Goal: Task Accomplishment & Management: Manage account settings

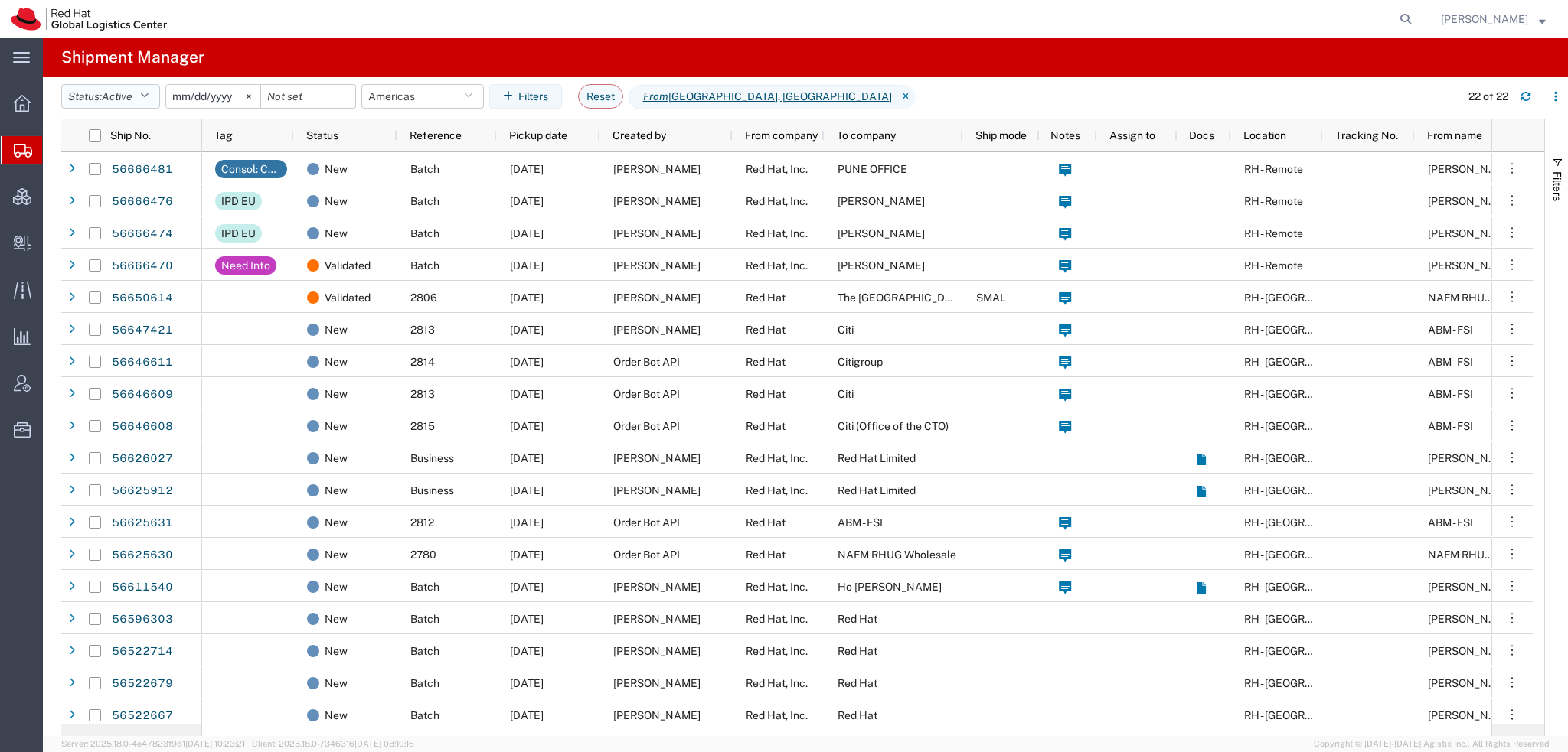
click at [144, 92] on icon "button" at bounding box center [144, 96] width 9 height 10
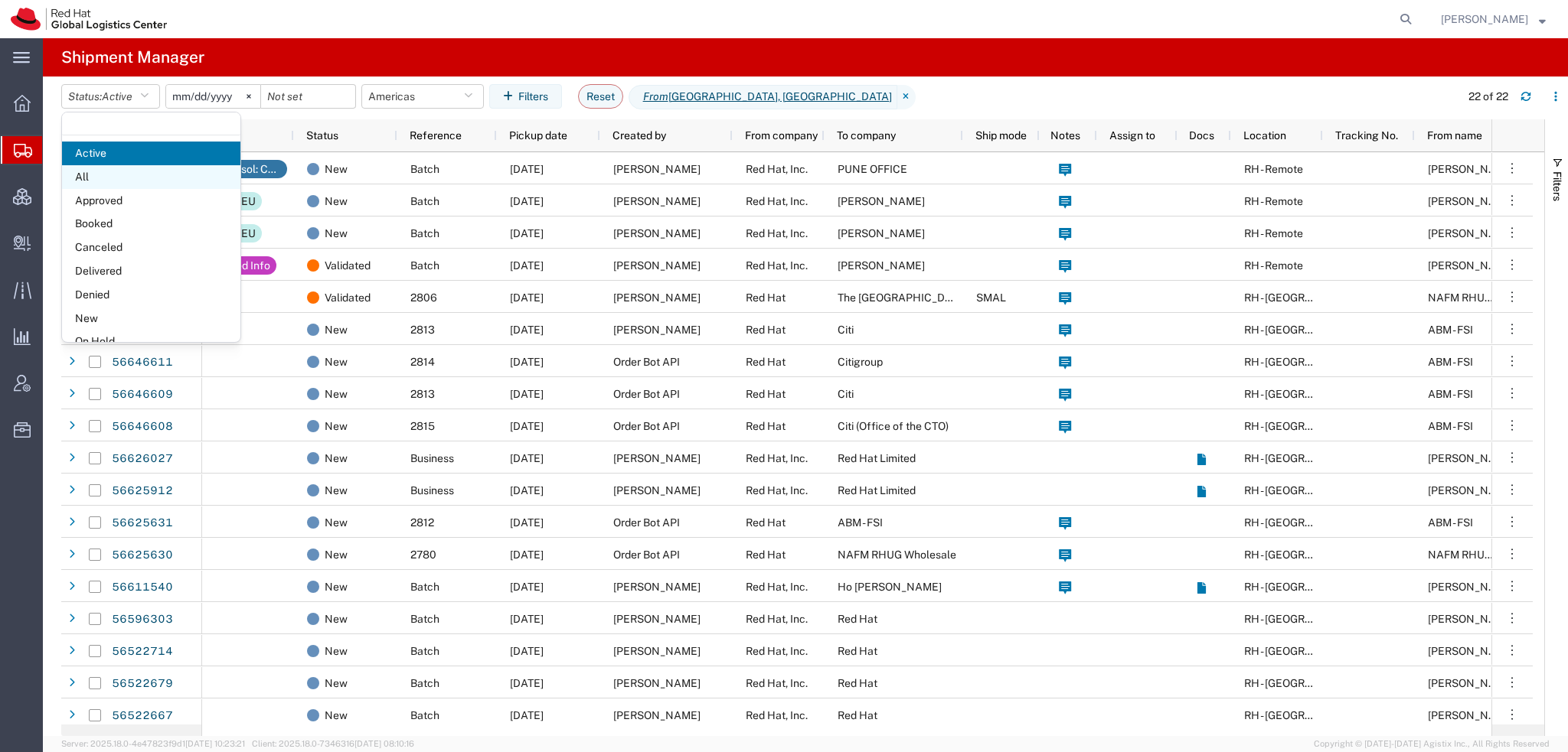
click at [83, 174] on span "All" at bounding box center [151, 176] width 179 height 23
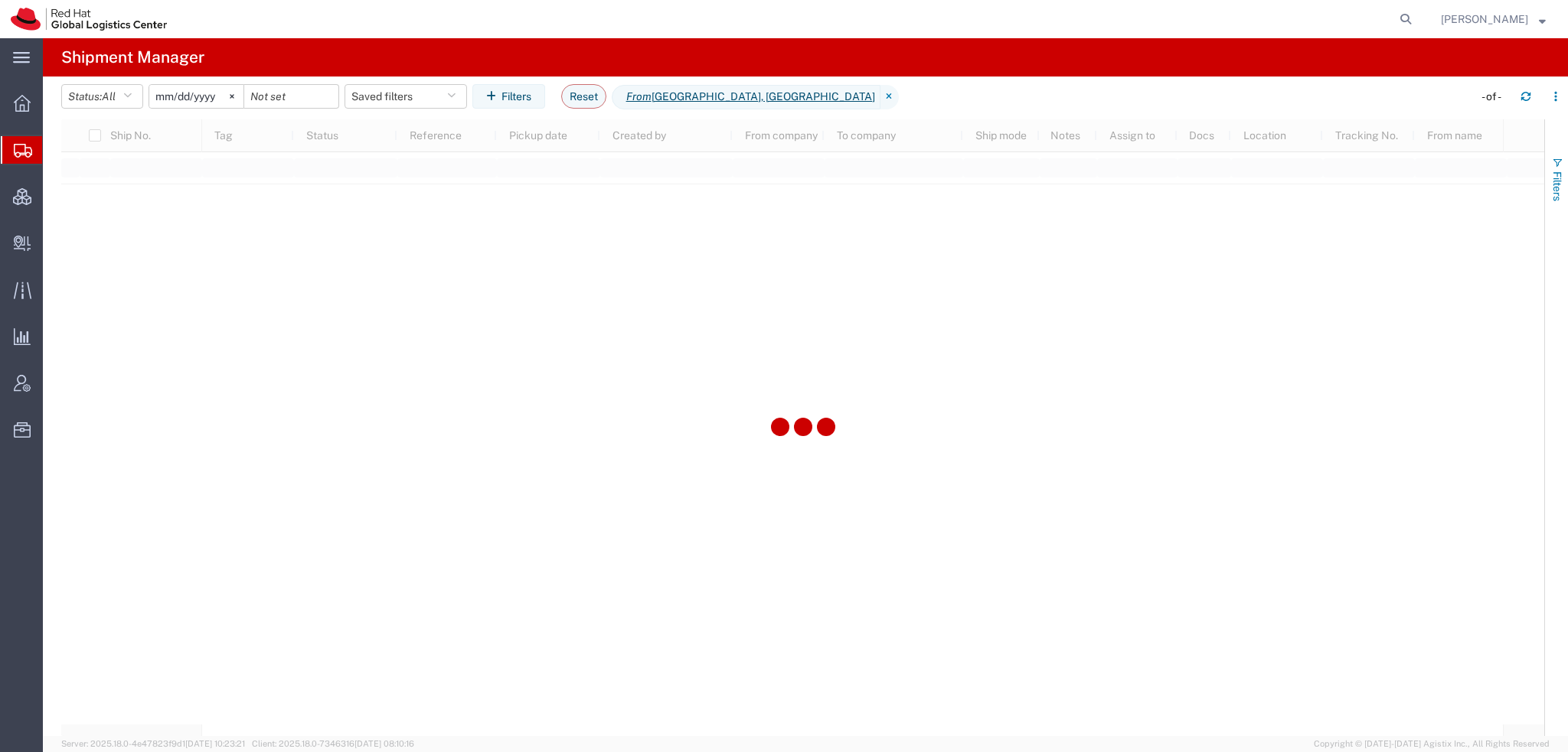
click at [1552, 183] on span "Filters" at bounding box center [1558, 186] width 12 height 30
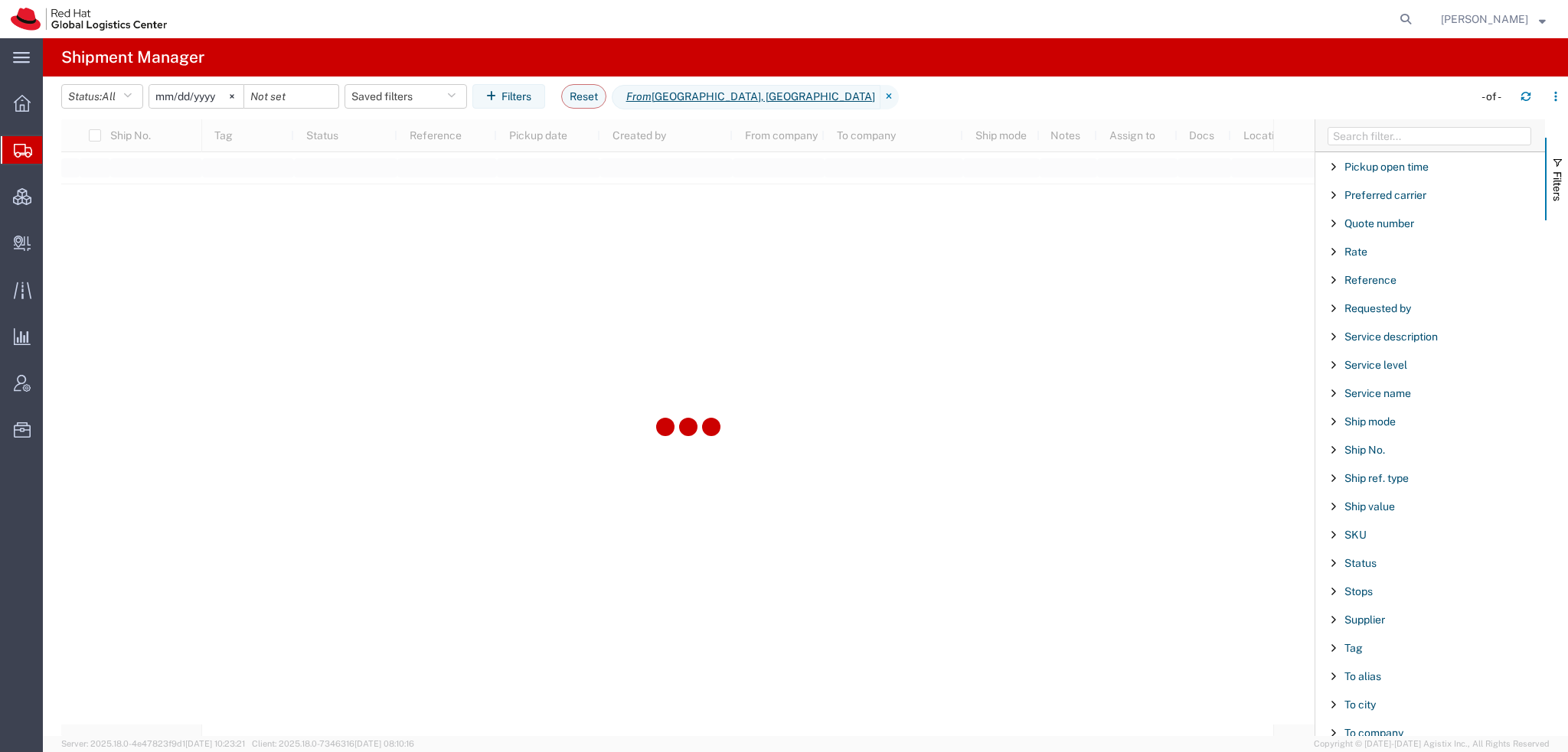
scroll to position [1274, 0]
drag, startPoint x: 1414, startPoint y: 668, endPoint x: 1388, endPoint y: 666, distance: 26.1
click at [1400, 667] on div "Tracking No." at bounding box center [1431, 677] width 230 height 28
click at [1374, 732] on input "Filter Value" at bounding box center [1436, 740] width 200 height 18
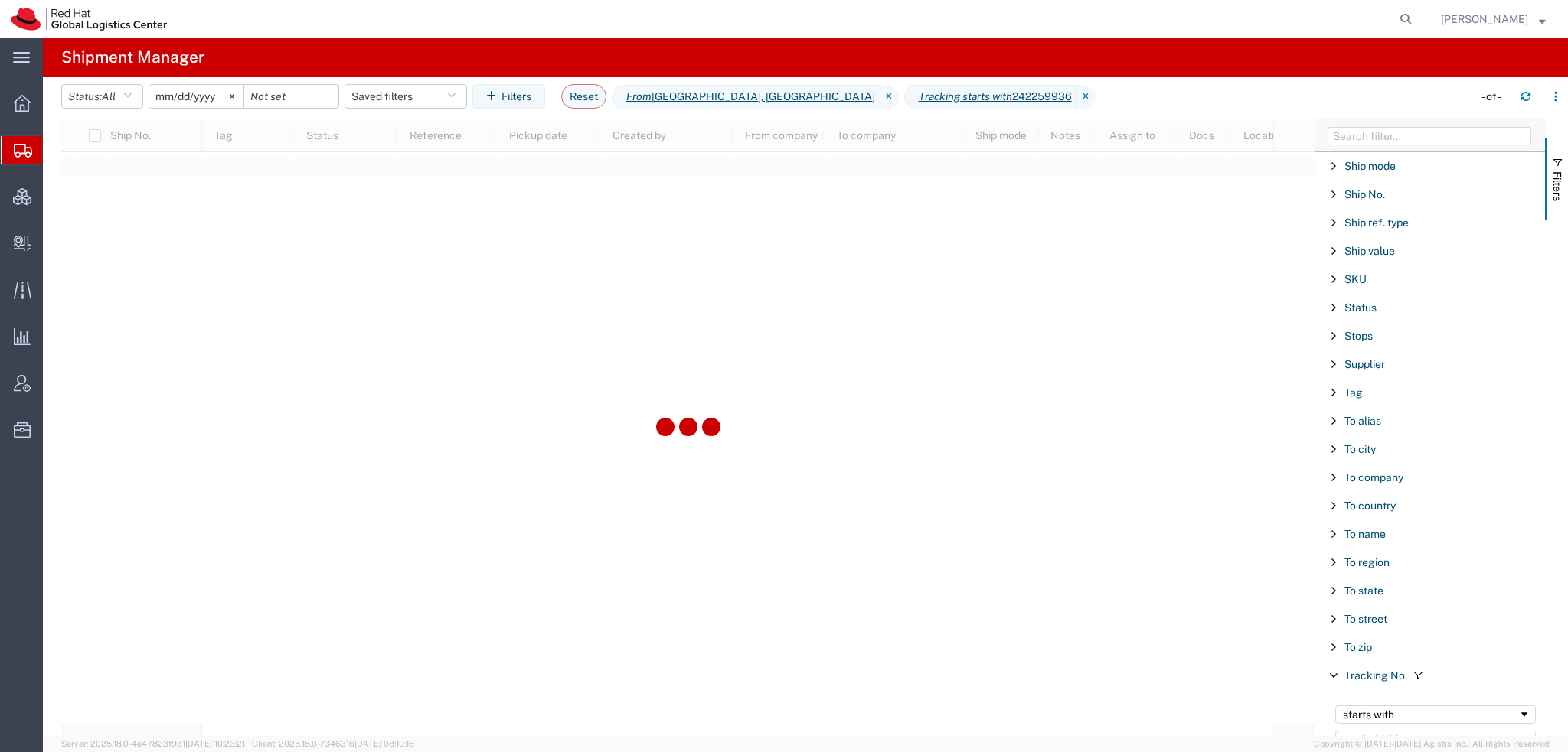
type input "242259936"
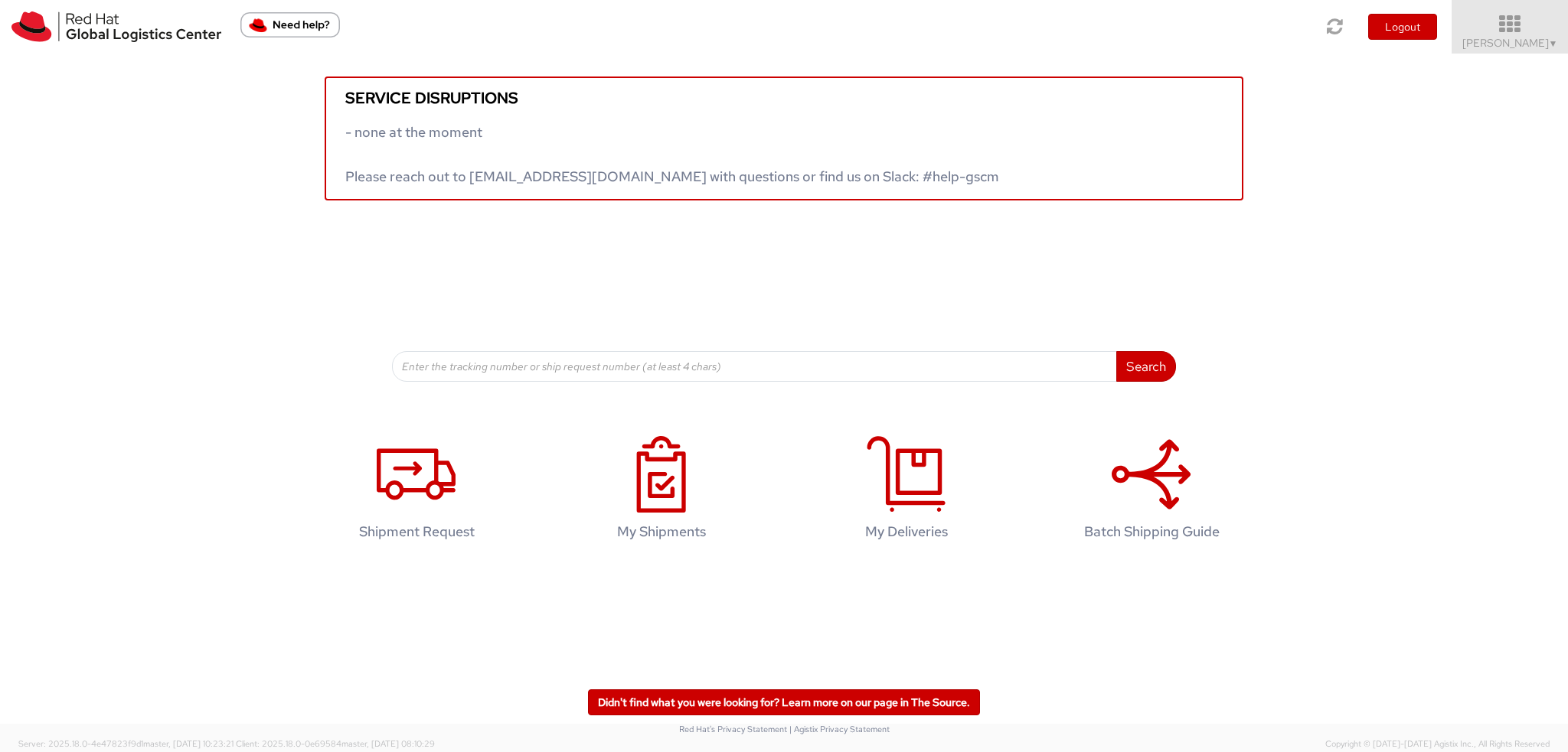
click at [1545, 37] on span "Kirk Newcross ▼" at bounding box center [1510, 43] width 96 height 14
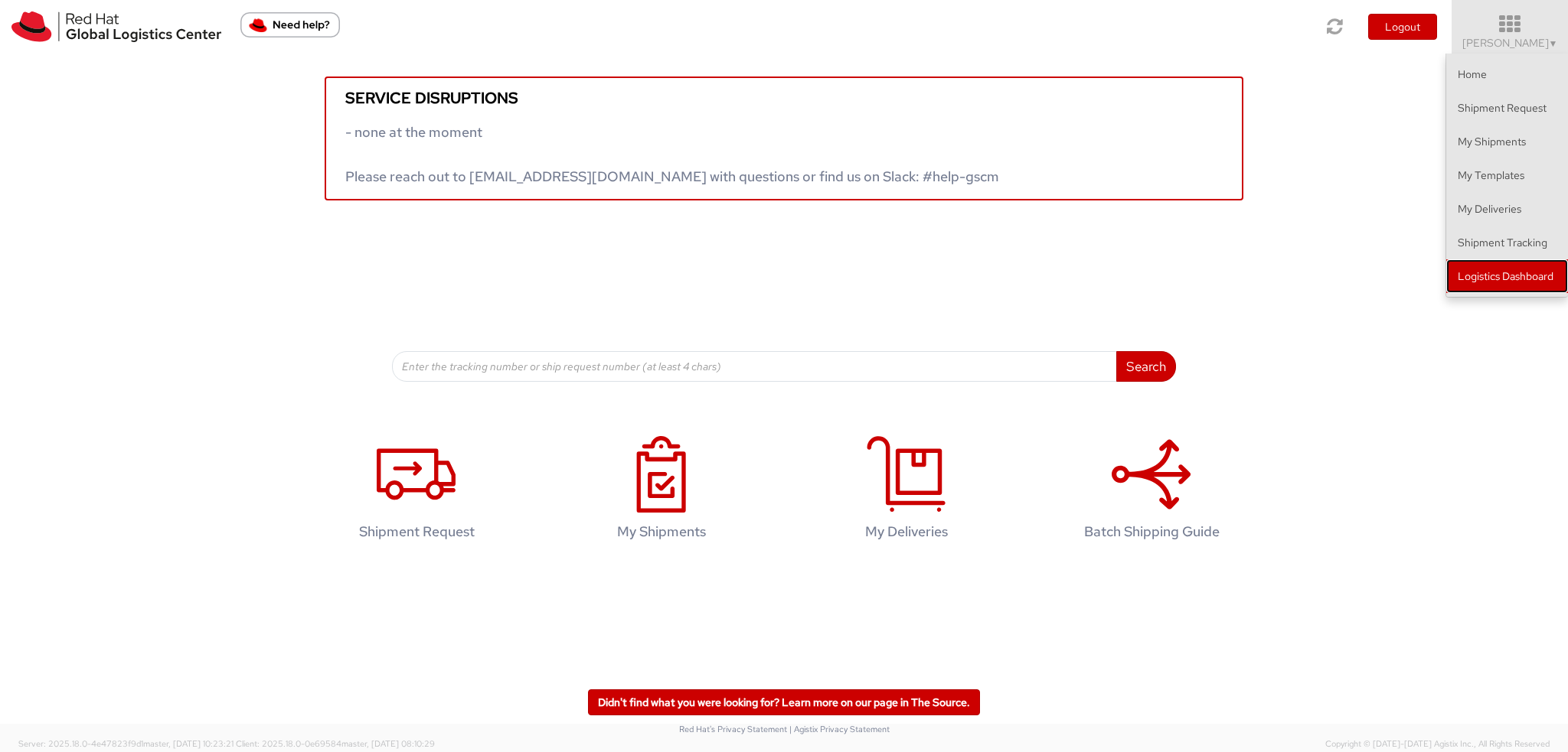
click at [1513, 284] on link "Logistics Dashboard" at bounding box center [1507, 275] width 122 height 34
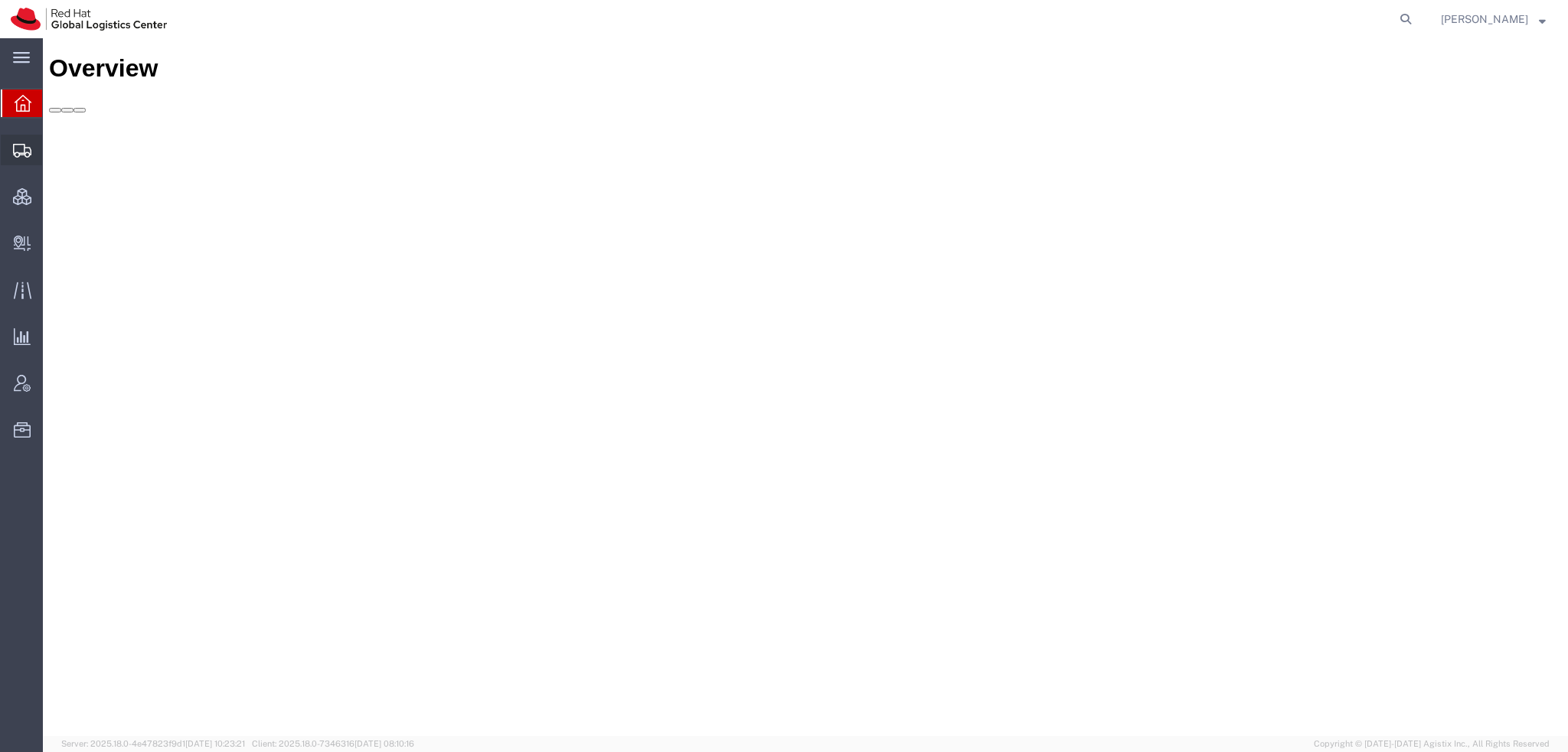
click at [0, 0] on span "Shipment Manager" at bounding box center [0, 0] width 0 height 0
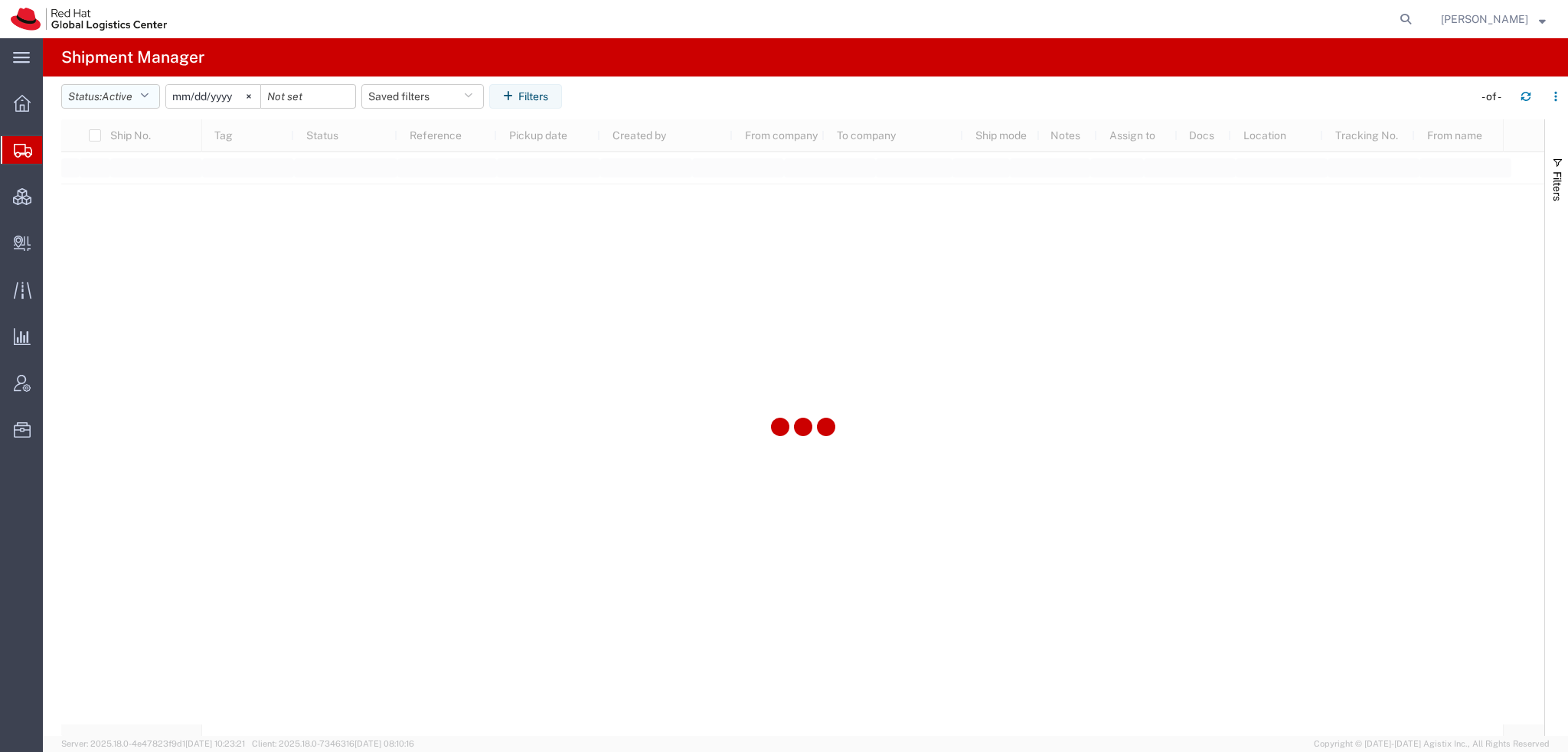
click at [149, 98] on icon "button" at bounding box center [144, 96] width 9 height 10
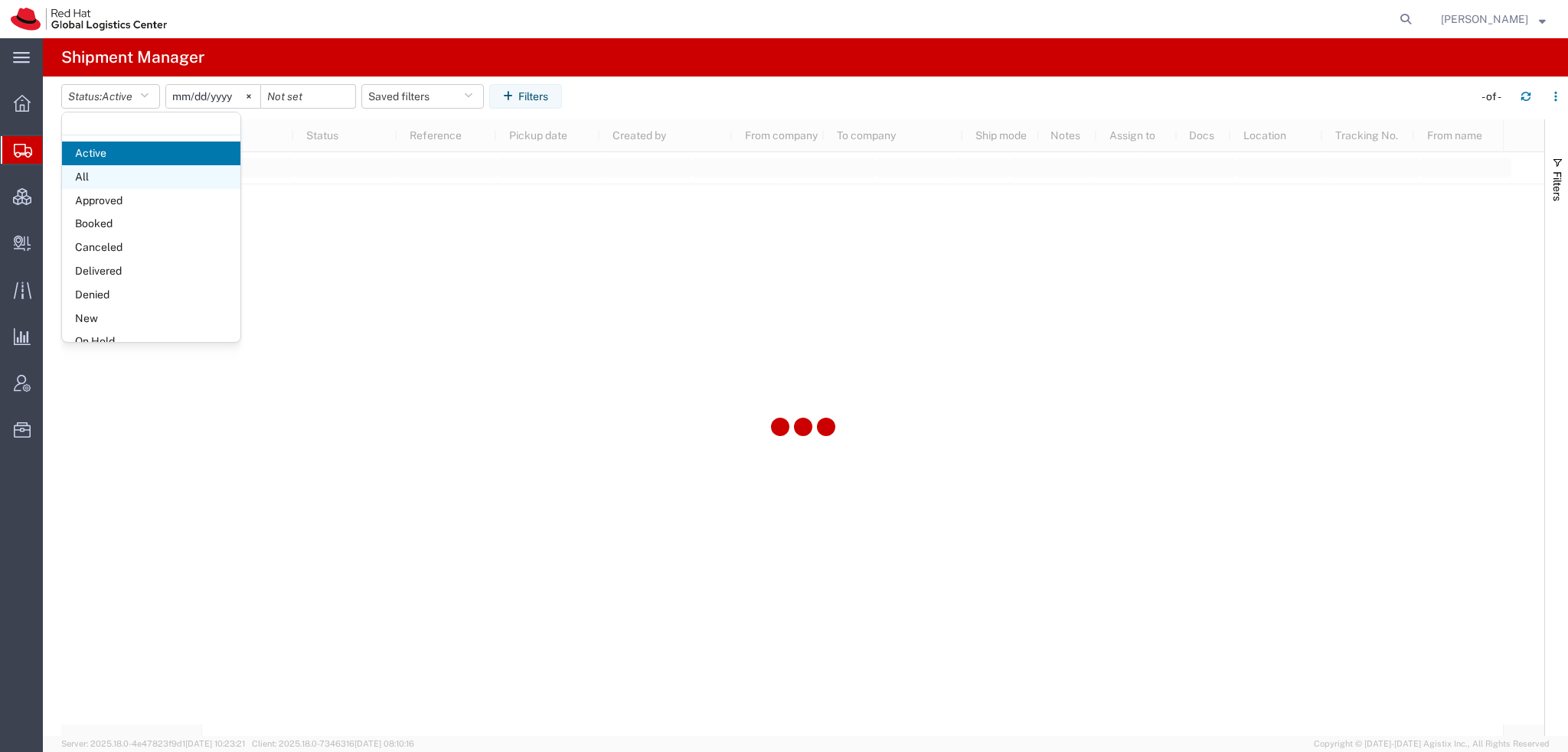
click at [105, 174] on span "All" at bounding box center [151, 176] width 179 height 23
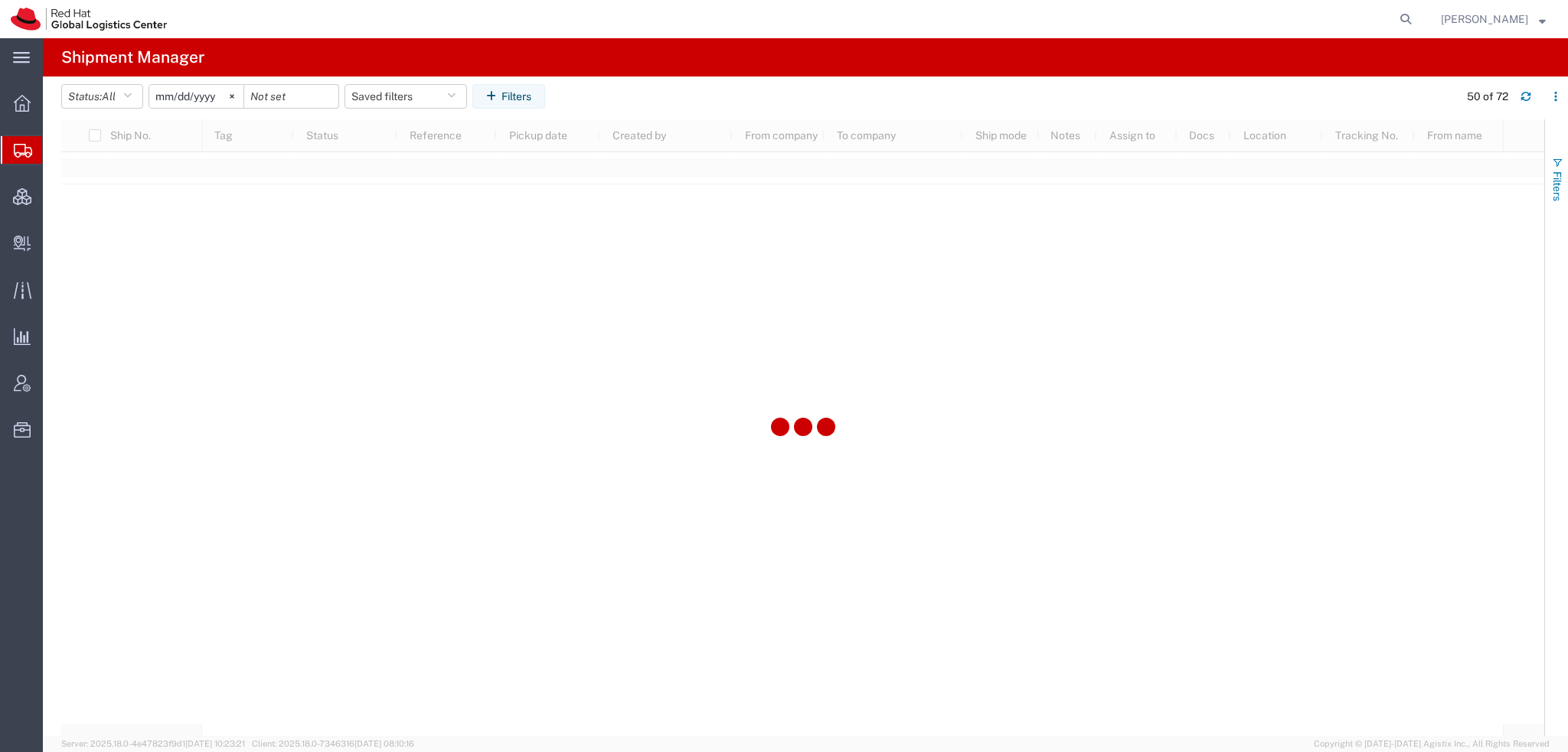
click at [1553, 158] on span "button" at bounding box center [1558, 163] width 12 height 12
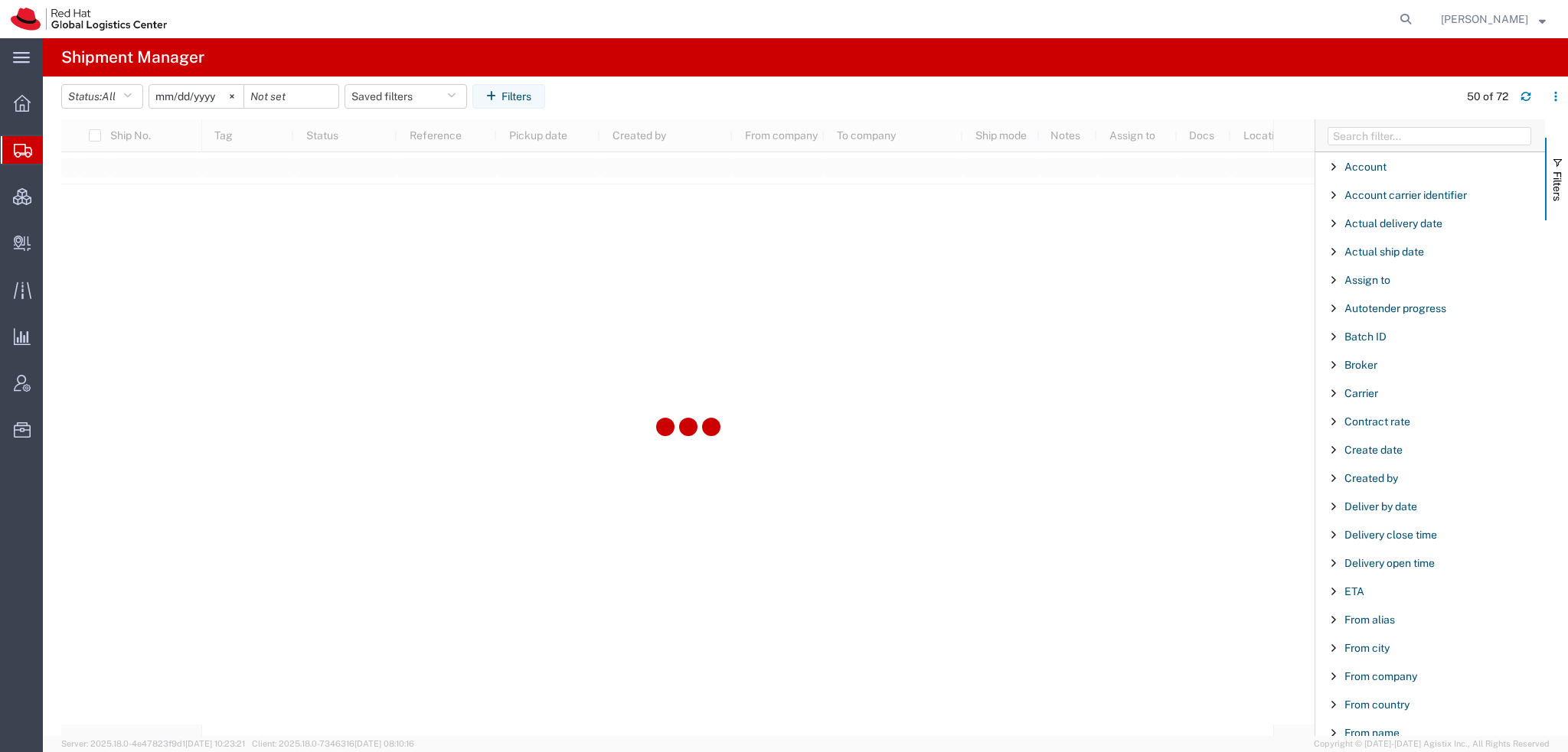
scroll to position [1274, 0]
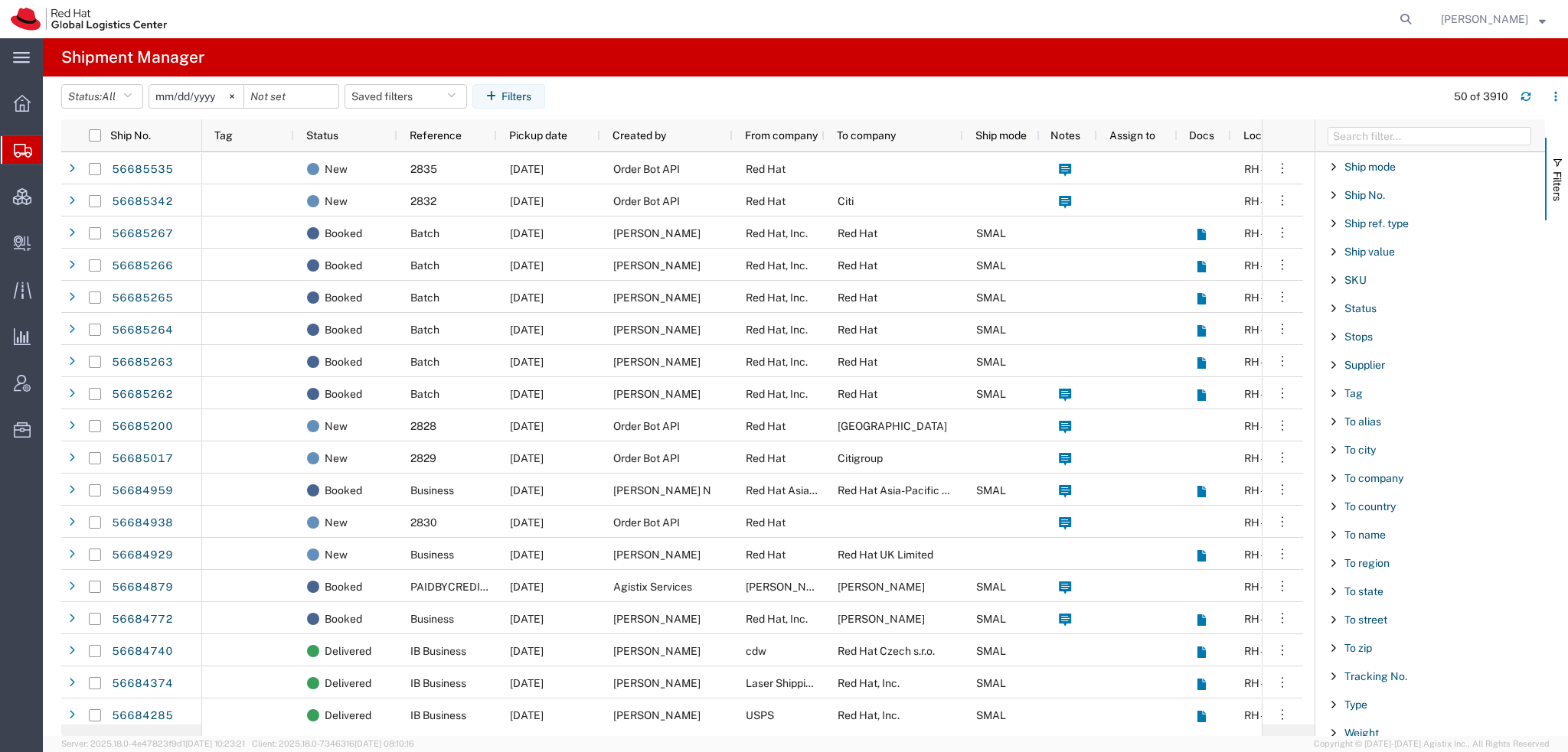
click at [1332, 670] on span "Filter List 66 Filters" at bounding box center [1334, 676] width 12 height 12
click at [1400, 731] on input "Filter Value" at bounding box center [1436, 740] width 200 height 18
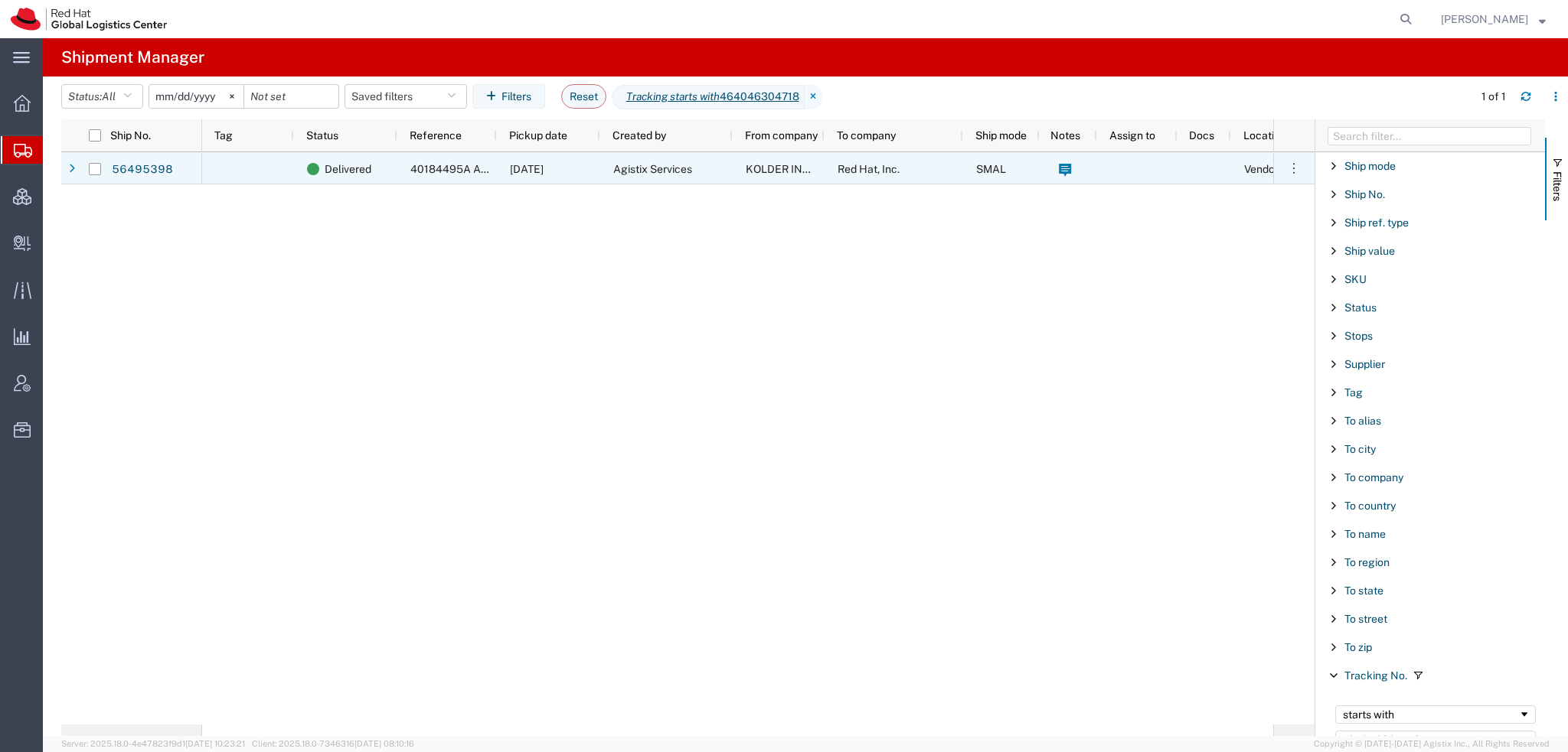
click at [651, 167] on span "Agistix Services" at bounding box center [652, 169] width 79 height 12
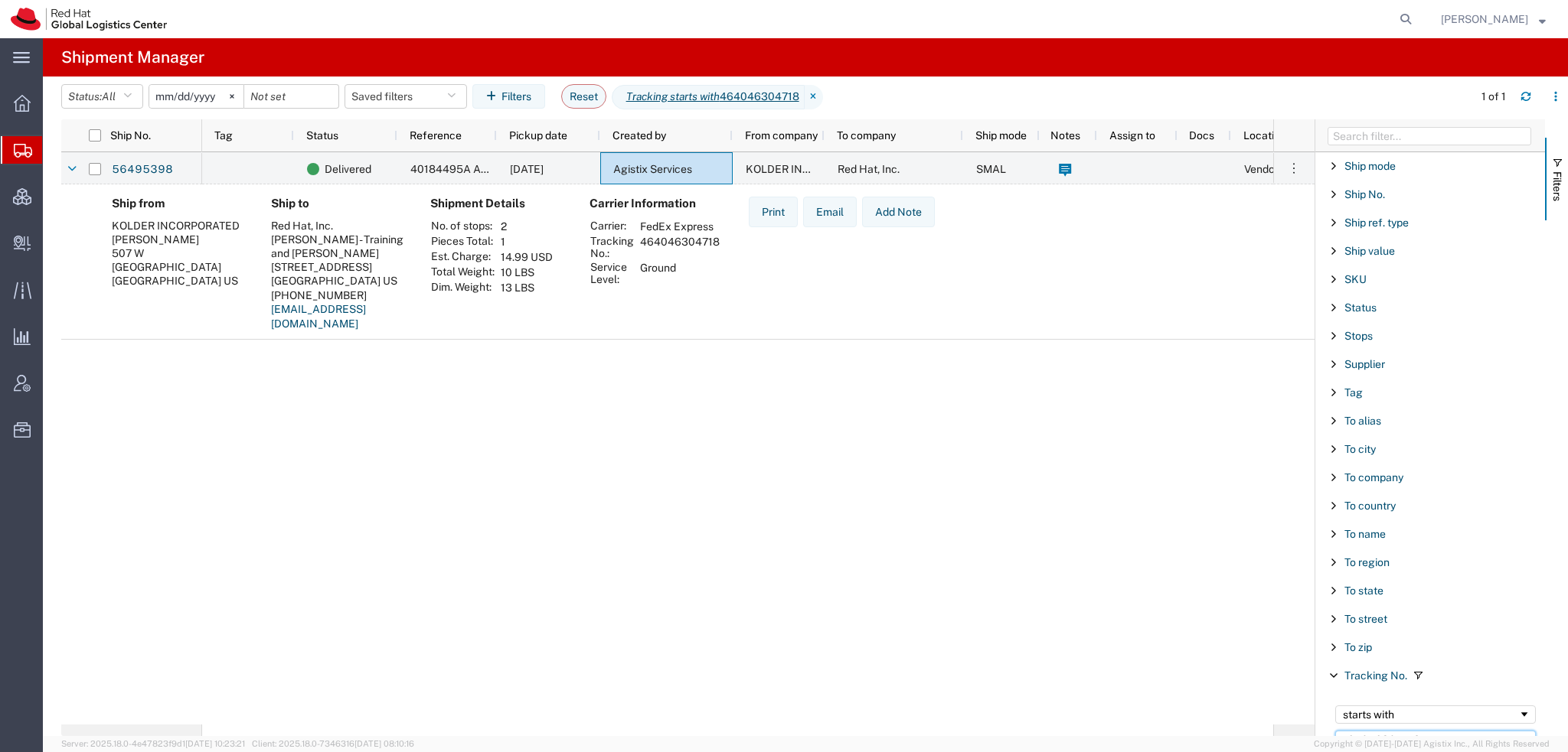
scroll to position [1277, 0]
drag, startPoint x: 1422, startPoint y: 730, endPoint x: 1030, endPoint y: 634, distance: 403.6
click at [1048, 640] on div "Ship No. Tag Status Reference Pickup date Created by From company To company Sh…" at bounding box center [815, 427] width 1507 height 616
paste input "897432344"
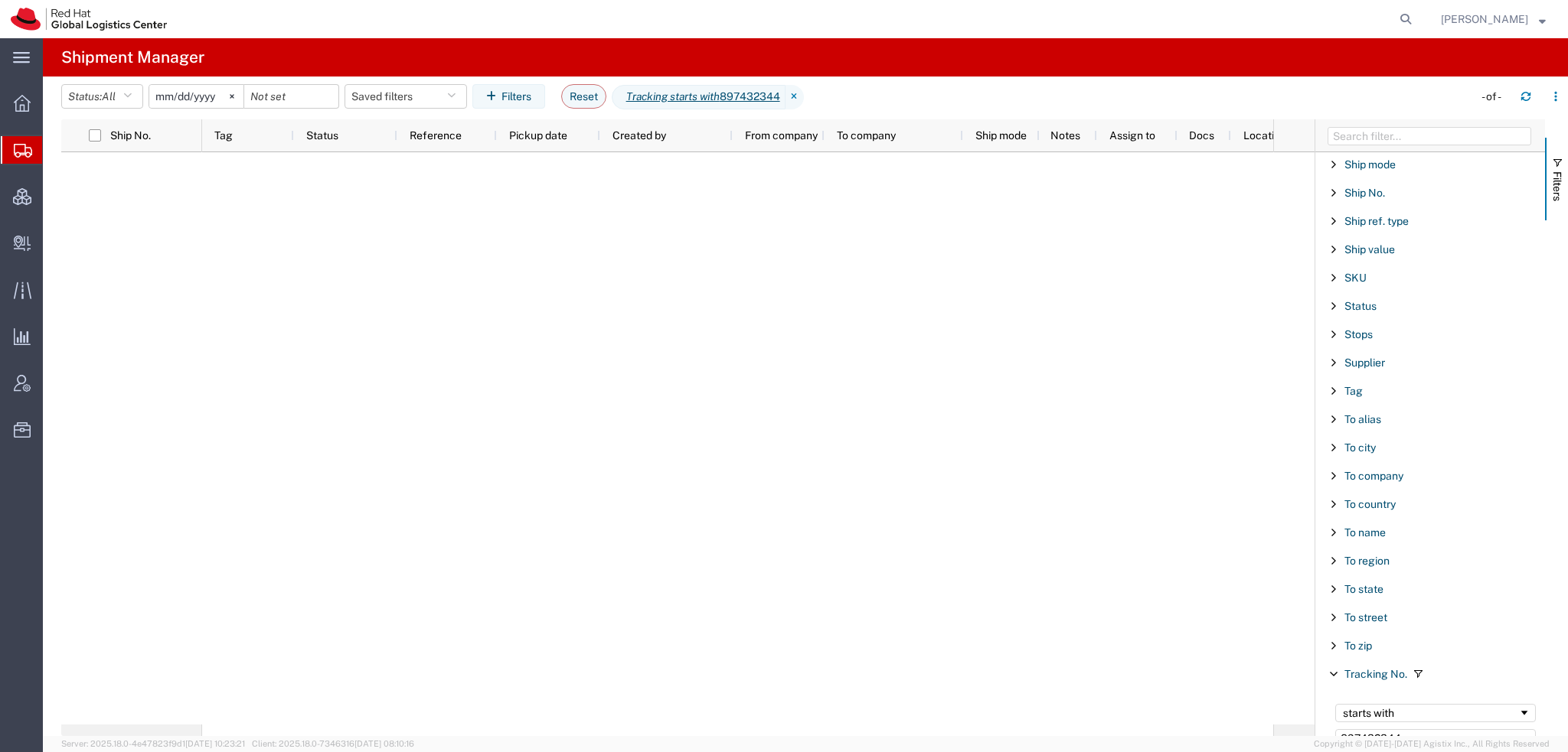
click at [0, 0] on span "Shipment Manager" at bounding box center [0, 0] width 0 height 0
drag, startPoint x: 1437, startPoint y: 731, endPoint x: 610, endPoint y: 542, distance: 848.3
click at [648, 553] on div "Ship No. Tag Status Reference Pickup date Created by From company To company Sh…" at bounding box center [815, 427] width 1507 height 616
paste input "392656931528"
type input "392656931528"
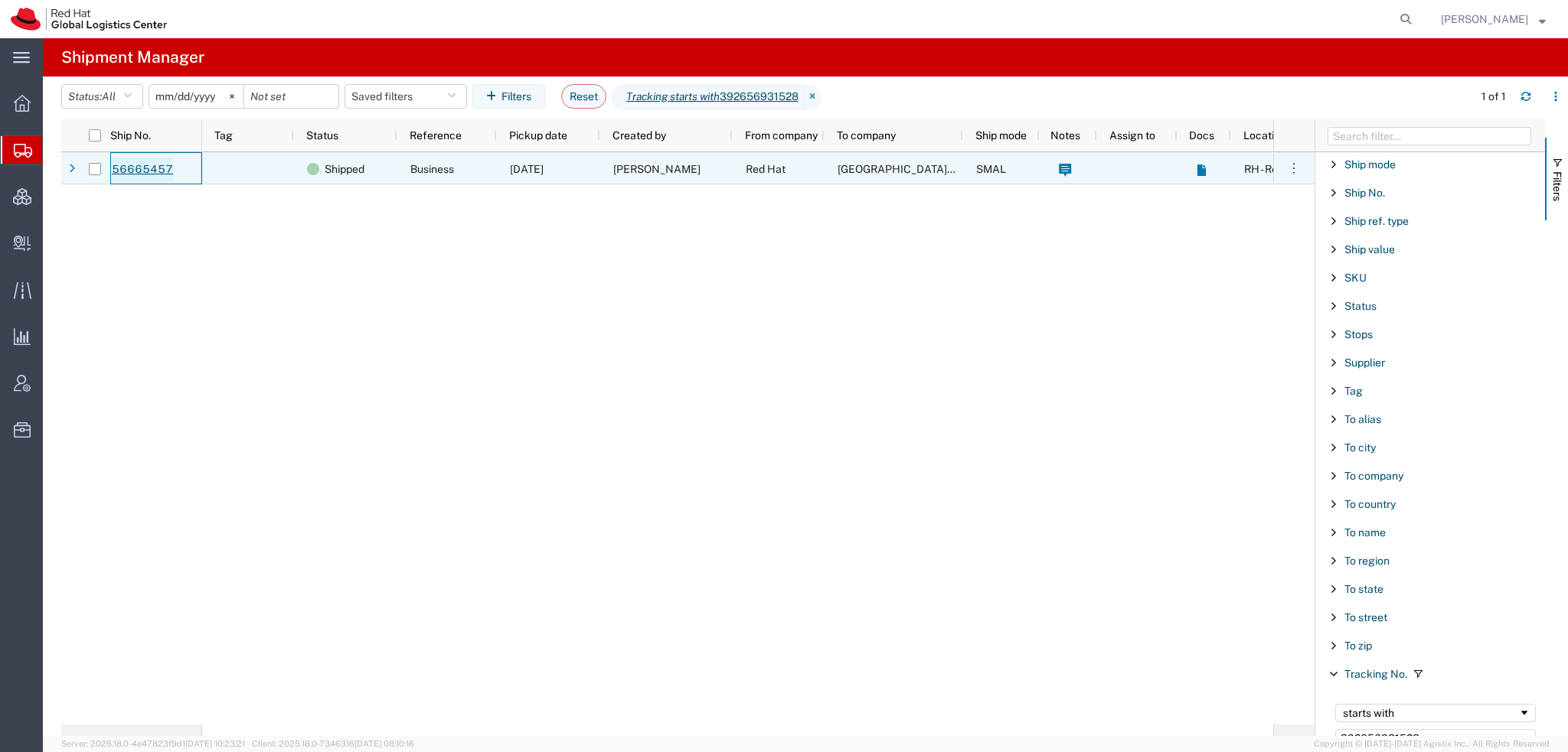
click at [138, 168] on link "56665457" at bounding box center [143, 170] width 63 height 24
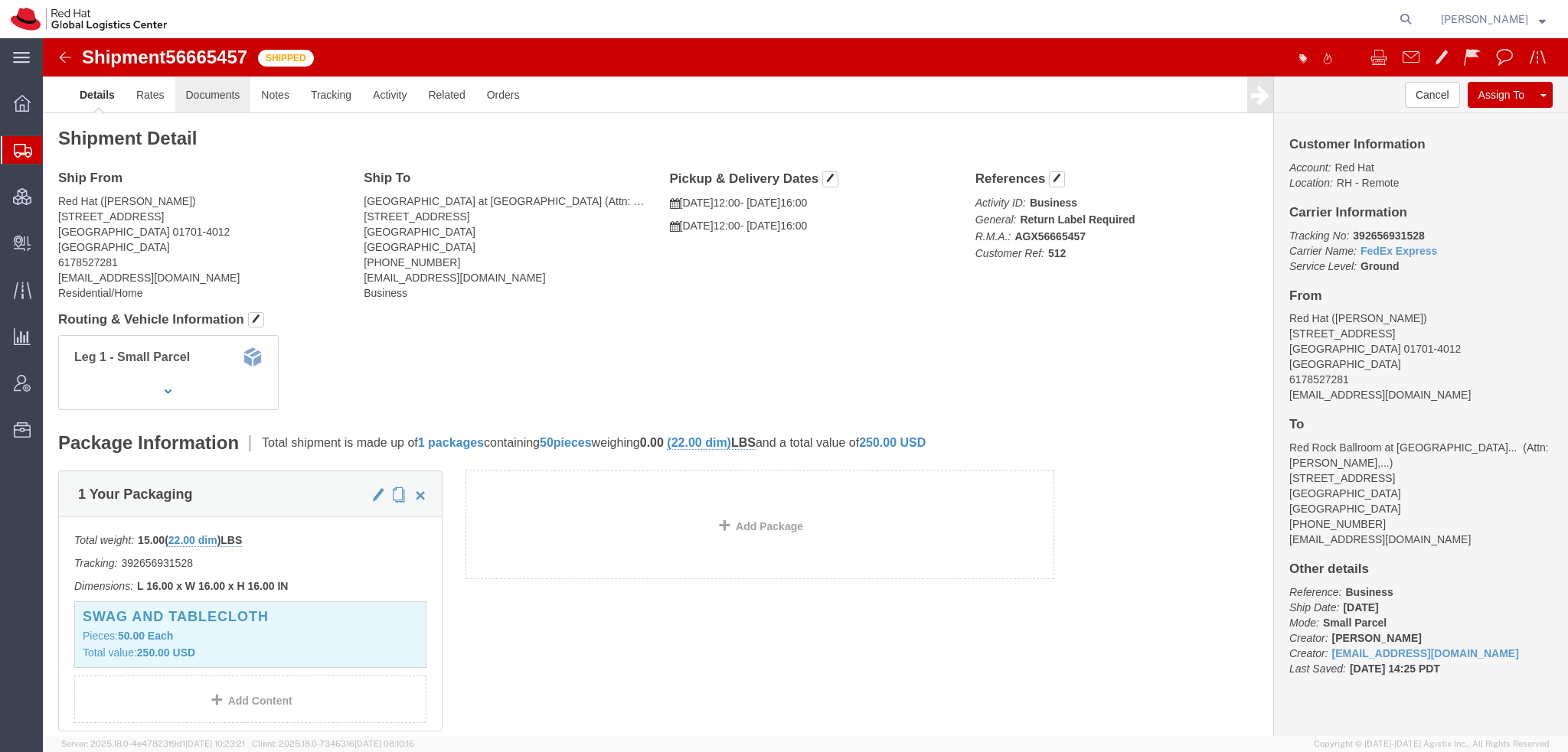
click link "Documents"
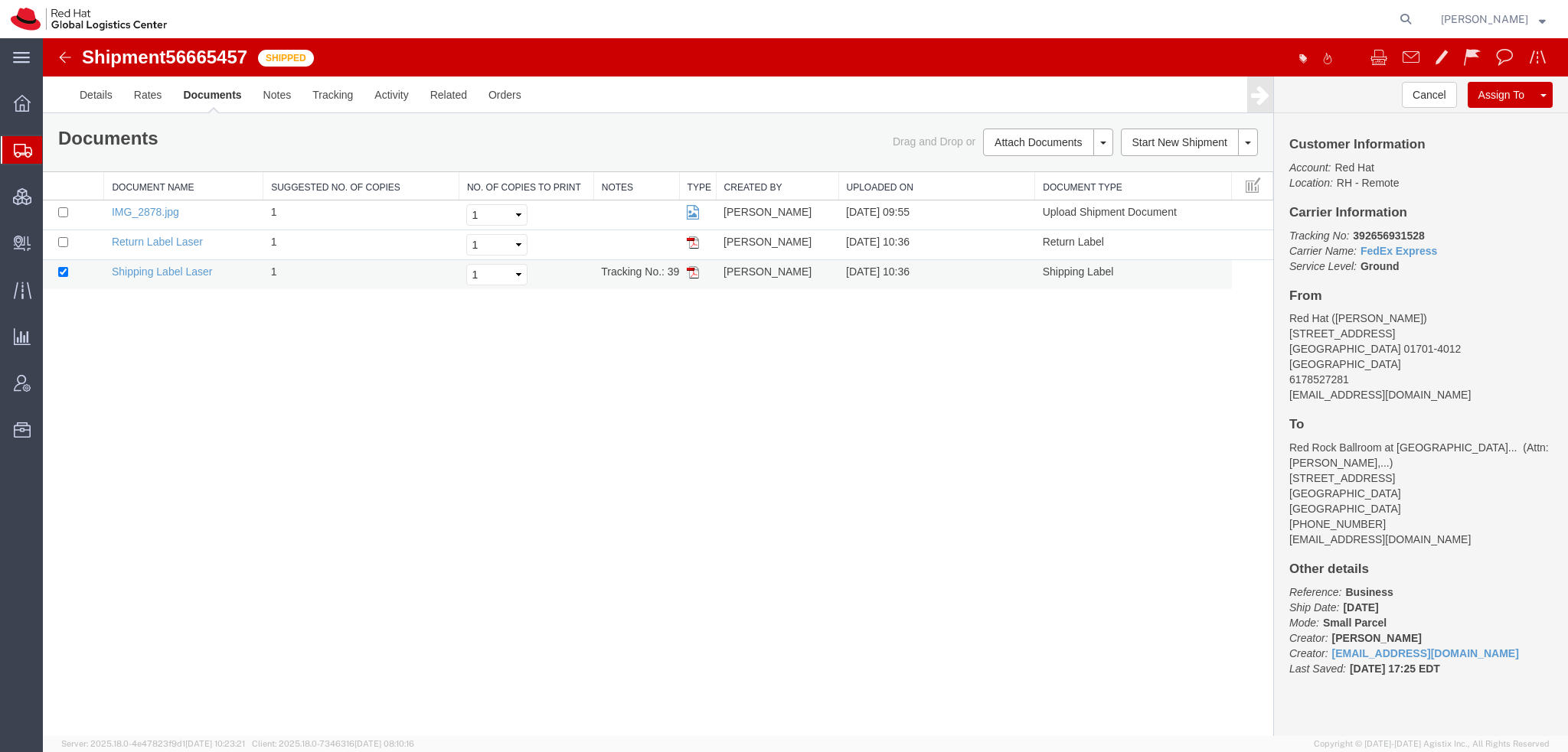
click at [691, 273] on img at bounding box center [693, 272] width 12 height 12
drag, startPoint x: 1422, startPoint y: 236, endPoint x: 1352, endPoint y: 235, distance: 70.0
click at [1353, 235] on b "392656931528" at bounding box center [1388, 236] width 71 height 12
copy b "392656931528"
click at [1520, 21] on span "[PERSON_NAME]" at bounding box center [1484, 19] width 87 height 17
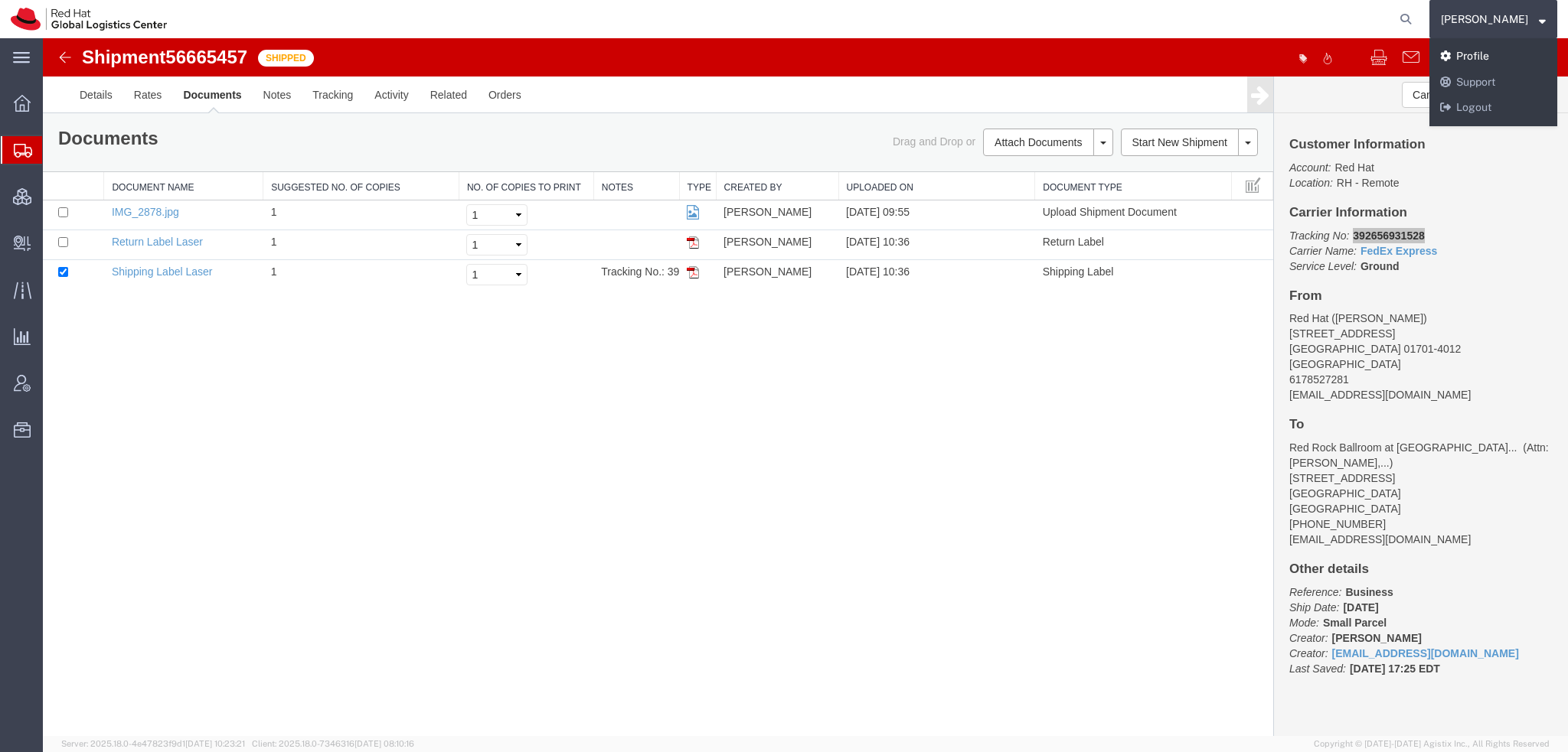
click at [1495, 57] on link "Profile" at bounding box center [1494, 57] width 128 height 26
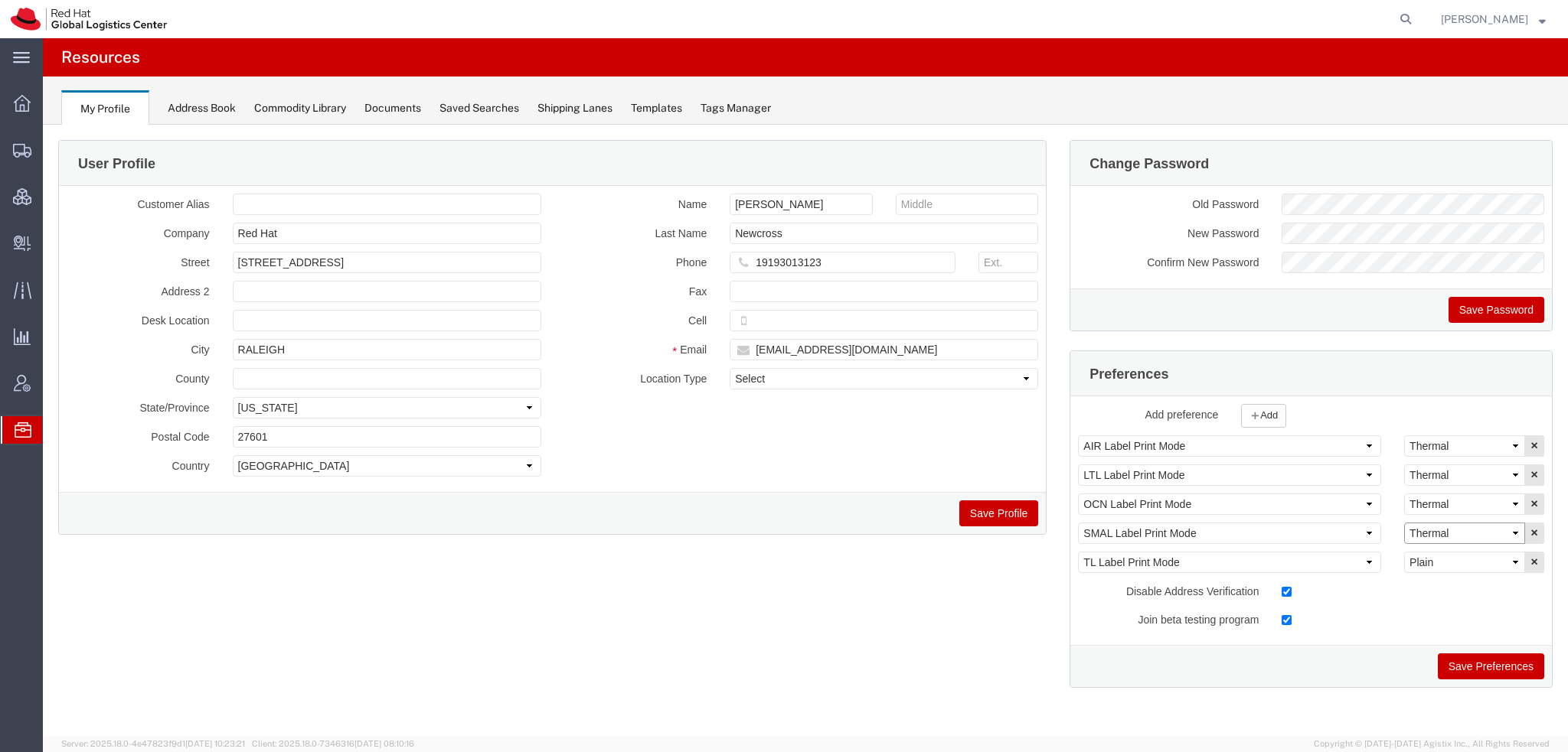
click at [1507, 530] on select "Select Plain Thermal" at bounding box center [1465, 533] width 121 height 22
select select "Plain"
click at [1405, 522] on select "Select Plain Thermal" at bounding box center [1465, 533] width 121 height 22
click at [1500, 663] on button "Save Preferences" at bounding box center [1491, 667] width 106 height 26
click at [0, 0] on span "Shipment Manager" at bounding box center [0, 0] width 0 height 0
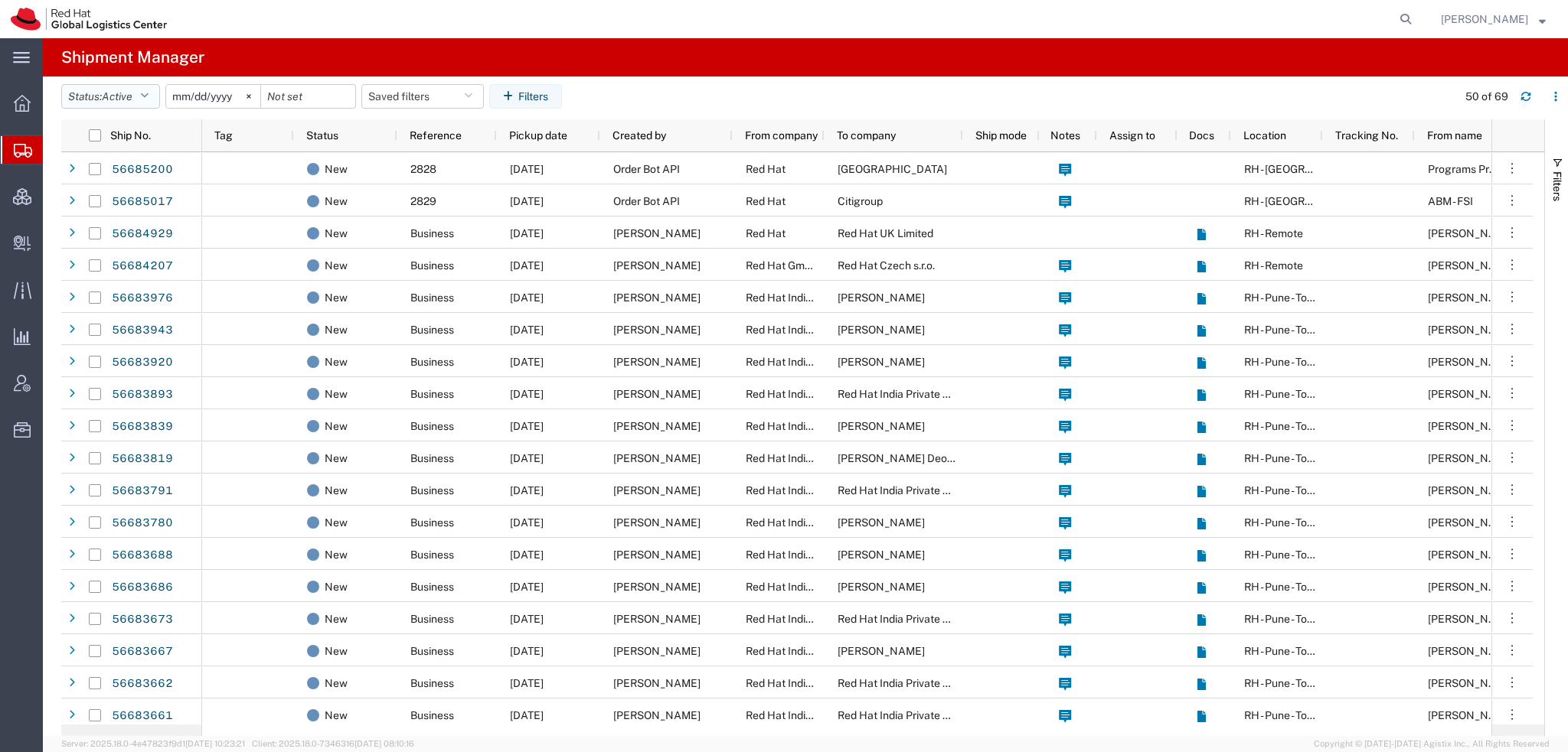
click at [148, 100] on icon "button" at bounding box center [144, 96] width 9 height 10
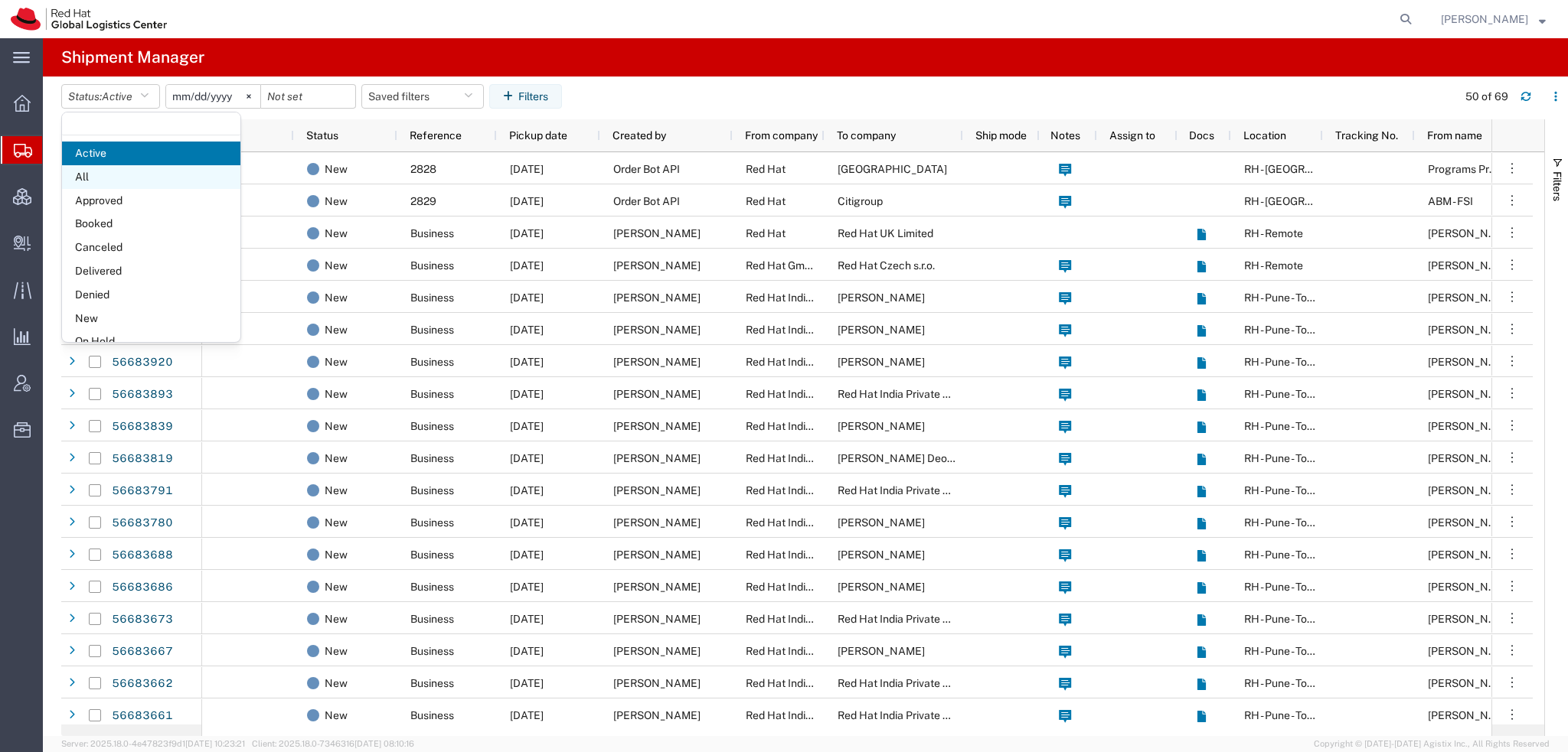
click at [102, 174] on span "All" at bounding box center [151, 176] width 179 height 23
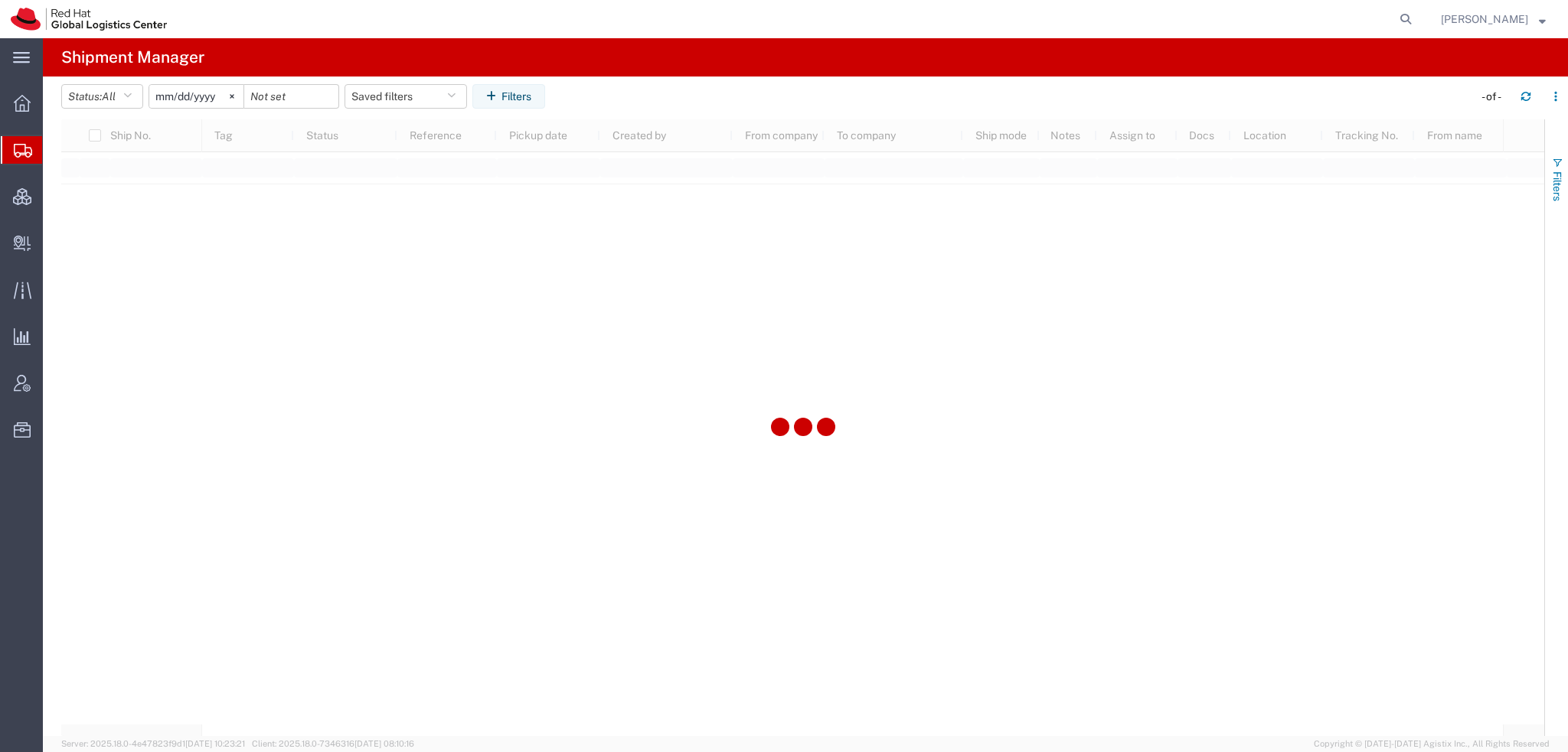
click at [1559, 182] on span "Filters" at bounding box center [1558, 186] width 12 height 30
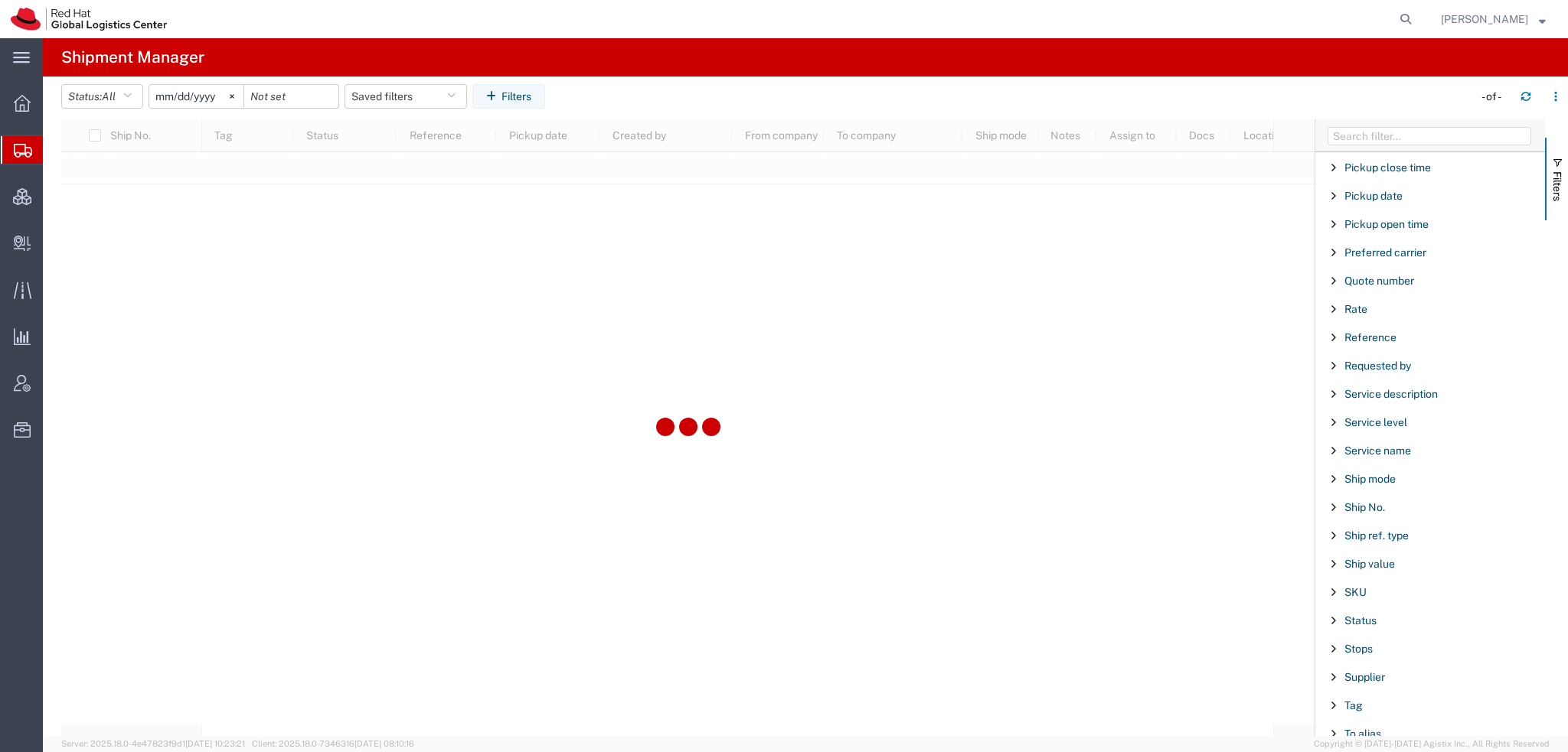
scroll to position [1274, 0]
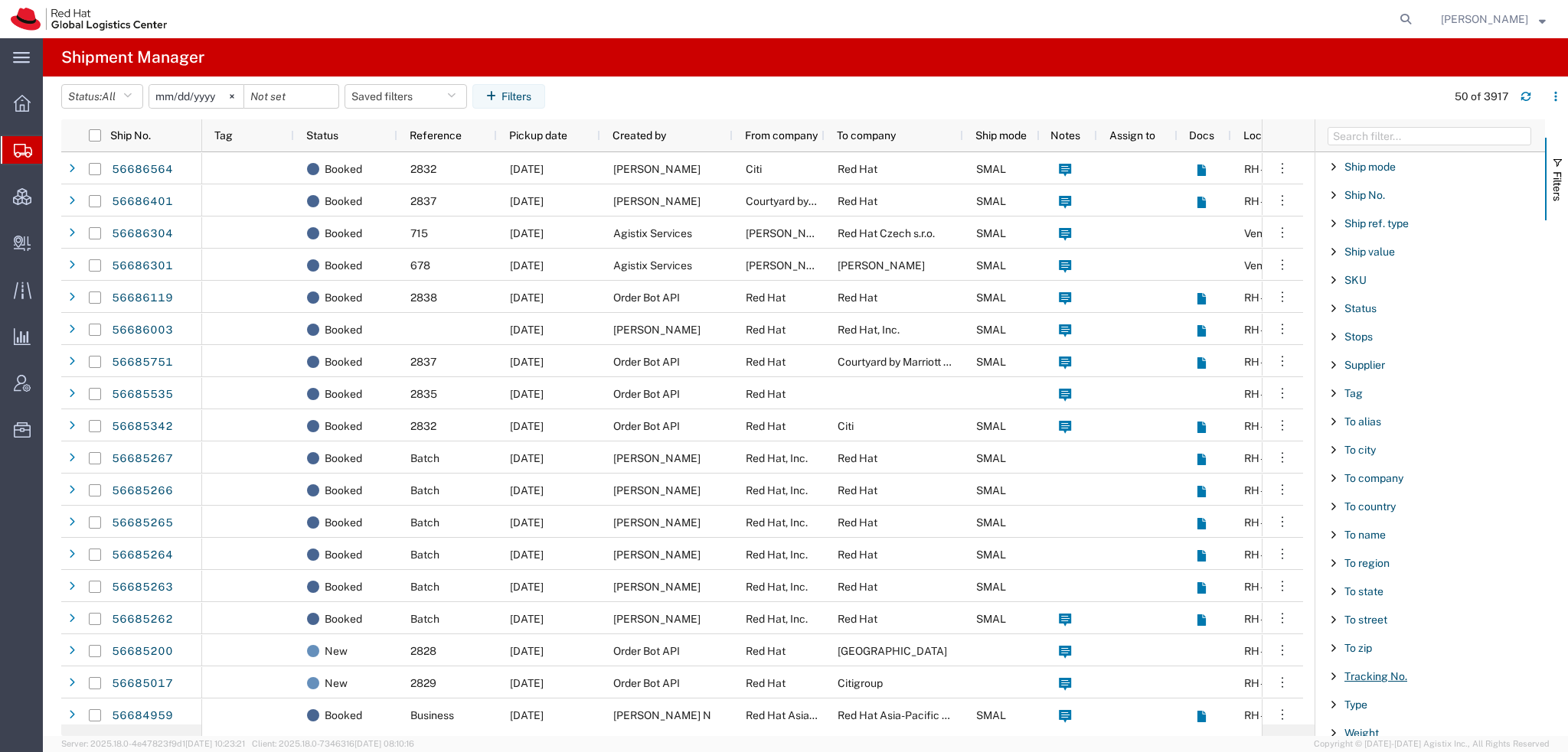
click at [1368, 670] on span "Tracking No." at bounding box center [1376, 676] width 63 height 12
drag, startPoint x: 1363, startPoint y: 734, endPoint x: 1371, endPoint y: 731, distance: 8.5
click at [1363, 734] on input "Filter Value" at bounding box center [1436, 740] width 200 height 18
type input "5"
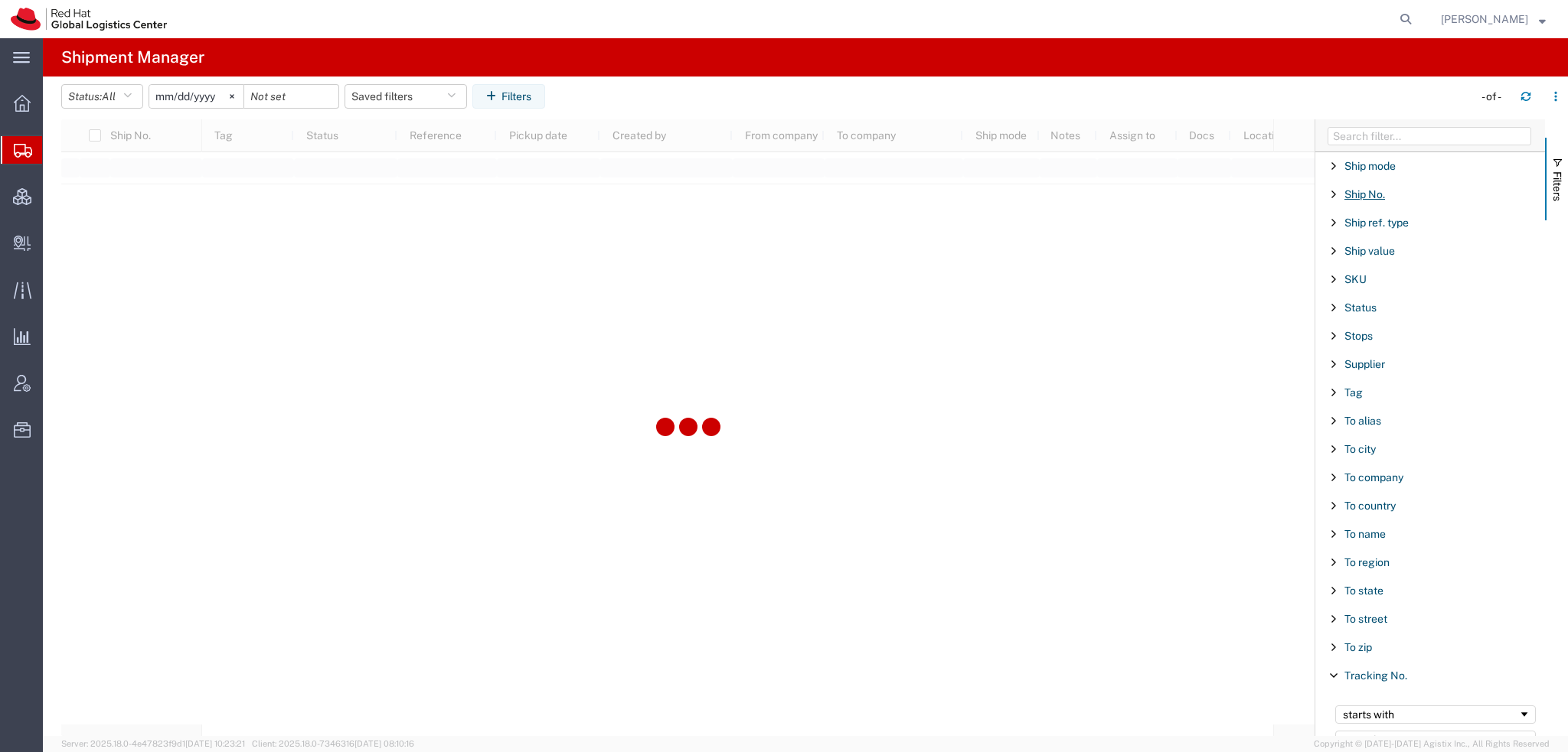
click at [1358, 188] on span "Ship No." at bounding box center [1365, 194] width 41 height 12
click at [1357, 250] on input "Filter Value" at bounding box center [1436, 258] width 200 height 18
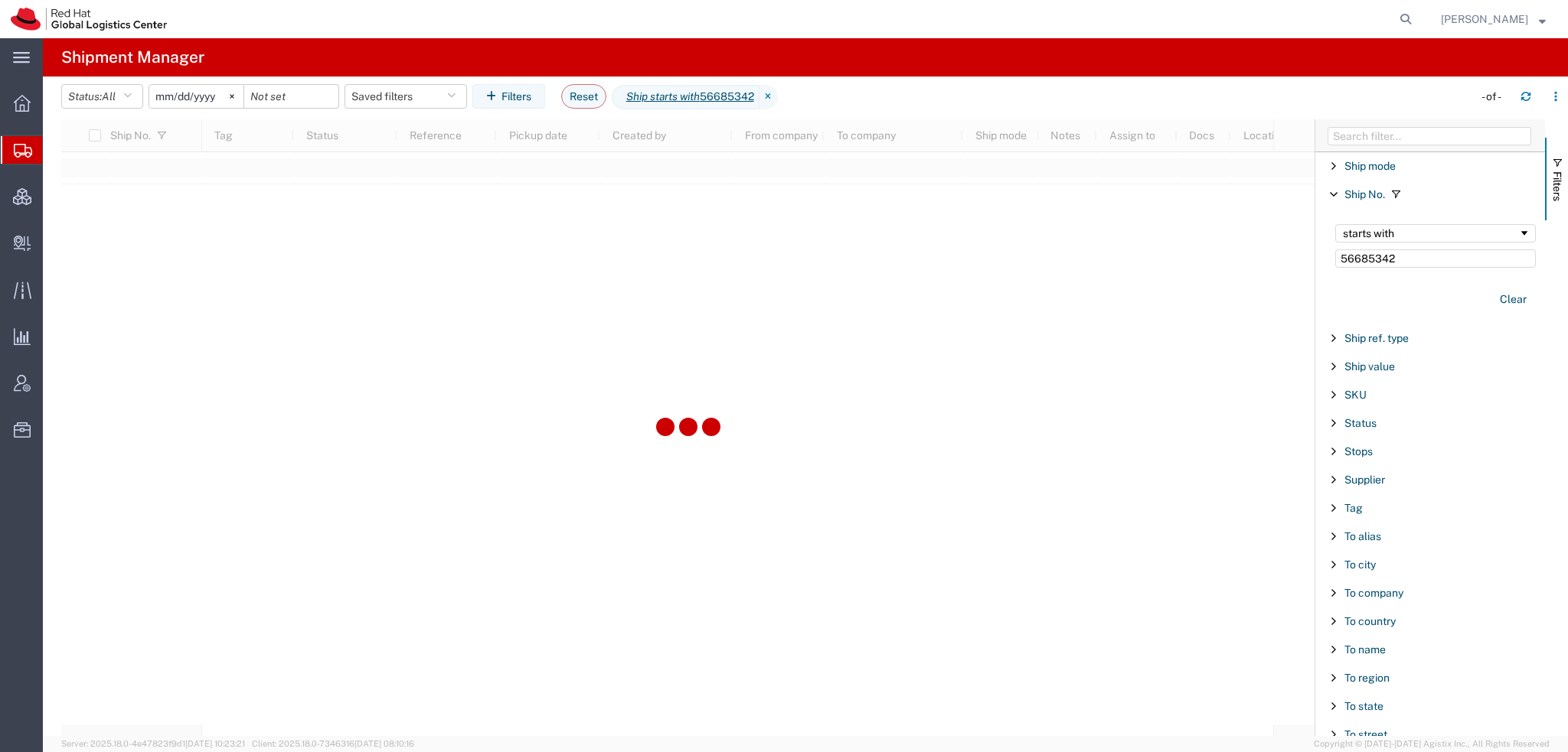
type input "56685342"
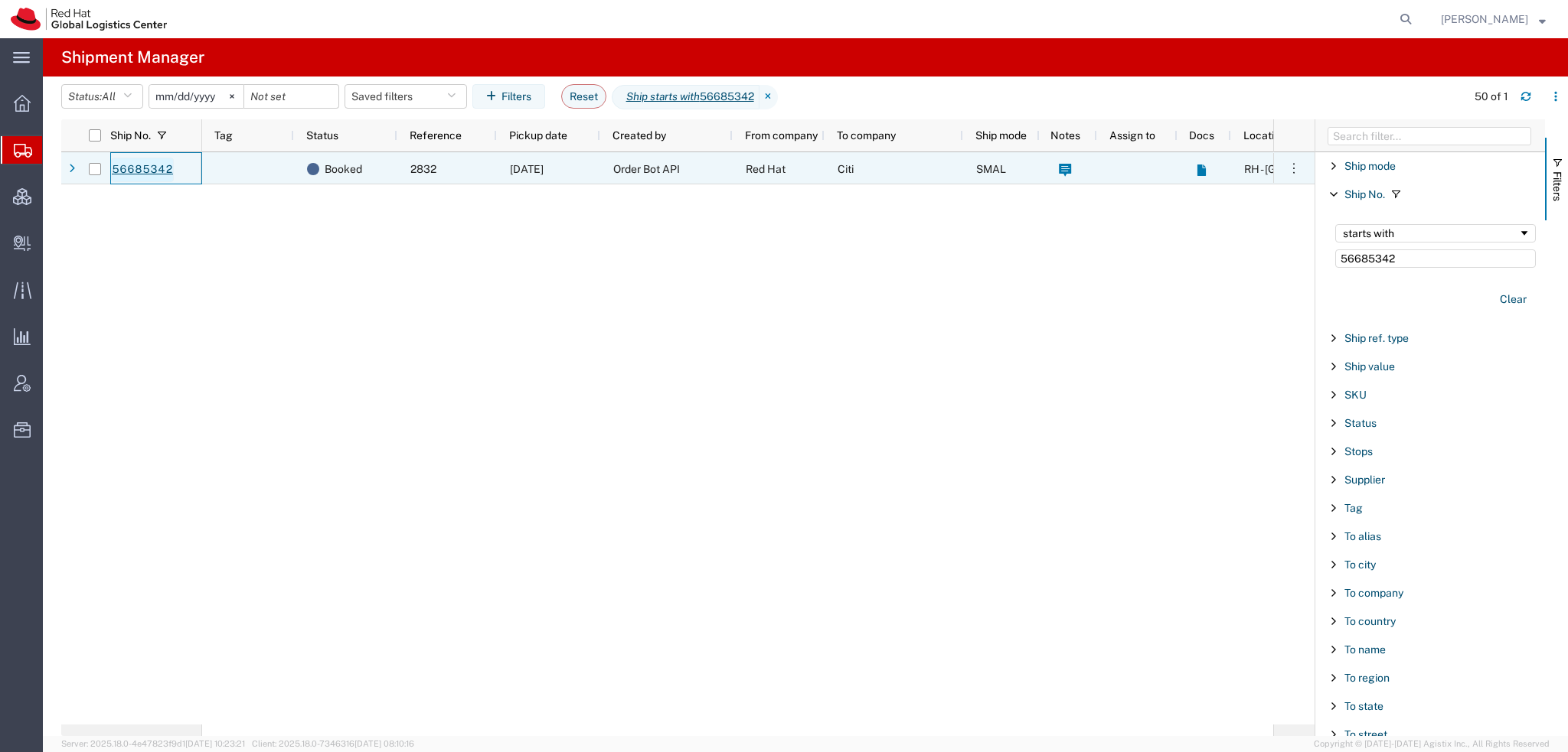
click at [150, 167] on link "56685342" at bounding box center [143, 170] width 63 height 24
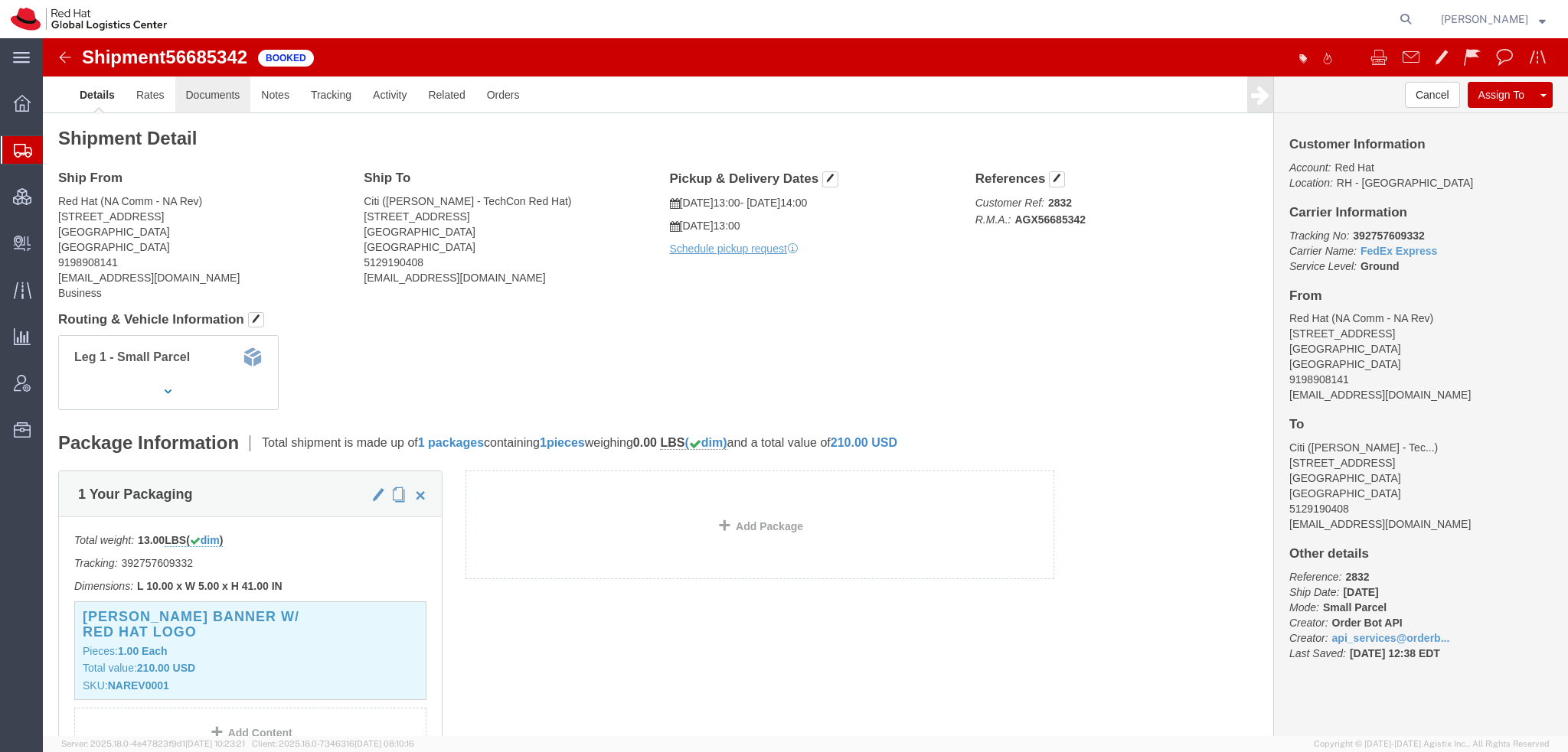
click link "Documents"
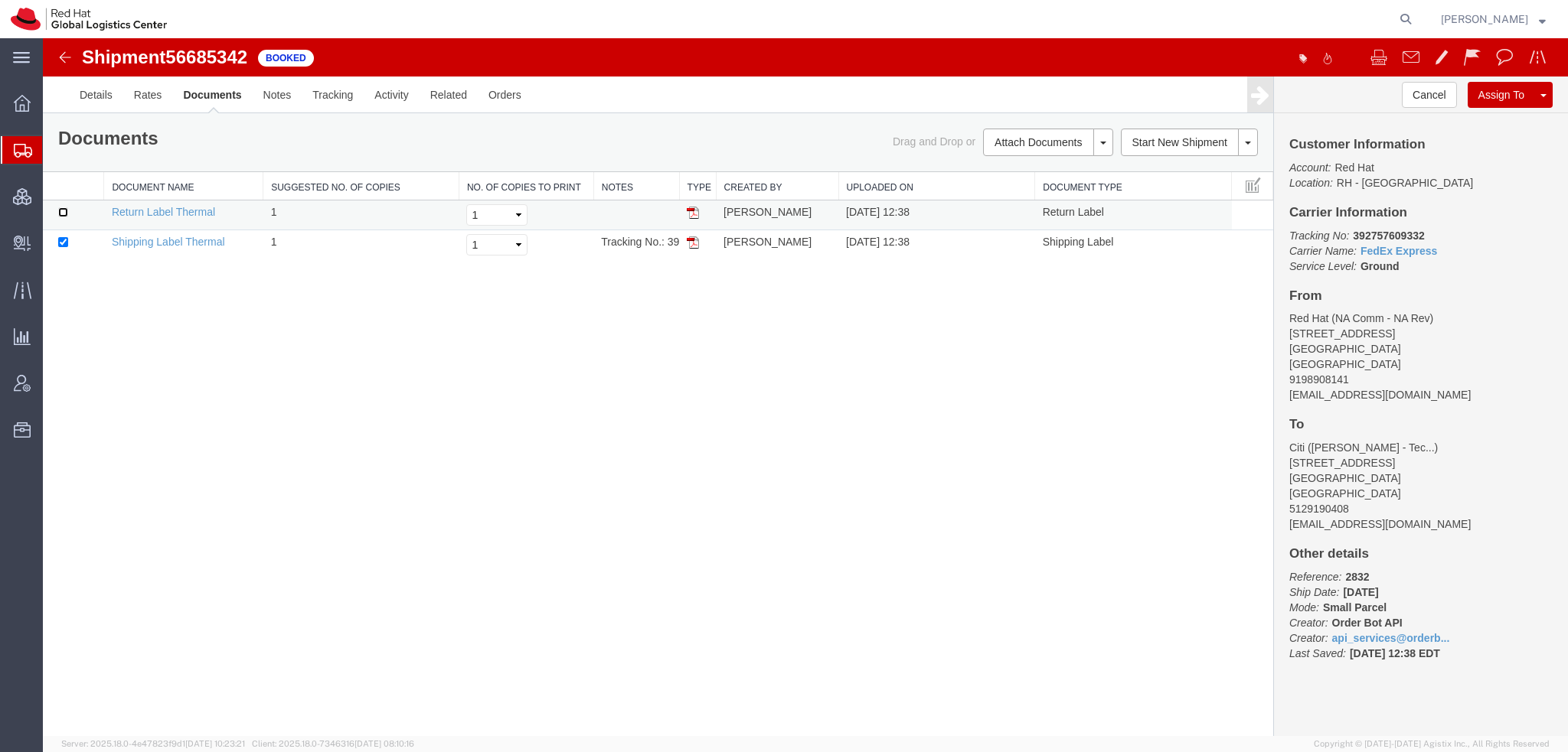
click at [64, 208] on input "checkbox" at bounding box center [63, 212] width 10 height 10
checkbox input "true"
click at [60, 241] on input "checkbox" at bounding box center [63, 243] width 10 height 10
checkbox input "false"
click at [695, 214] on img at bounding box center [693, 212] width 12 height 12
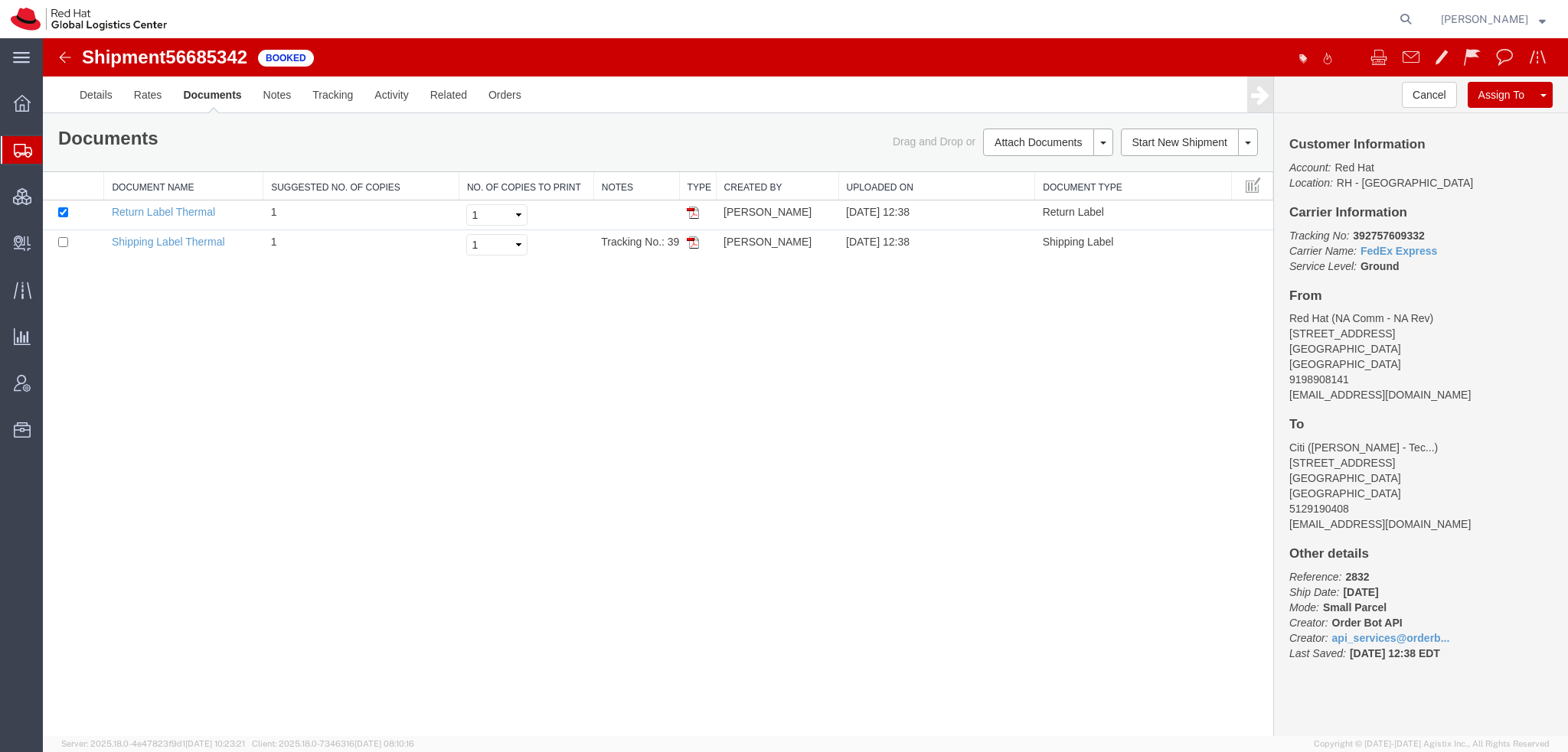
click at [102, 179] on div at bounding box center [105, 186] width 5 height 28
click at [0, 0] on span "Shipment Manager" at bounding box center [0, 0] width 0 height 0
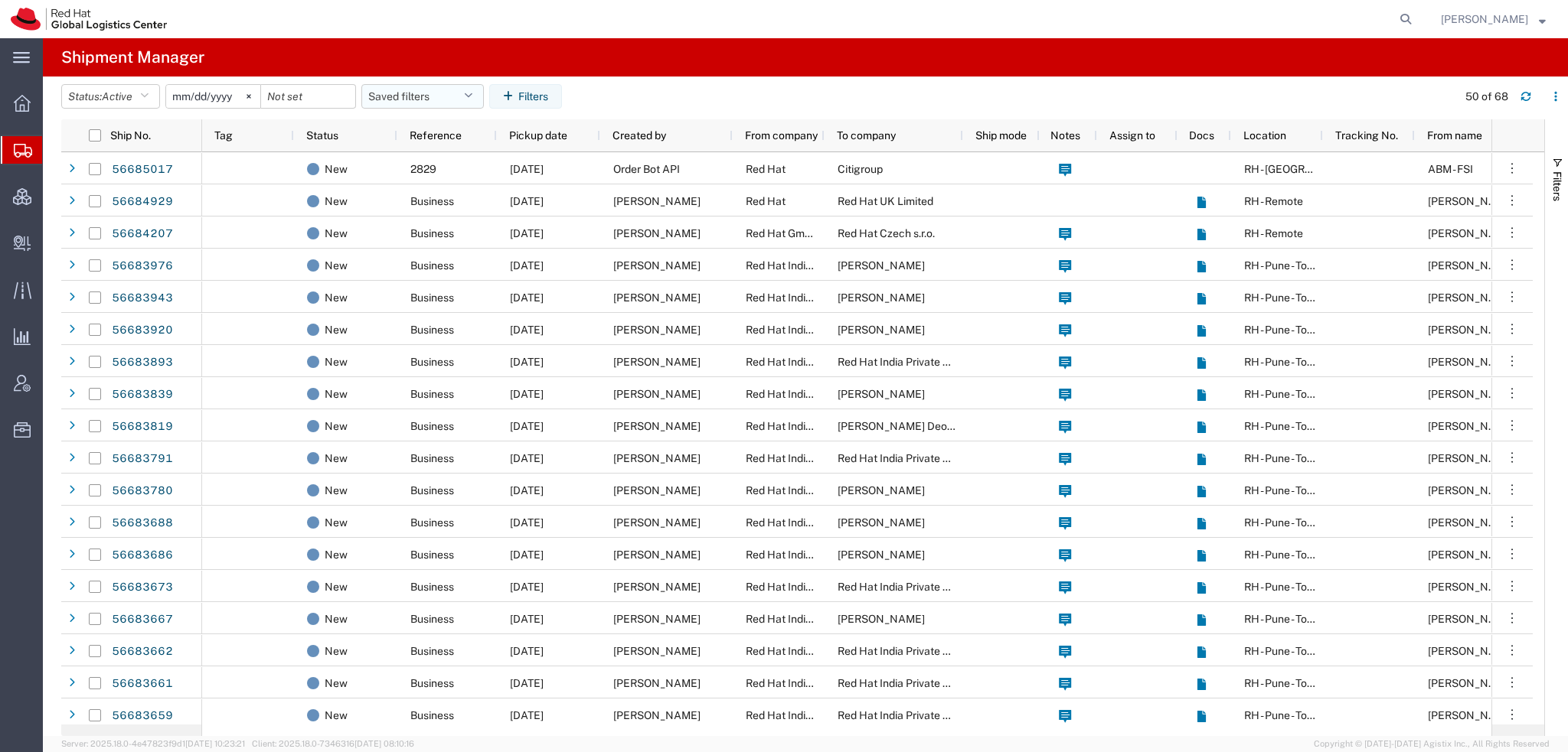
click at [460, 92] on button "Saved filters" at bounding box center [422, 97] width 123 height 24
click at [417, 155] on span "Americas" at bounding box center [464, 163] width 200 height 28
type input "[DATE]"
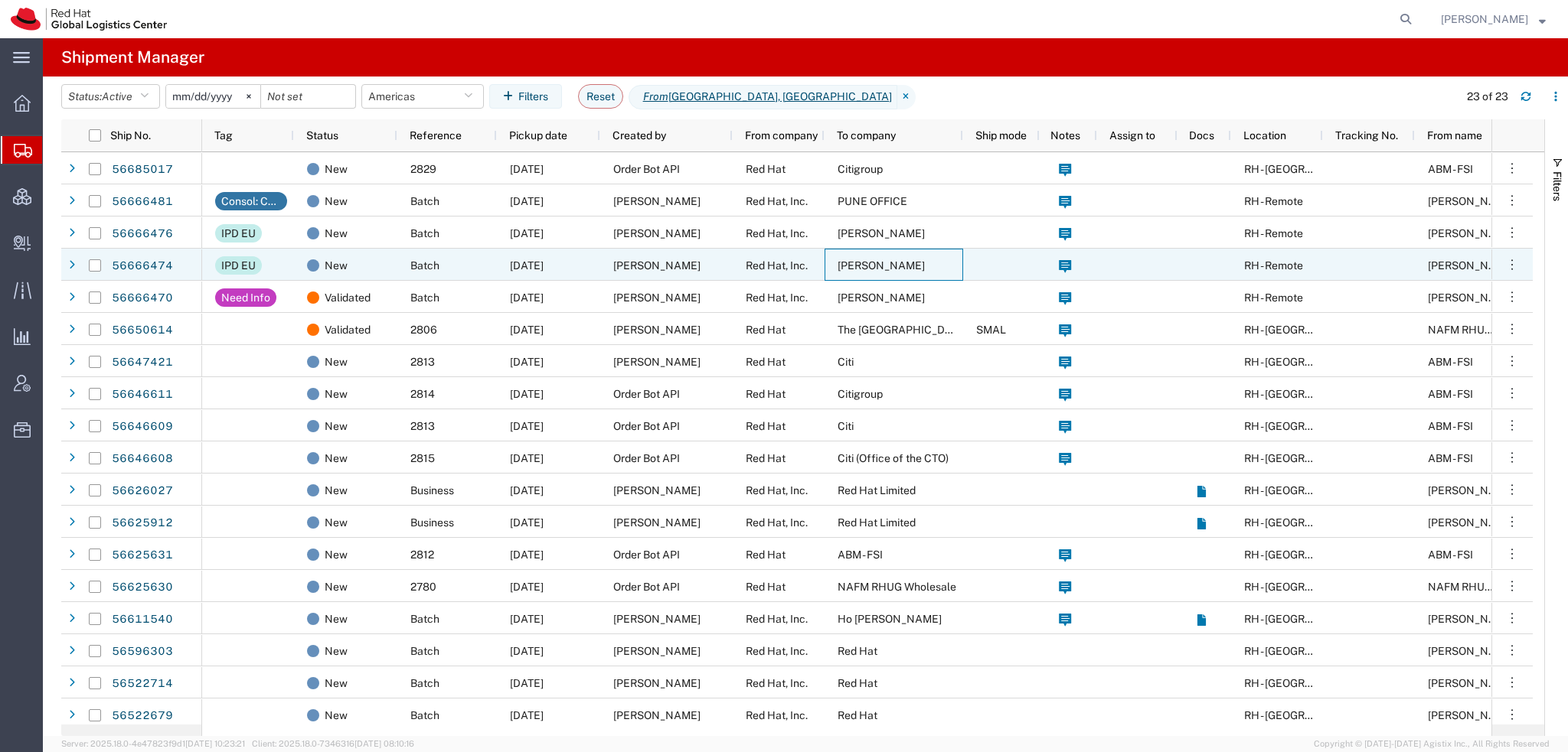
click at [828, 266] on div "[PERSON_NAME]" at bounding box center [894, 264] width 138 height 32
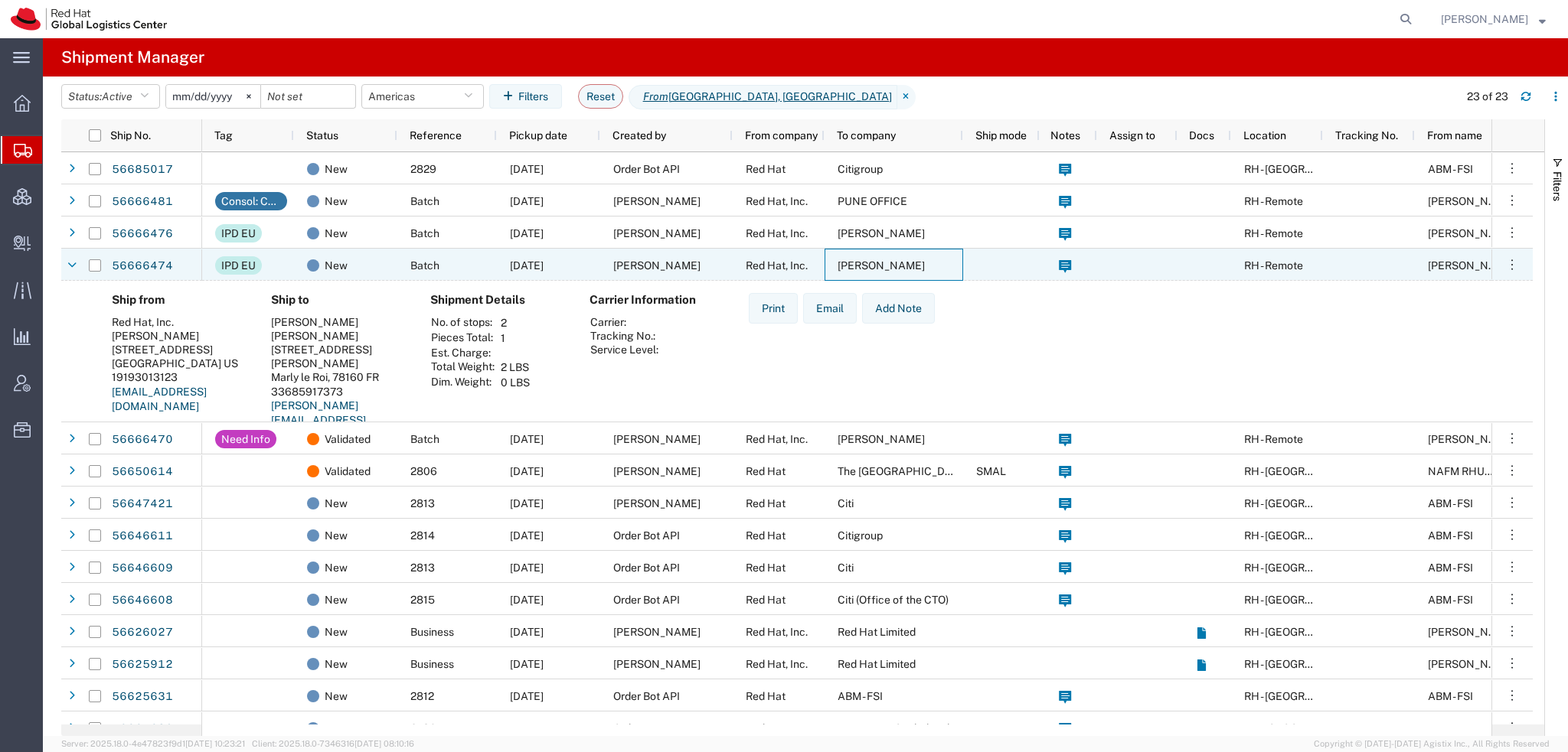
click at [828, 266] on div "[PERSON_NAME]" at bounding box center [894, 264] width 138 height 32
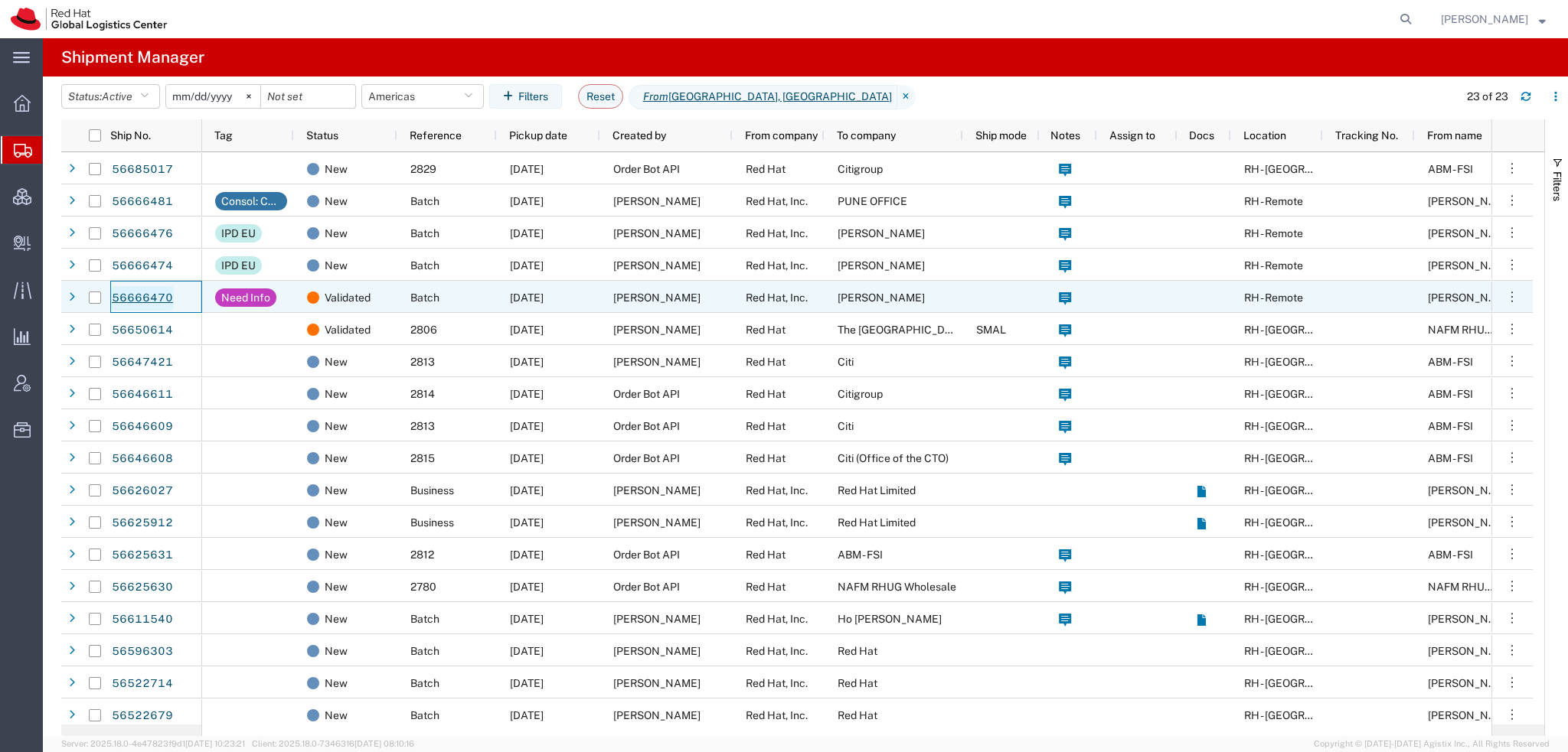
click at [138, 296] on link "56666470" at bounding box center [143, 299] width 63 height 24
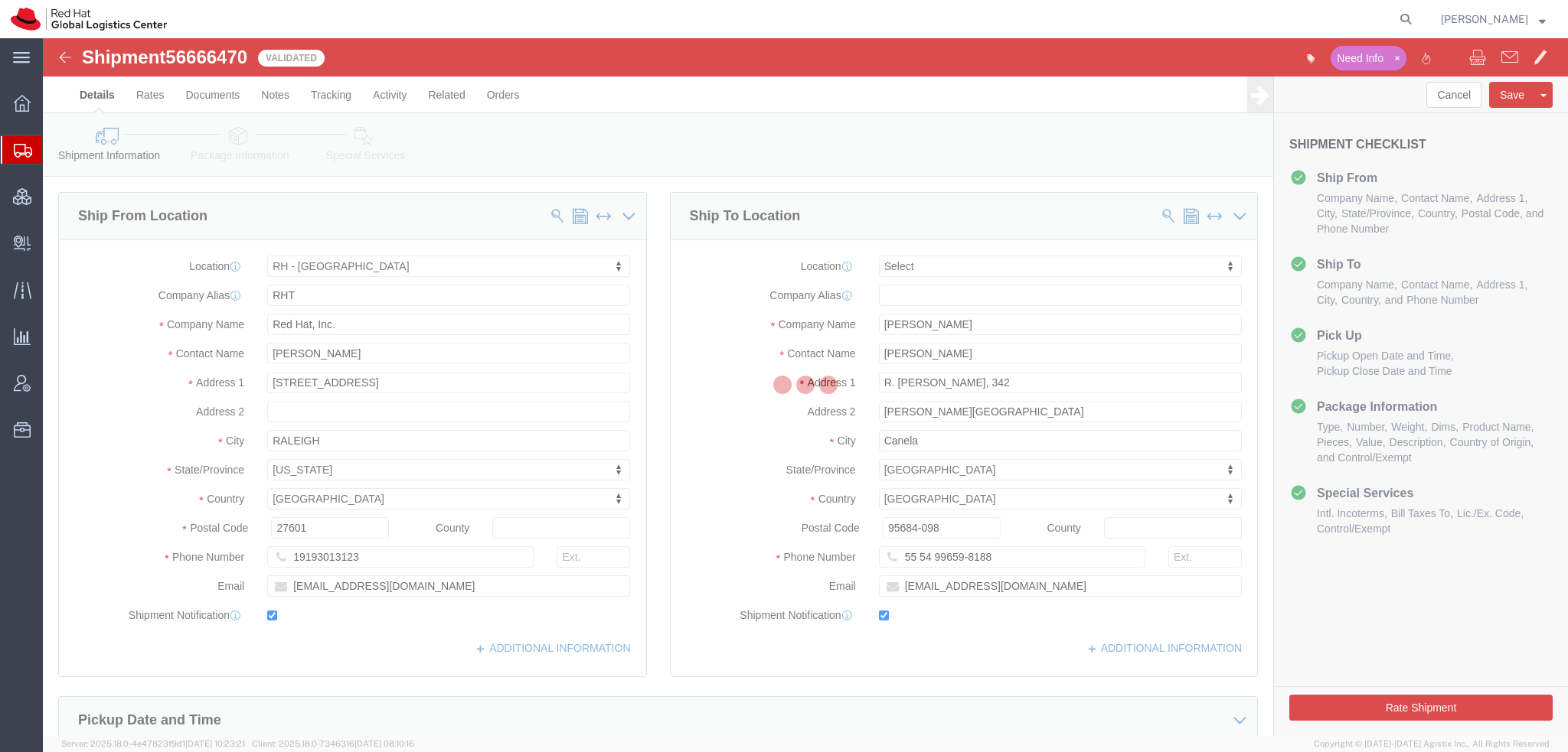
select select "38014"
select select
click at [1511, 11] on span "[PERSON_NAME]" at bounding box center [1484, 19] width 87 height 17
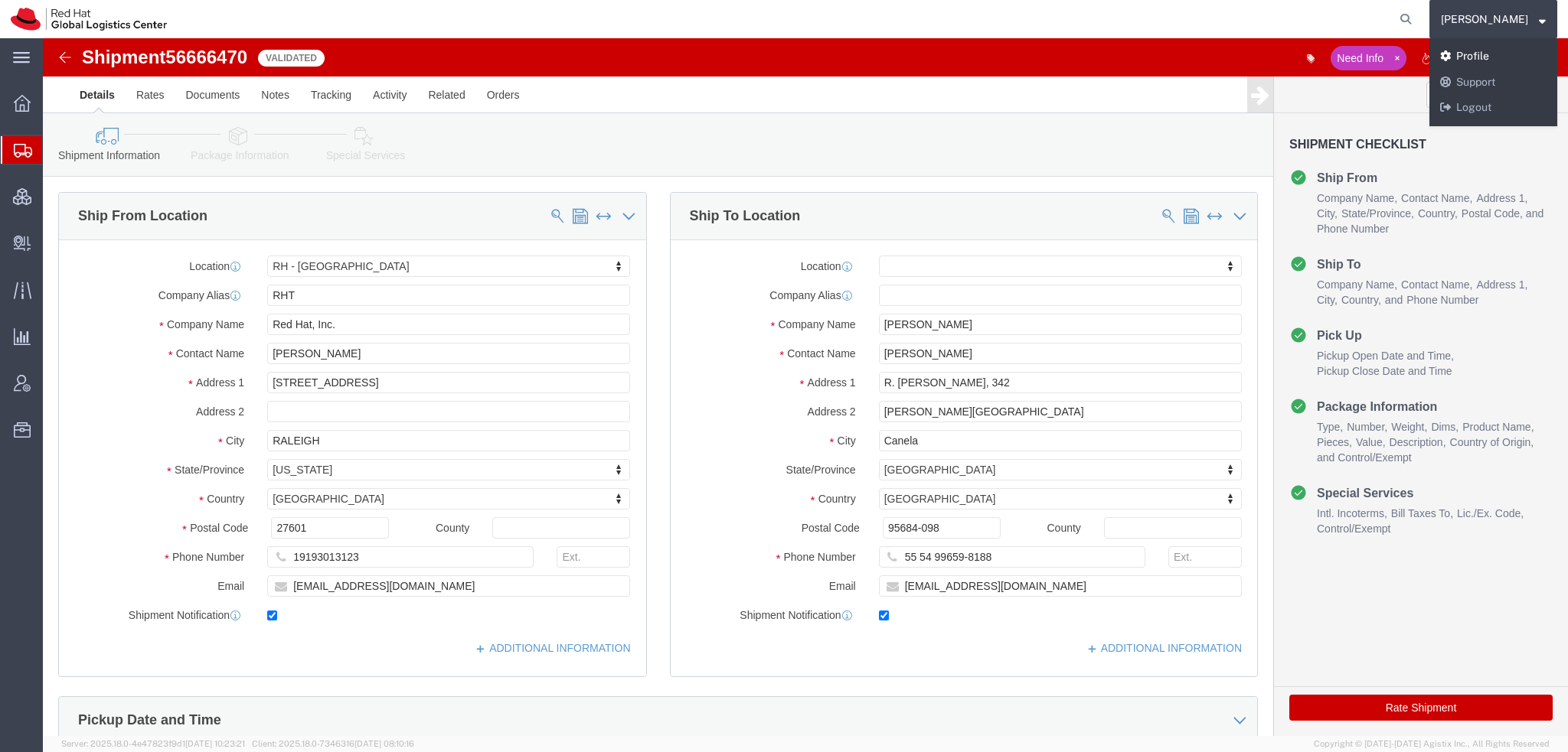
click at [1482, 54] on link "Profile" at bounding box center [1494, 57] width 128 height 26
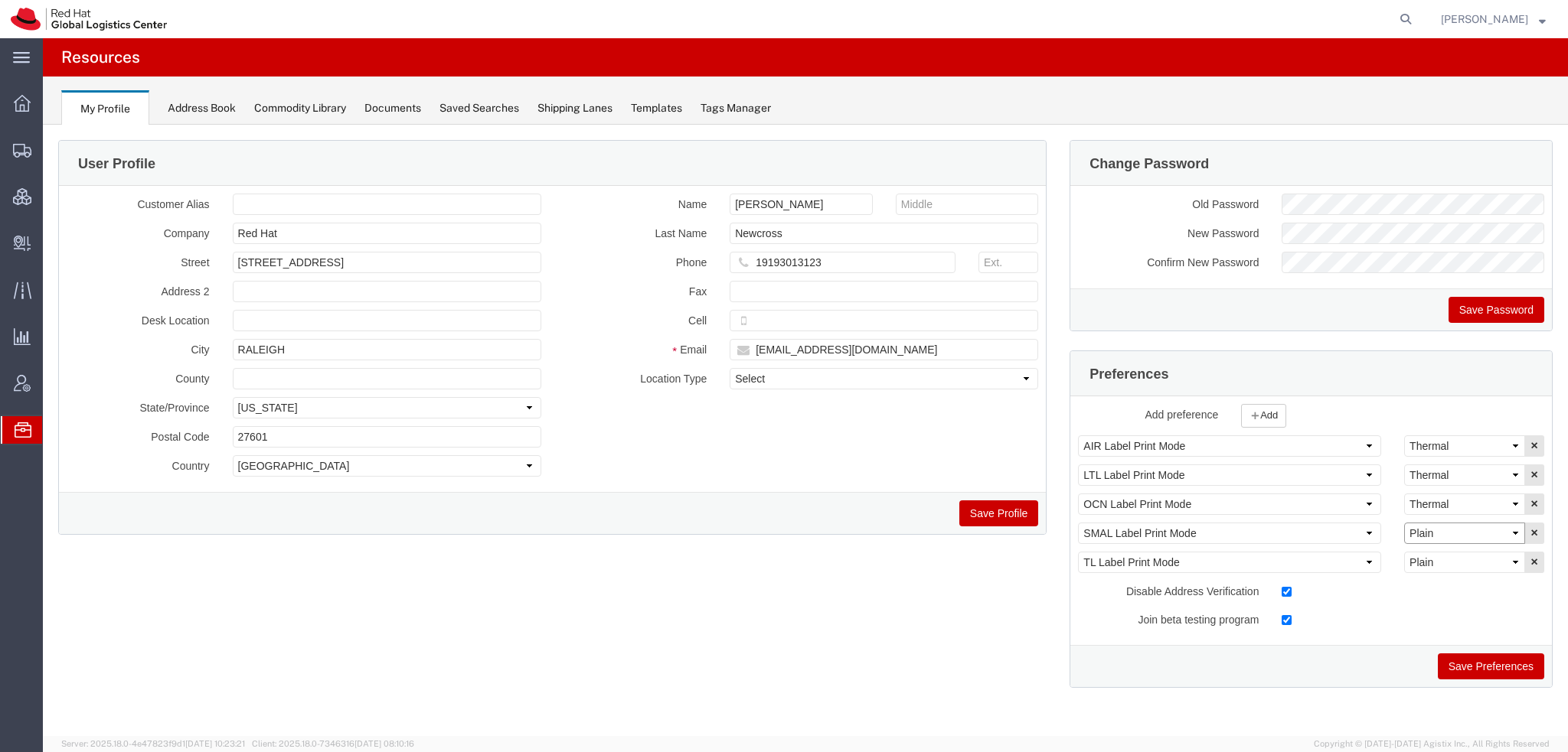
click at [1463, 532] on select "Select Plain Thermal" at bounding box center [1465, 533] width 121 height 22
select select "Thermal"
click at [1405, 522] on select "Select Plain Thermal" at bounding box center [1465, 533] width 121 height 22
click at [1480, 660] on button "Save Preferences" at bounding box center [1491, 667] width 106 height 26
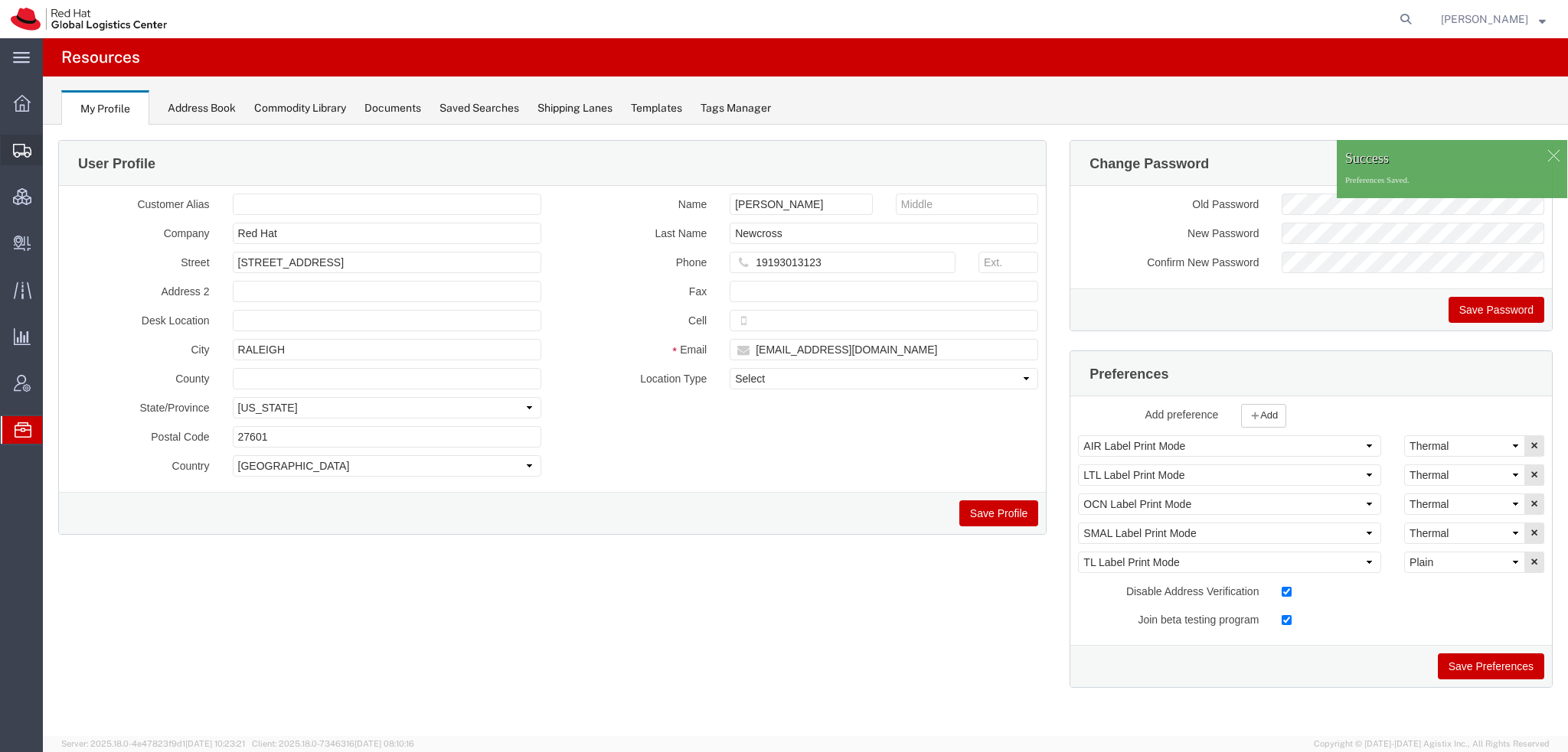
click at [0, 0] on span "Shipment Manager" at bounding box center [0, 0] width 0 height 0
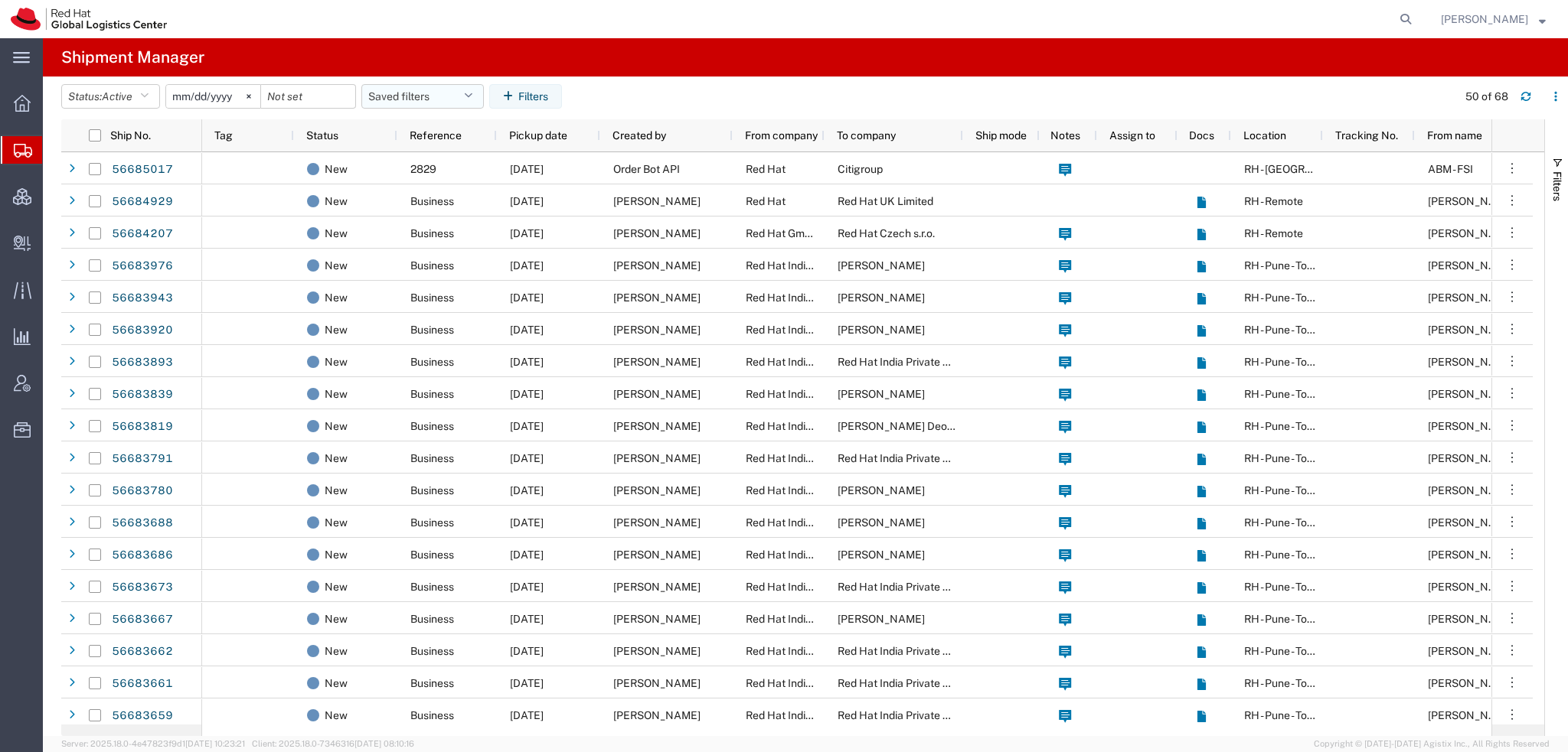
click at [429, 98] on button "Saved filters" at bounding box center [422, 97] width 123 height 24
click at [416, 163] on span "Americas" at bounding box center [464, 163] width 200 height 28
type input "[DATE]"
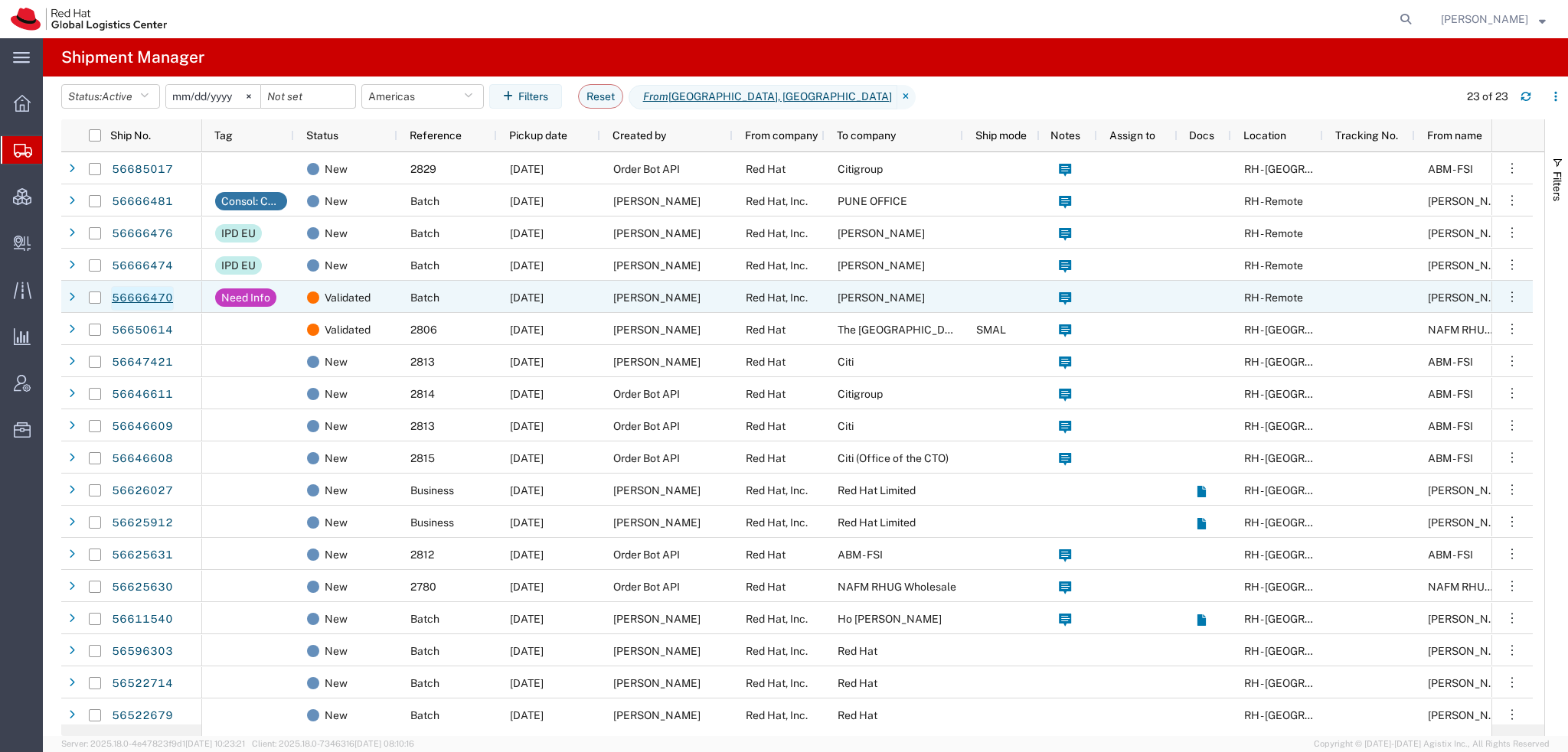
click at [131, 296] on link "56666470" at bounding box center [143, 299] width 63 height 24
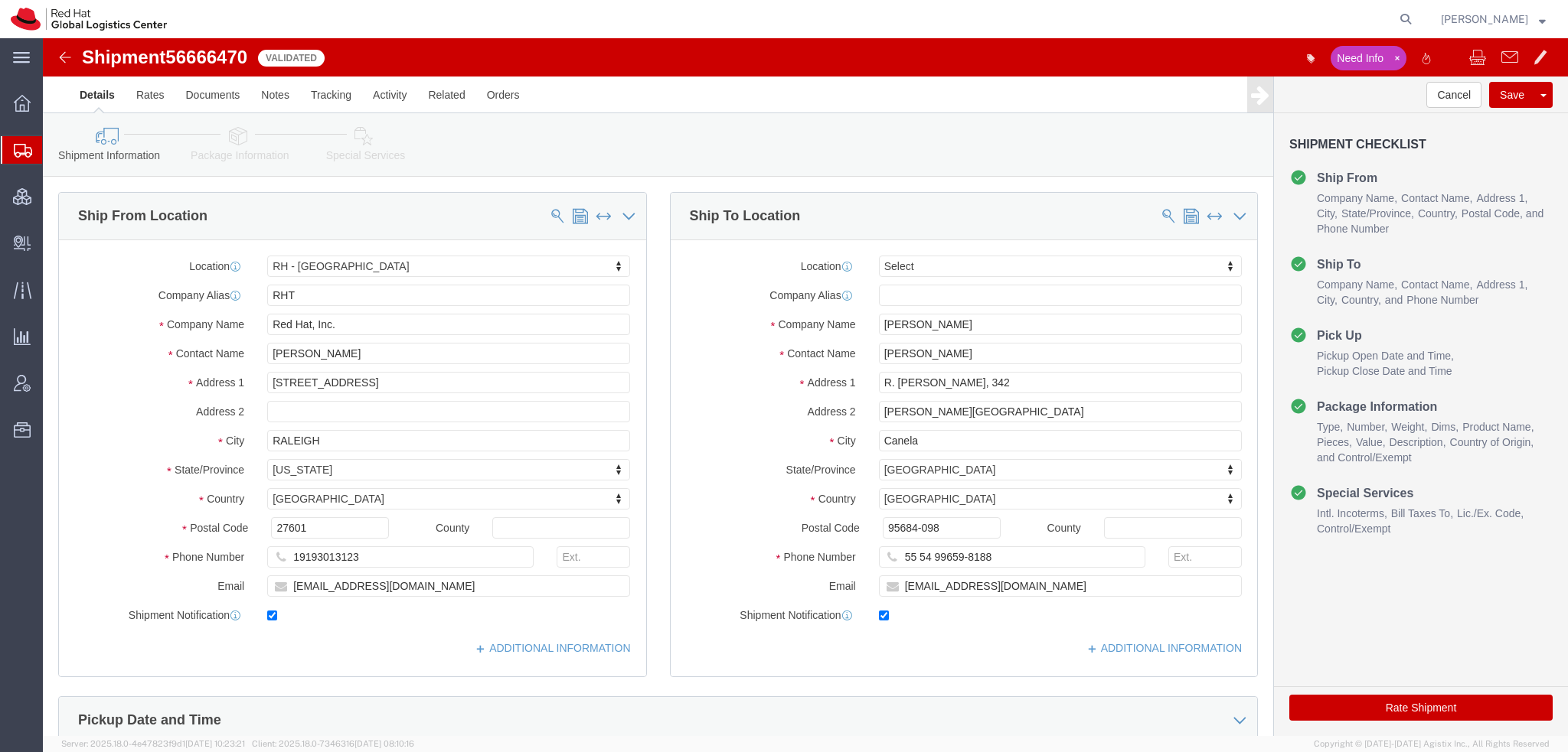
select select "38014"
select select
click input "[PERSON_NAME]"
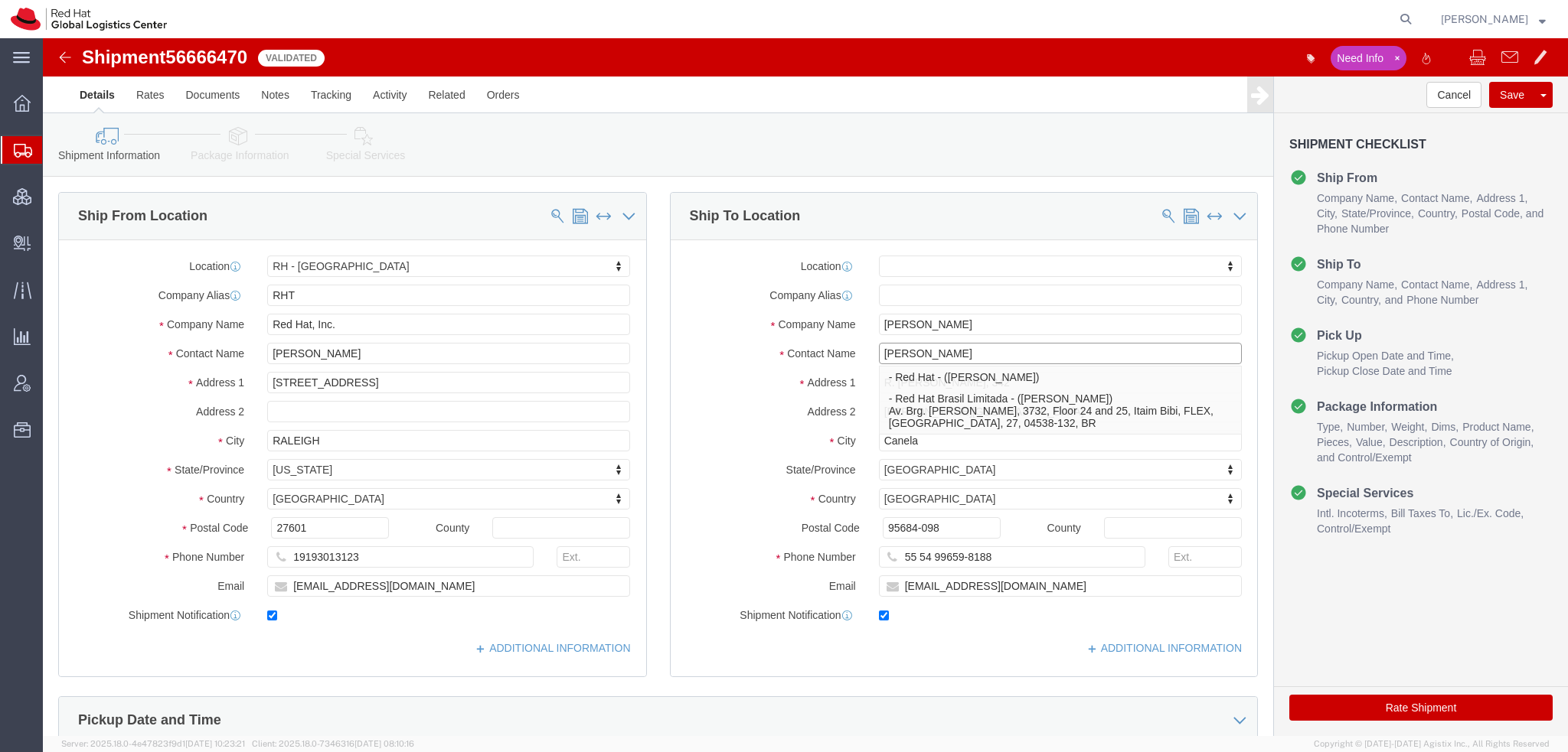
type input "[PERSON_NAME]"
drag, startPoint x: 953, startPoint y: 521, endPoint x: 388, endPoint y: 419, distance: 574.1
click div "Ship From Location Location [GEOGRAPHIC_DATA] - [GEOGRAPHIC_DATA] My Profile Lo…"
click input "text"
paste input "55 54 99659-8188"
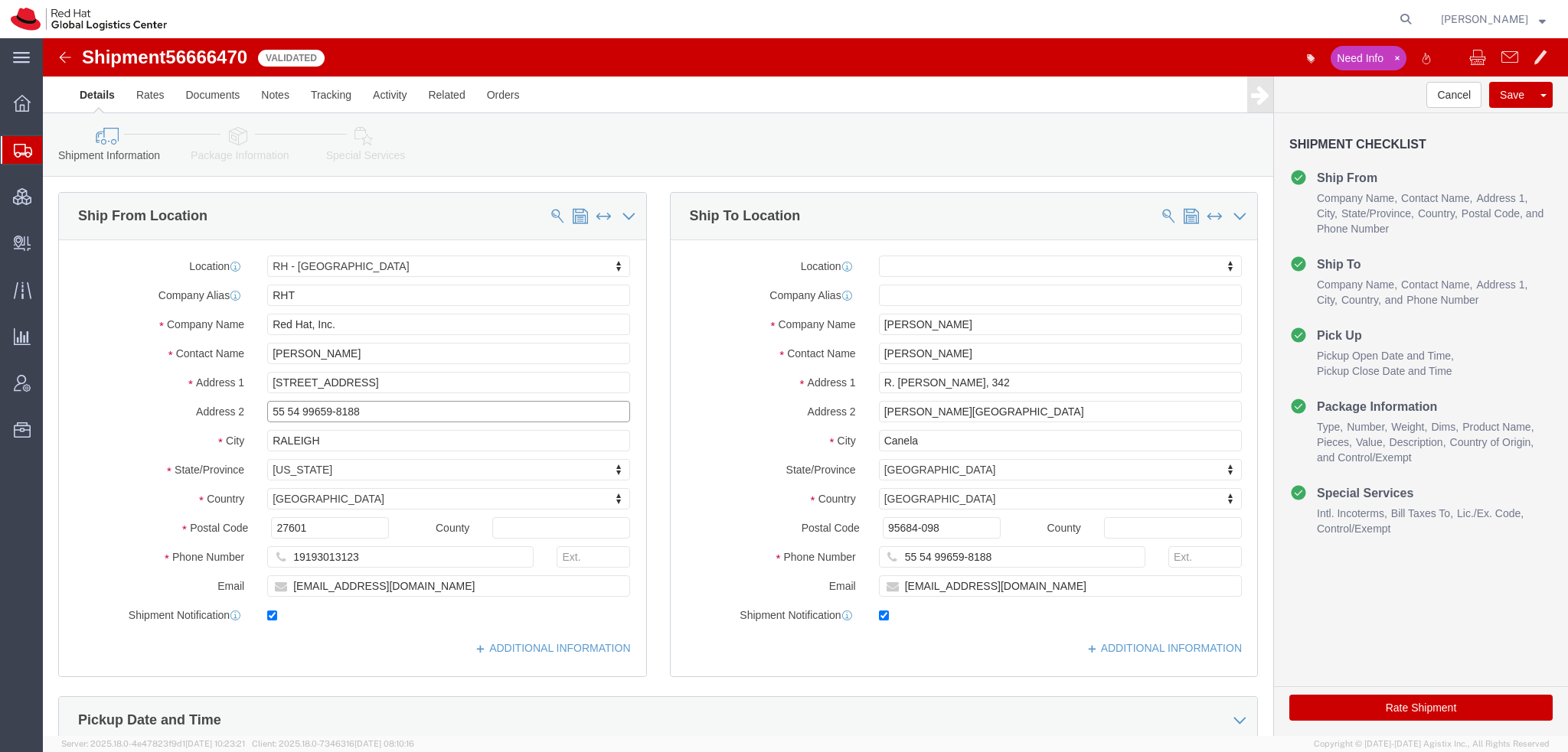
type input "55 54 99659-8188"
drag, startPoint x: 949, startPoint y: 552, endPoint x: 646, endPoint y: 520, distance: 304.7
click div "Location My Profile Location [GEOGRAPHIC_DATA] - [GEOGRAPHIC_DATA] - [GEOGRAPHI…"
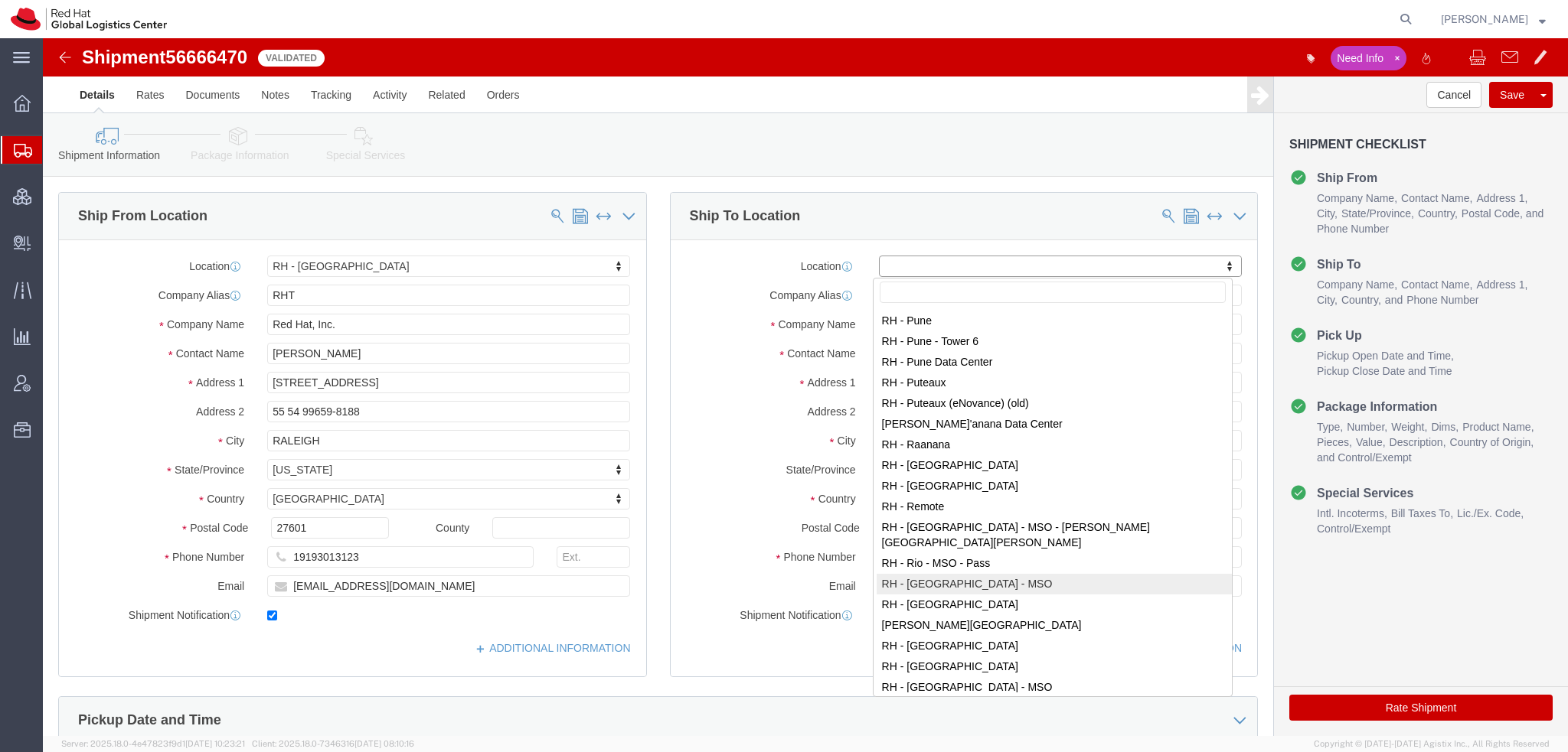
scroll to position [2066, 0]
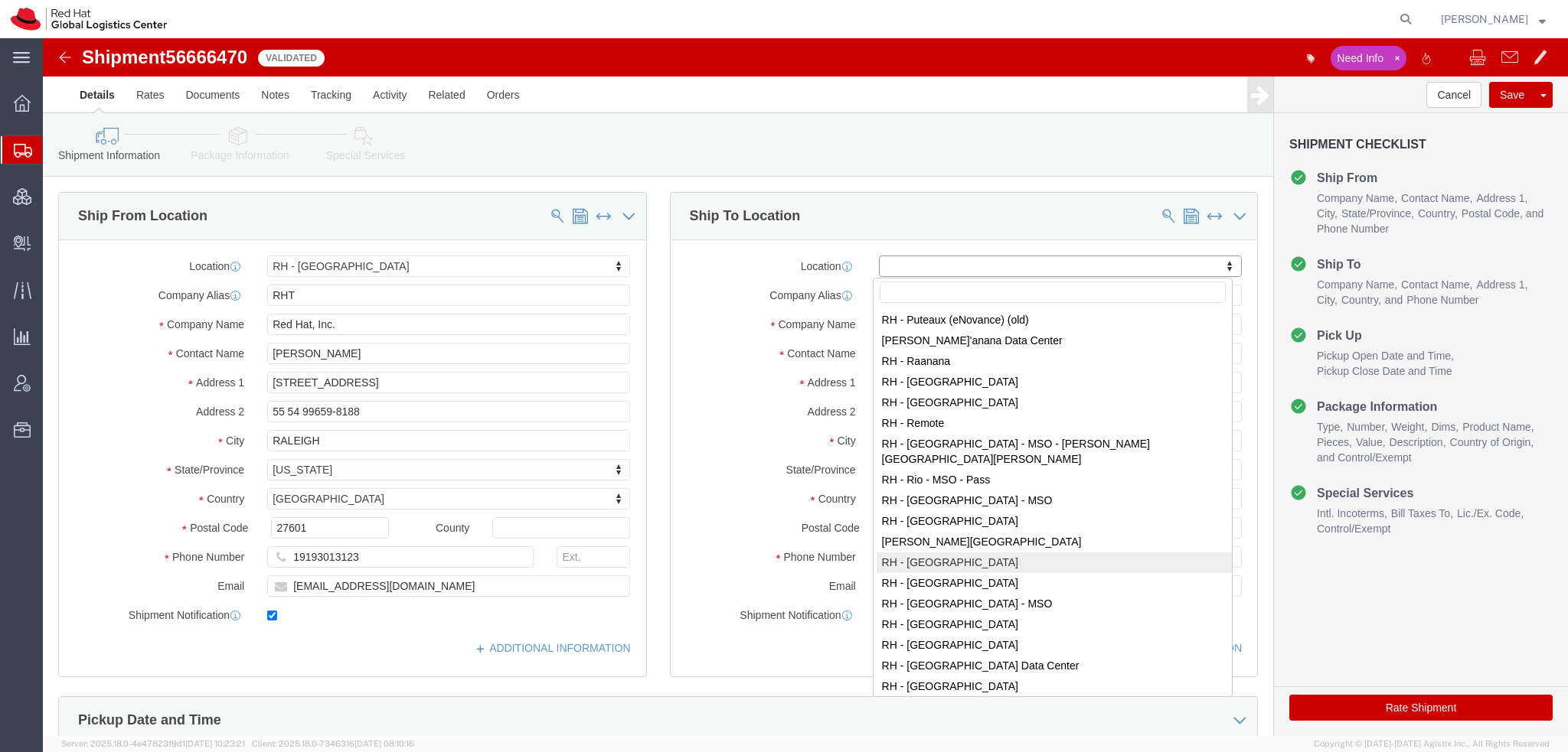
select select "42531"
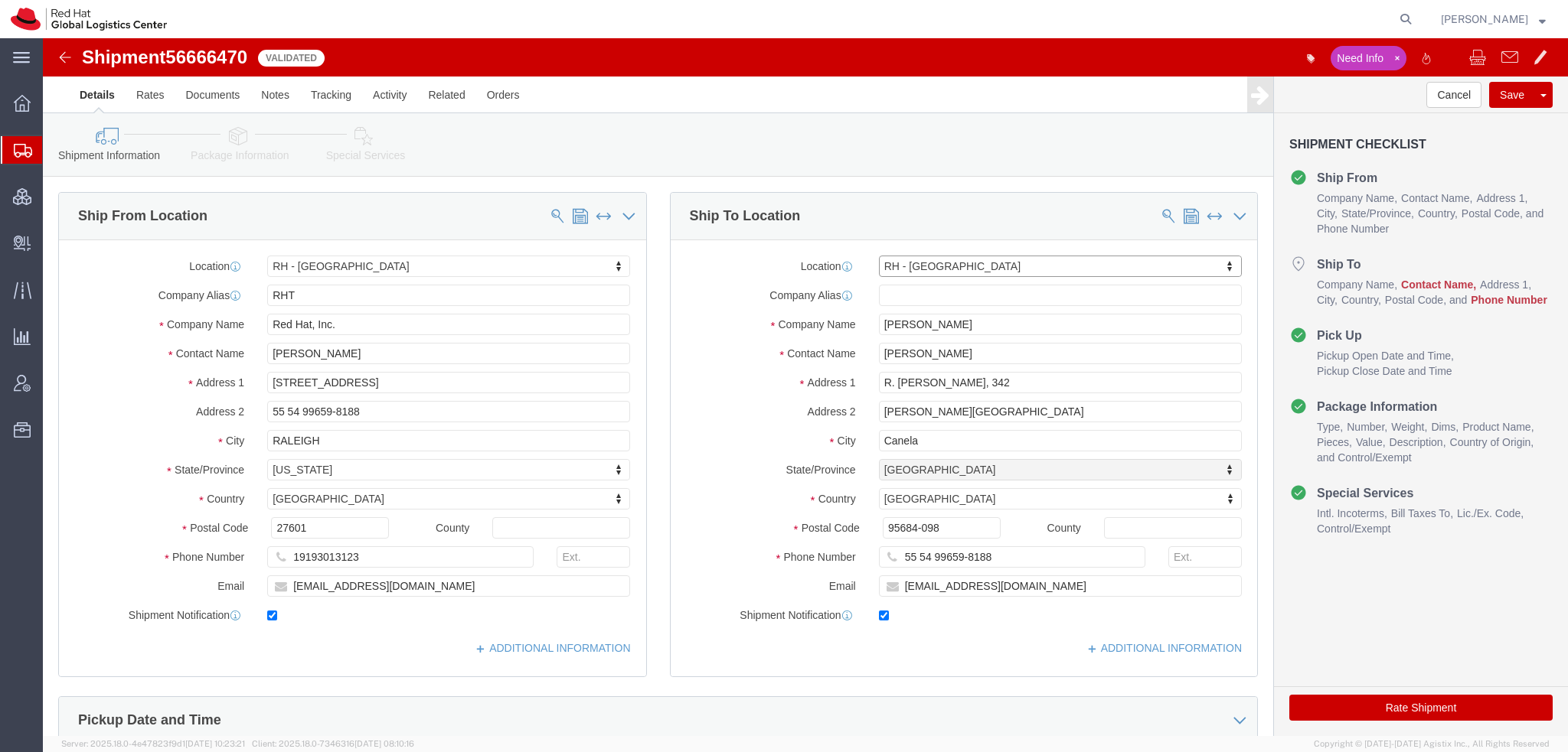
select select "27"
click input "[PERSON_NAME]"
type input "[PERSON_NAME]"
type input "Av. Brg. [PERSON_NAME][GEOGRAPHIC_DATA], 3732"
type input "Floor 24 and 25, Itaim Bibi"
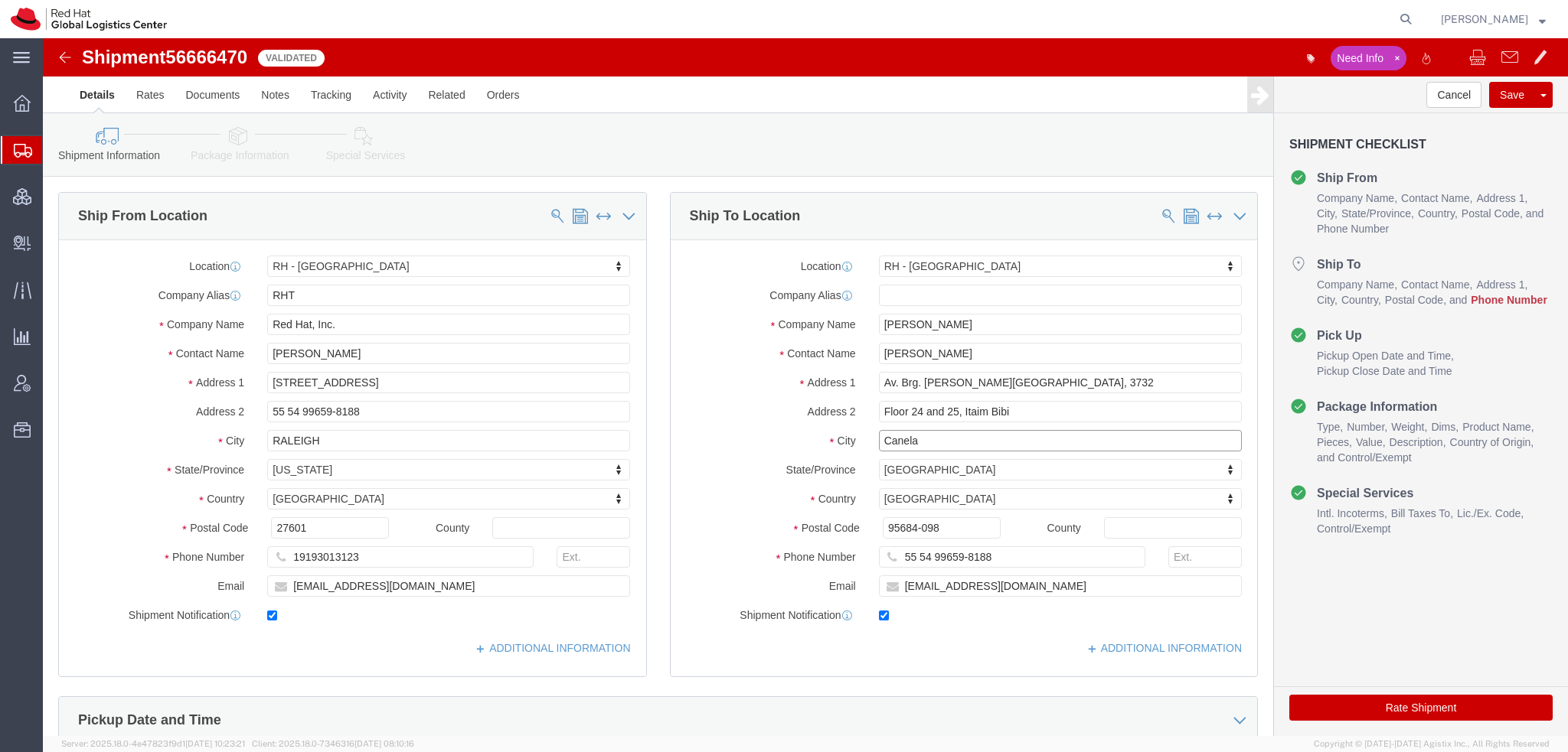
type input "[GEOGRAPHIC_DATA]"
type input "04538-132"
type input "5554996598188"
paste input "[EMAIL_ADDRESS][DOMAIN_NAME]"
type input "[EMAIL_ADDRESS][DOMAIN_NAME]"
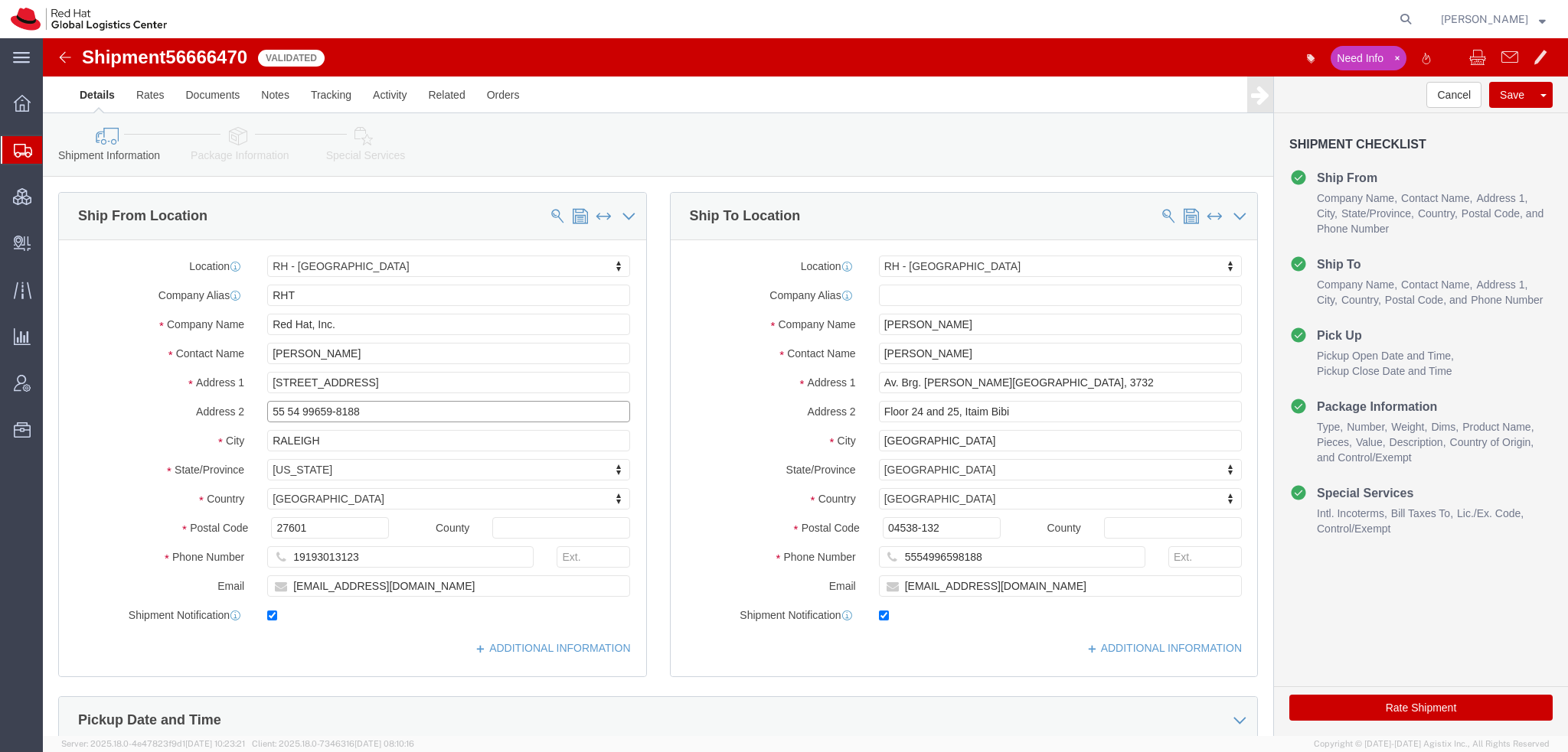
drag, startPoint x: 325, startPoint y: 370, endPoint x: -43, endPoint y: 259, distance: 384.4
click html "Shipment 56666470 Validated Need Info Details Rates Documents Notes Tracking Ac…"
drag, startPoint x: 187, startPoint y: 96, endPoint x: 196, endPoint y: 97, distance: 9.1
click icon
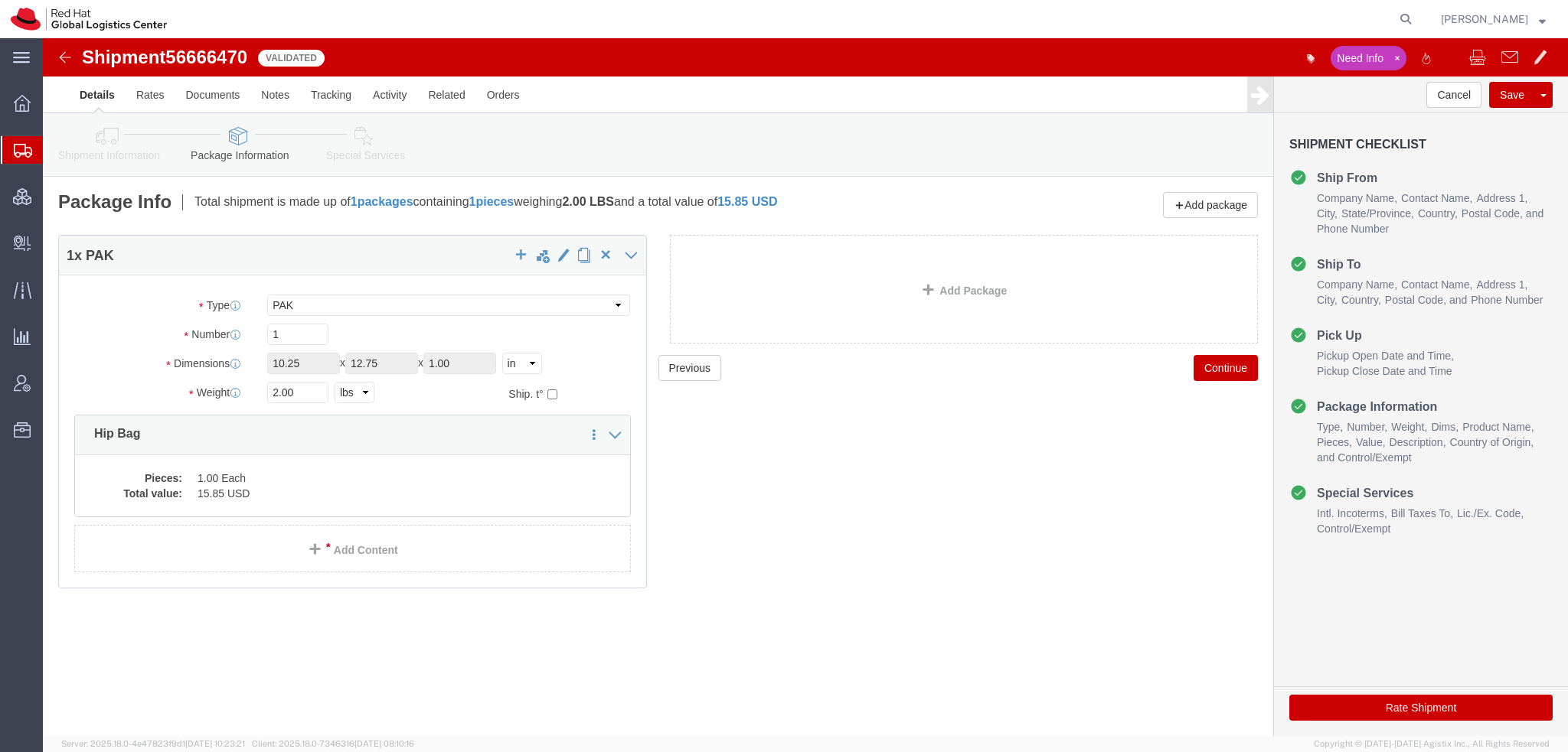
click icon
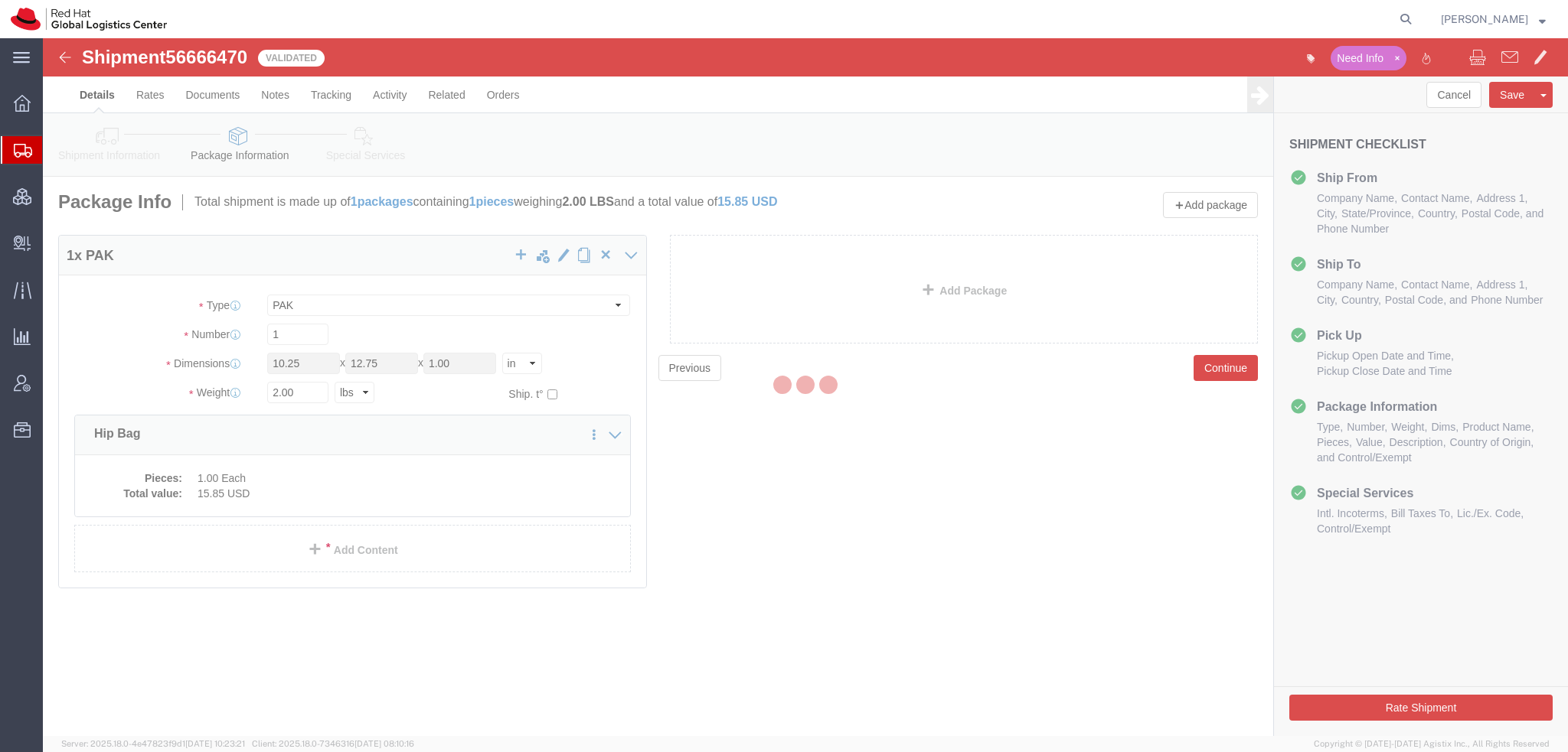
select select
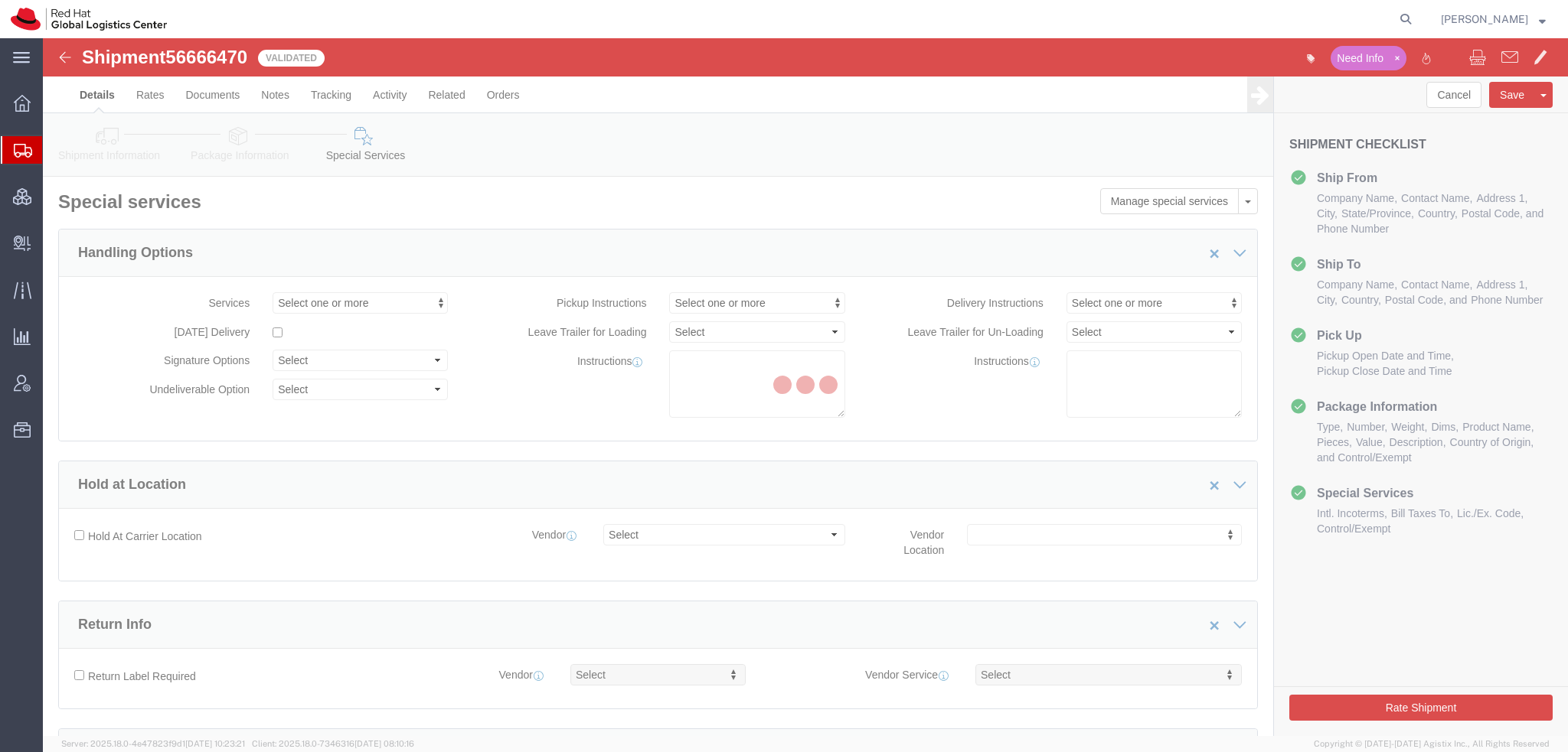
select select "COSTCENTER"
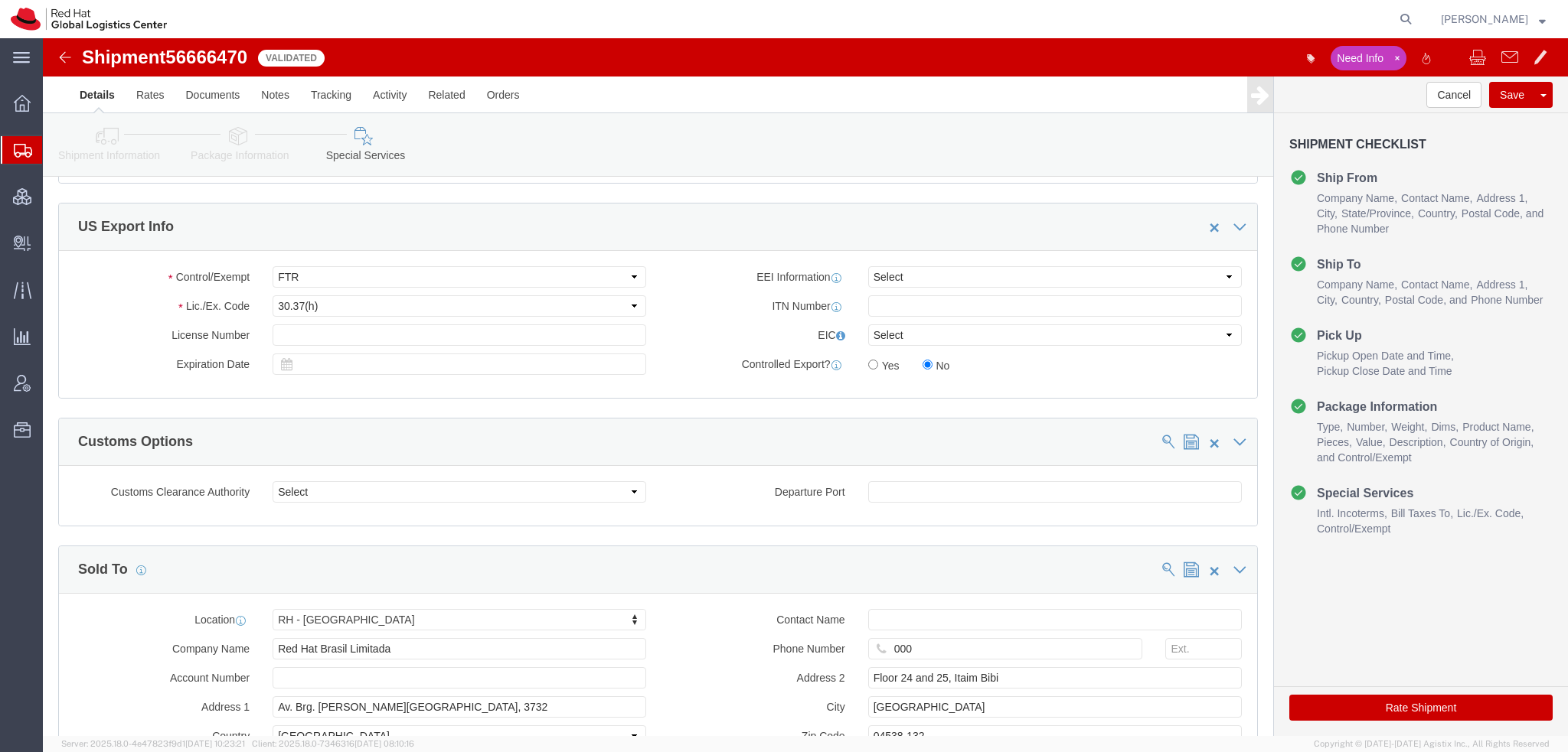
scroll to position [1294, 0]
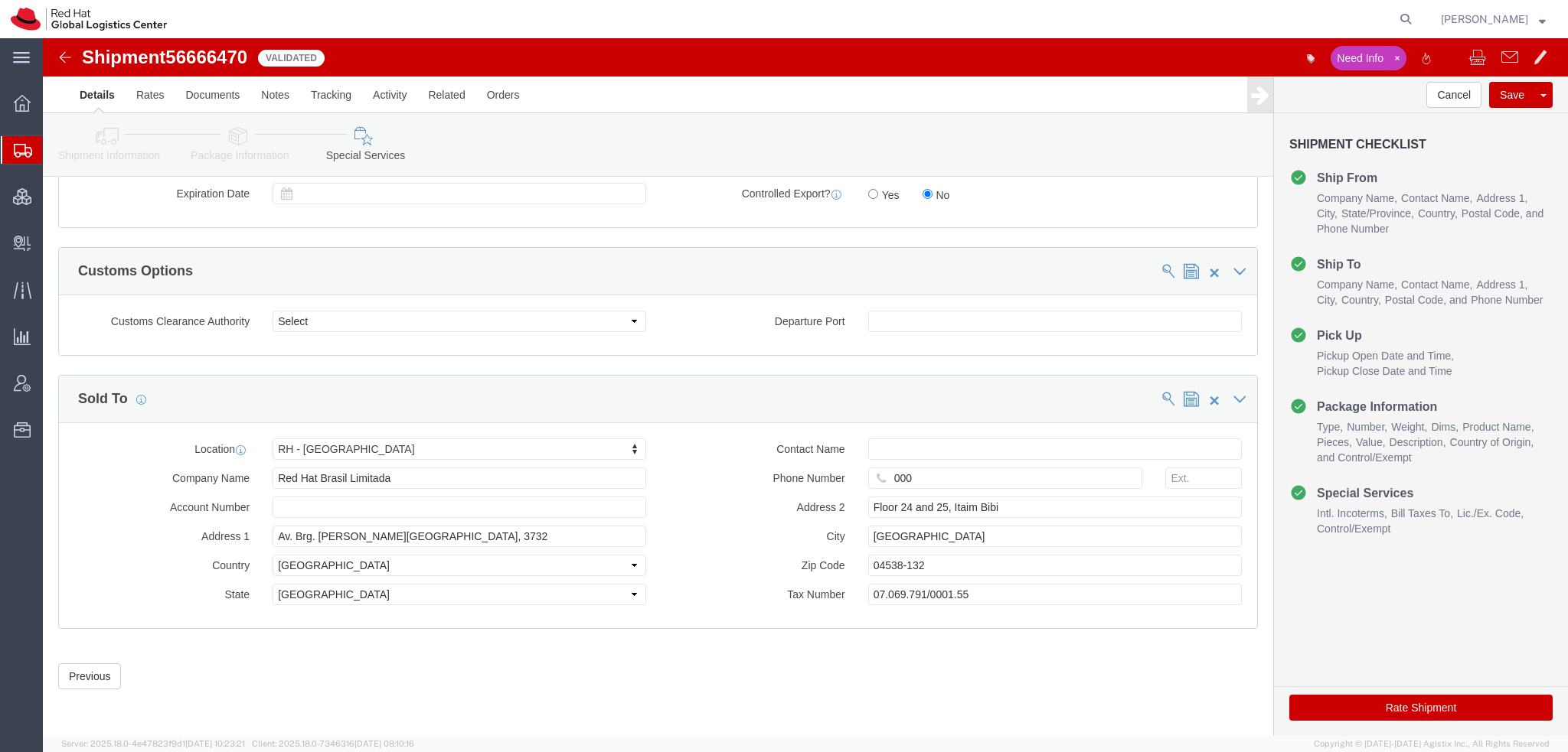
click button "Rate Shipment"
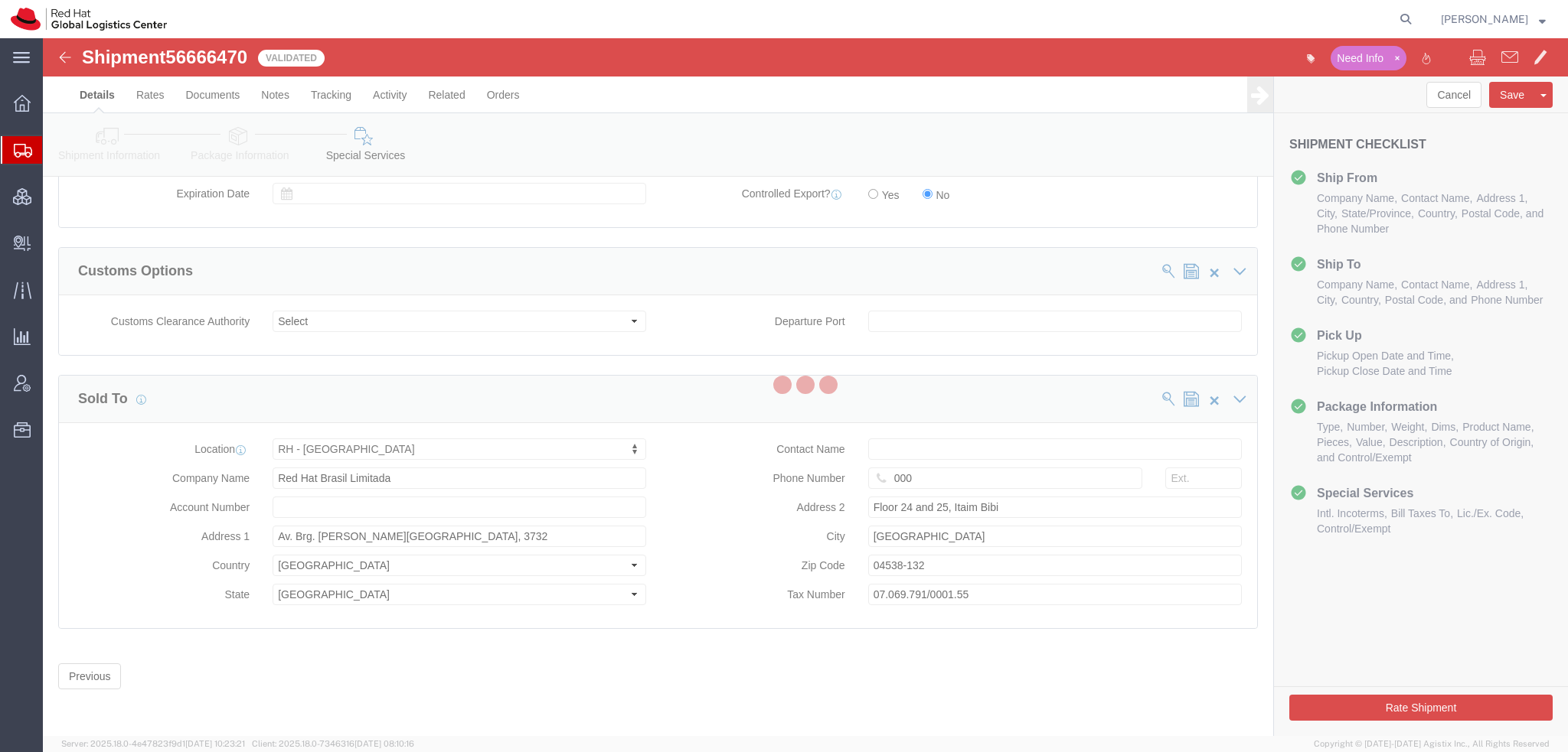
scroll to position [0, 0]
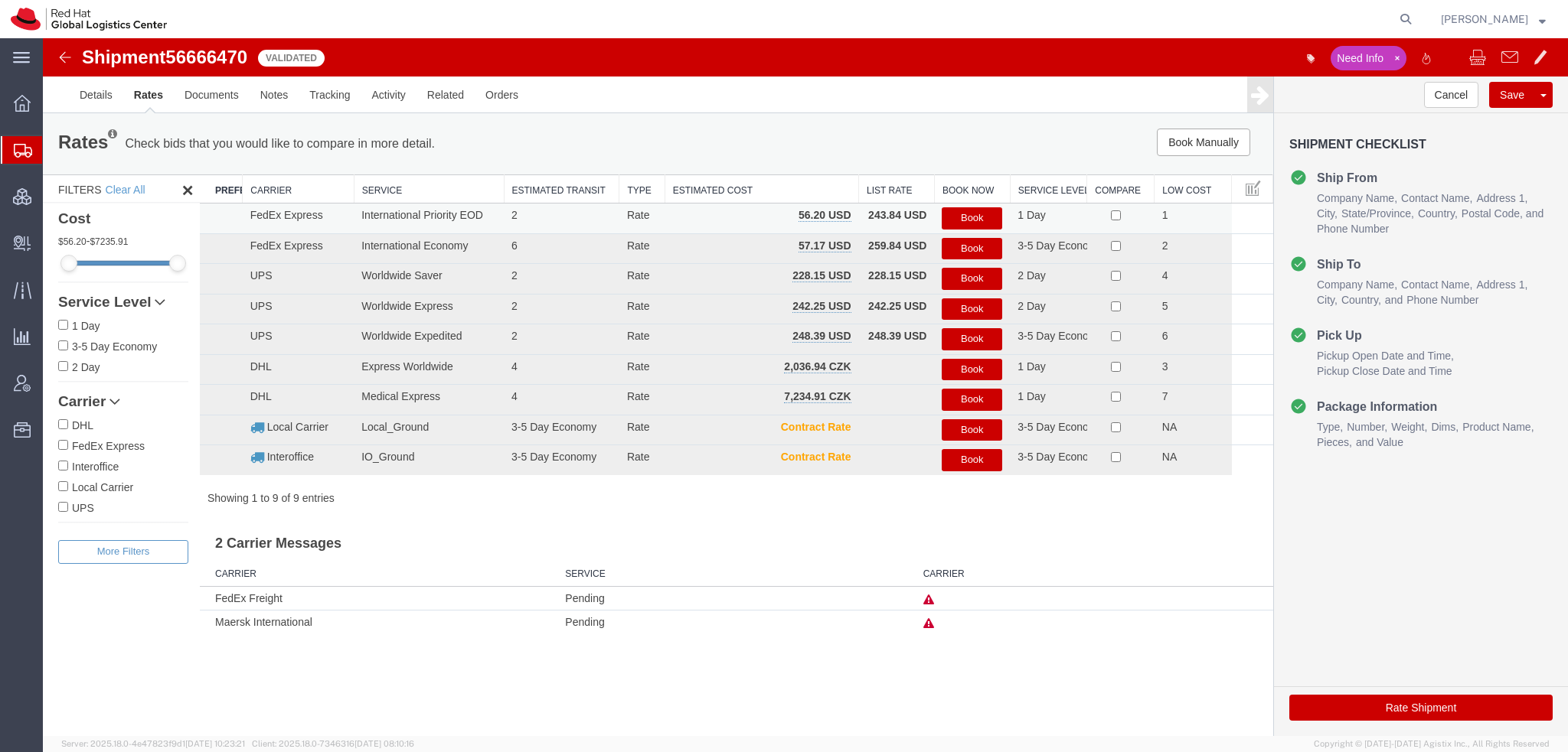
click at [981, 224] on button "Book" at bounding box center [972, 218] width 60 height 22
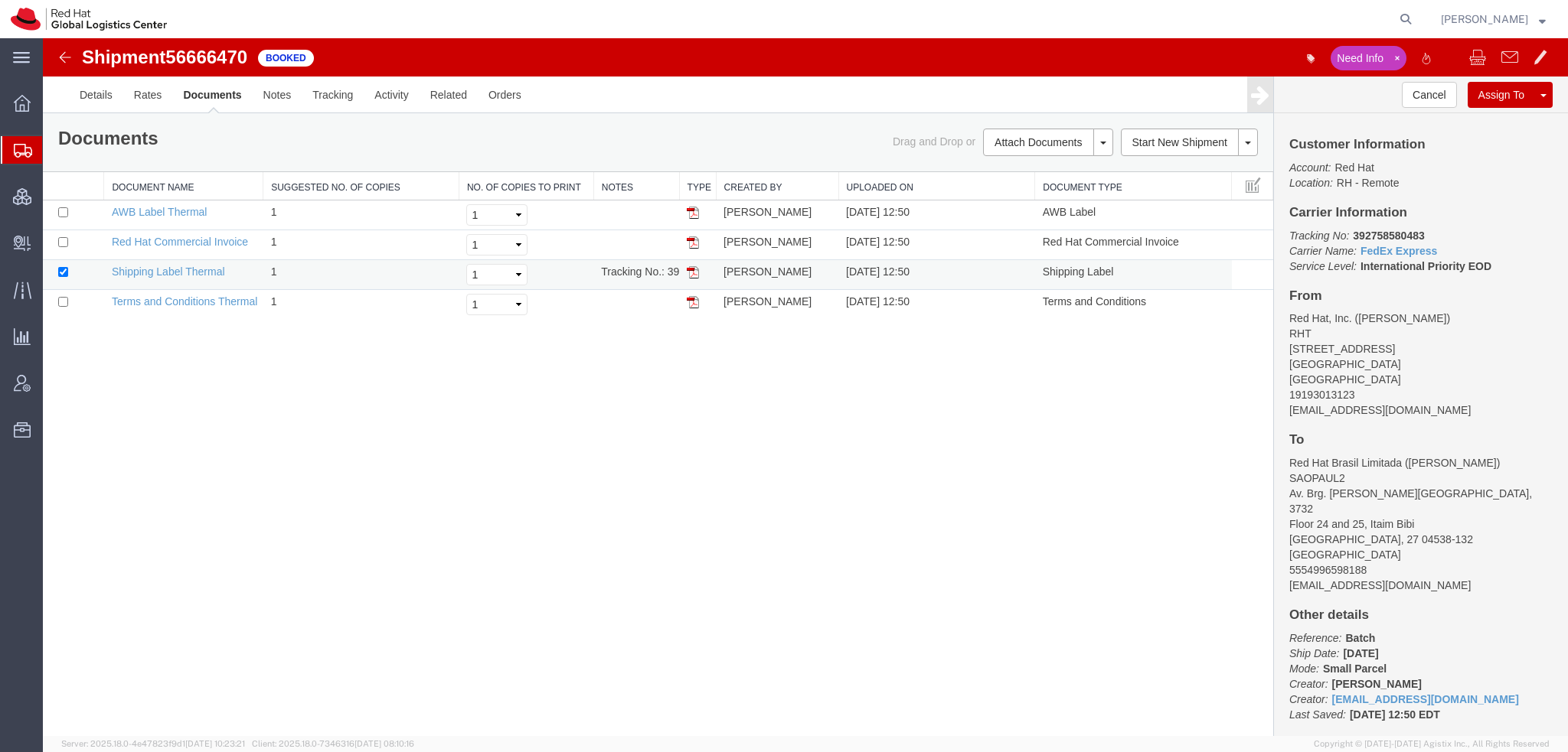
click at [688, 272] on img at bounding box center [693, 272] width 12 height 12
click at [694, 213] on img at bounding box center [693, 212] width 12 height 12
drag, startPoint x: 693, startPoint y: 244, endPoint x: 744, endPoint y: 281, distance: 63.0
click at [693, 244] on img at bounding box center [693, 243] width 12 height 12
click at [0, 0] on span "Shipment Manager" at bounding box center [0, 0] width 0 height 0
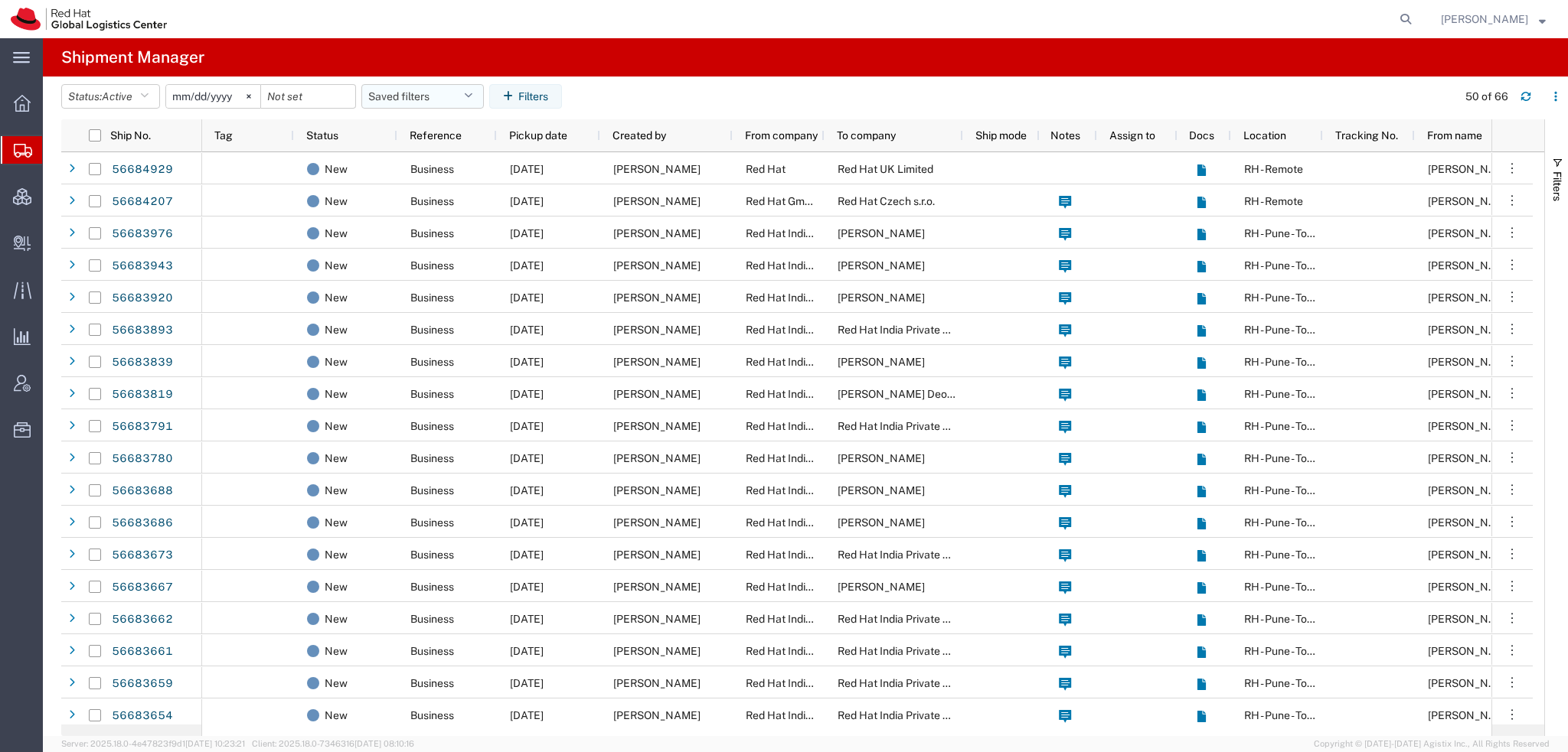
click at [456, 91] on button "Saved filters" at bounding box center [422, 97] width 123 height 24
click at [420, 165] on span "Americas" at bounding box center [464, 163] width 200 height 28
type input "[DATE]"
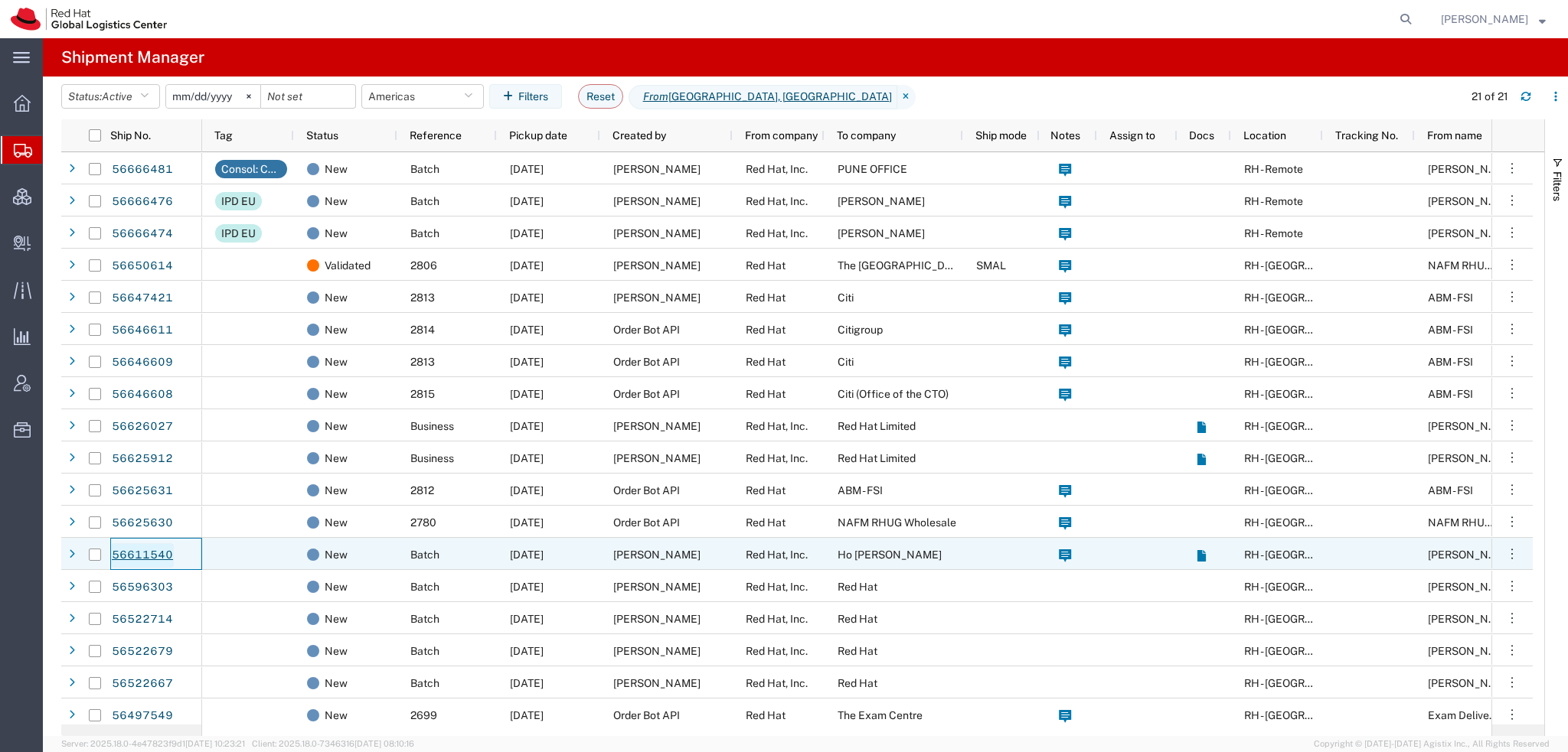
click at [153, 551] on link "56611540" at bounding box center [143, 555] width 63 height 24
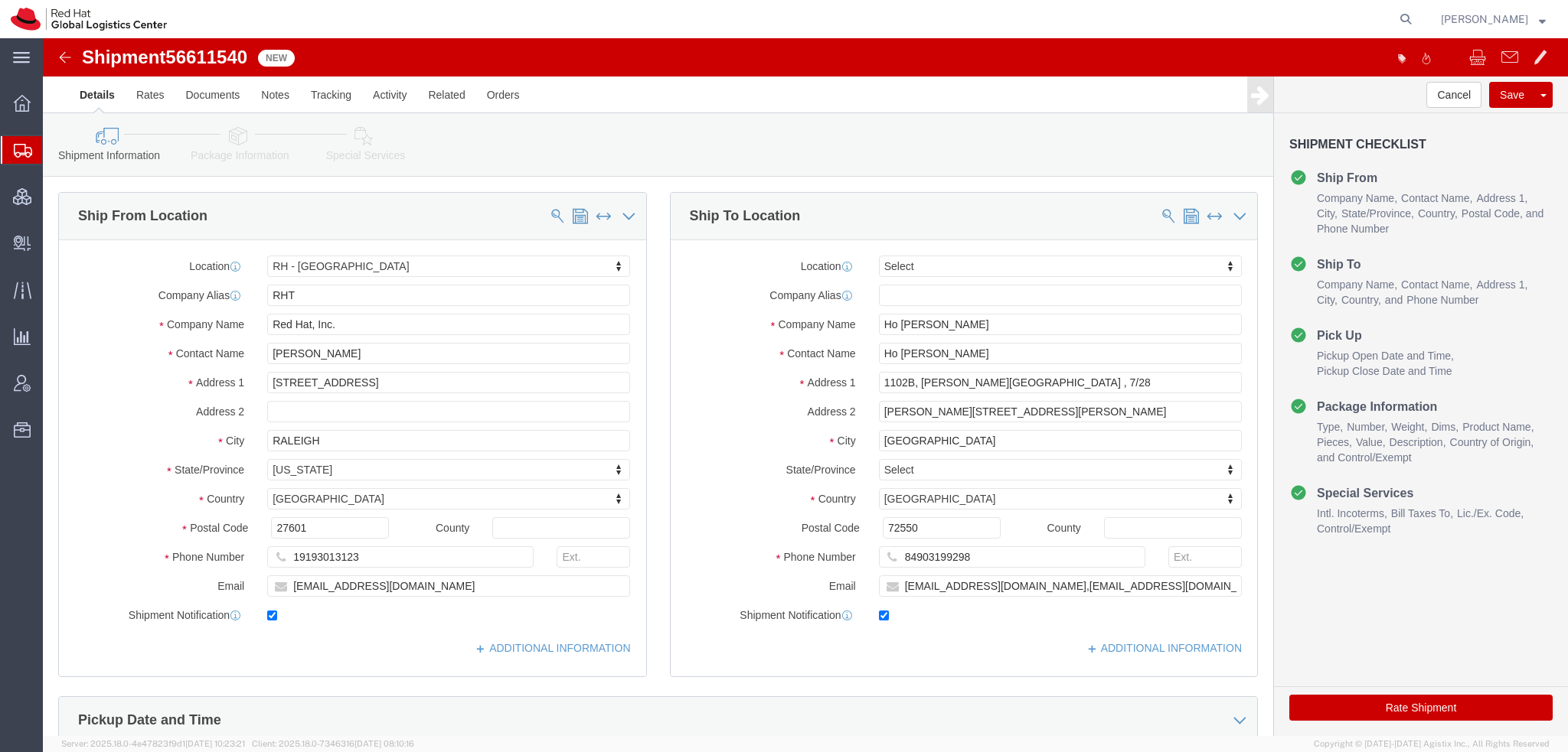
select select "38014"
select select
click link "Package Information"
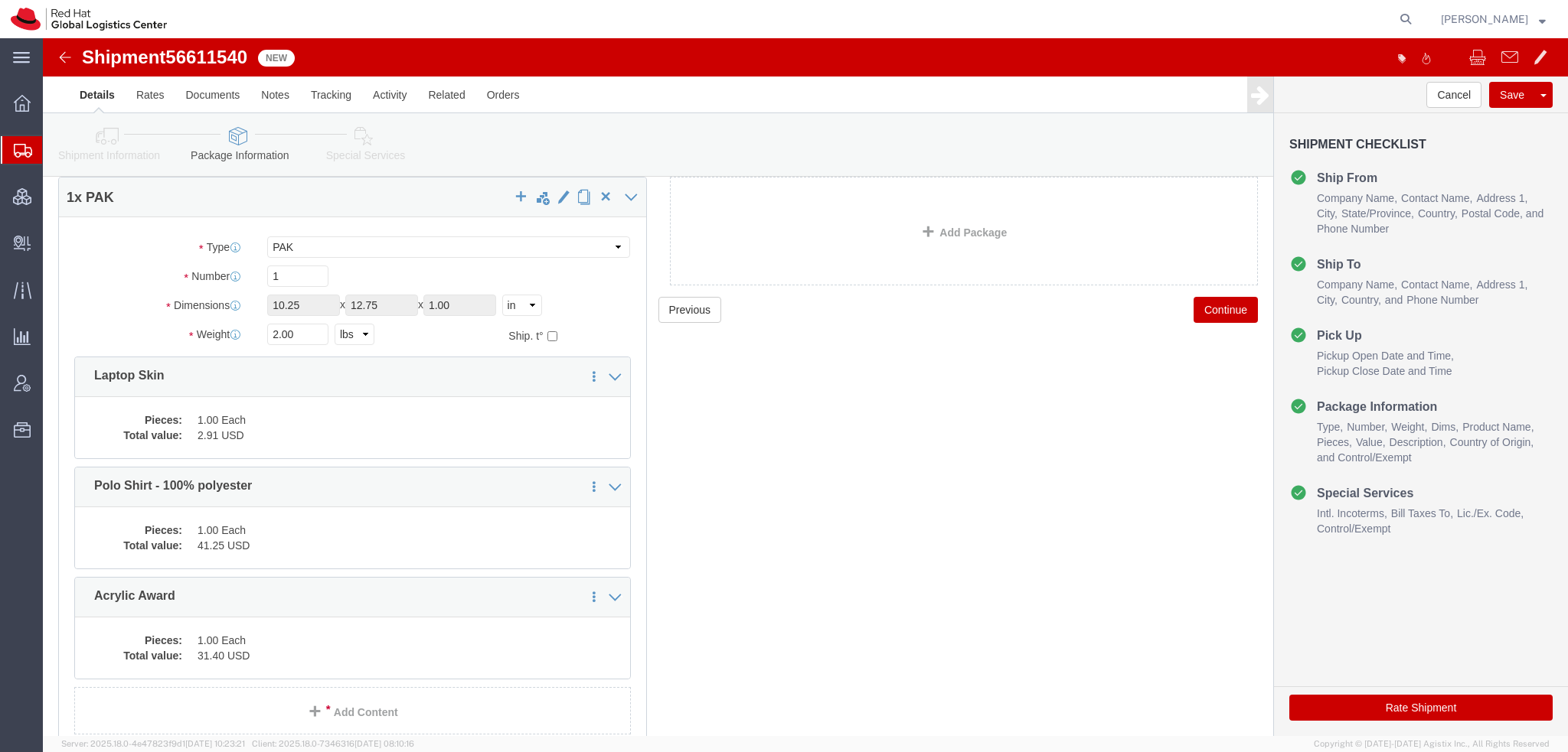
scroll to position [138, 0]
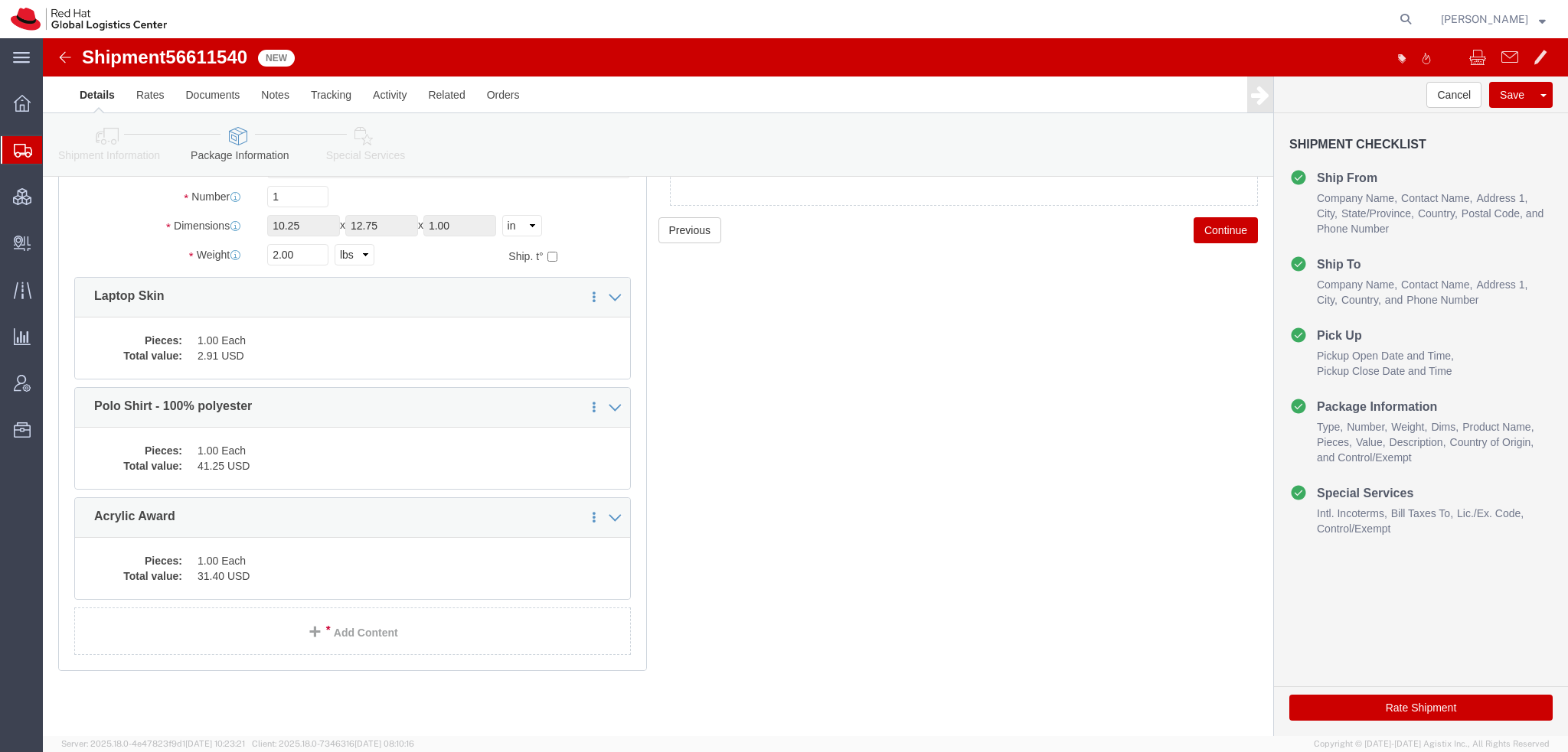
click link "Special Services"
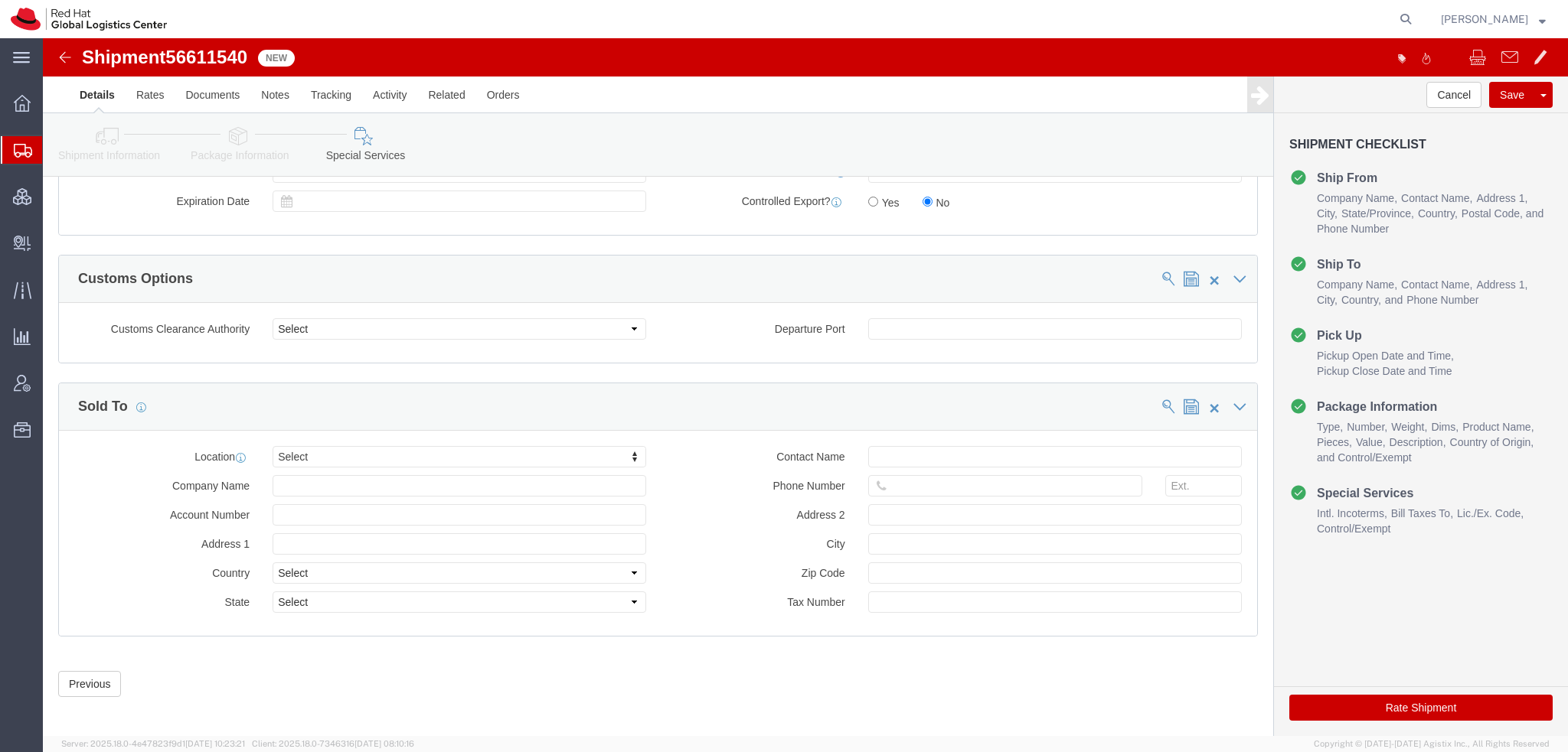
scroll to position [1294, 0]
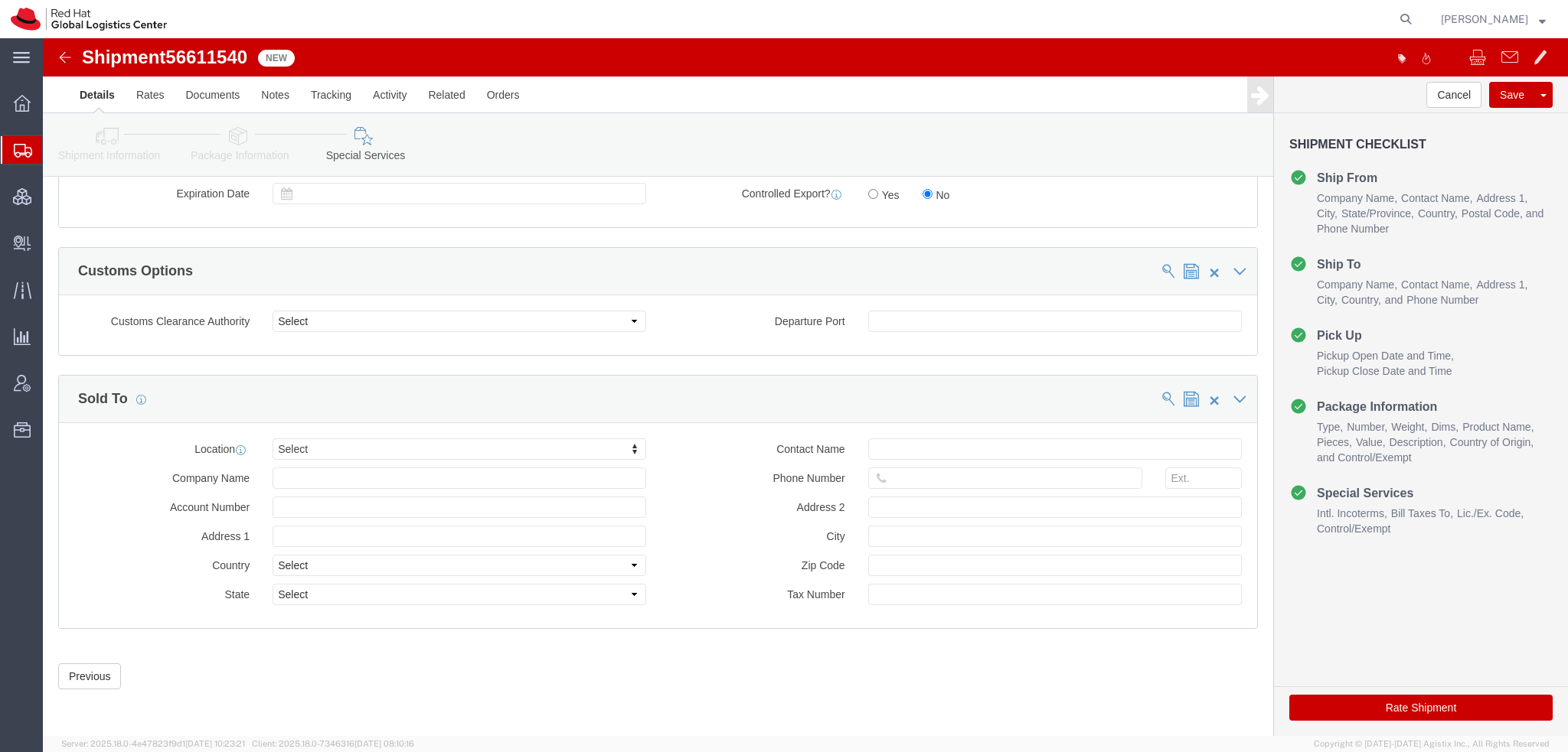
click button "Rate Shipment"
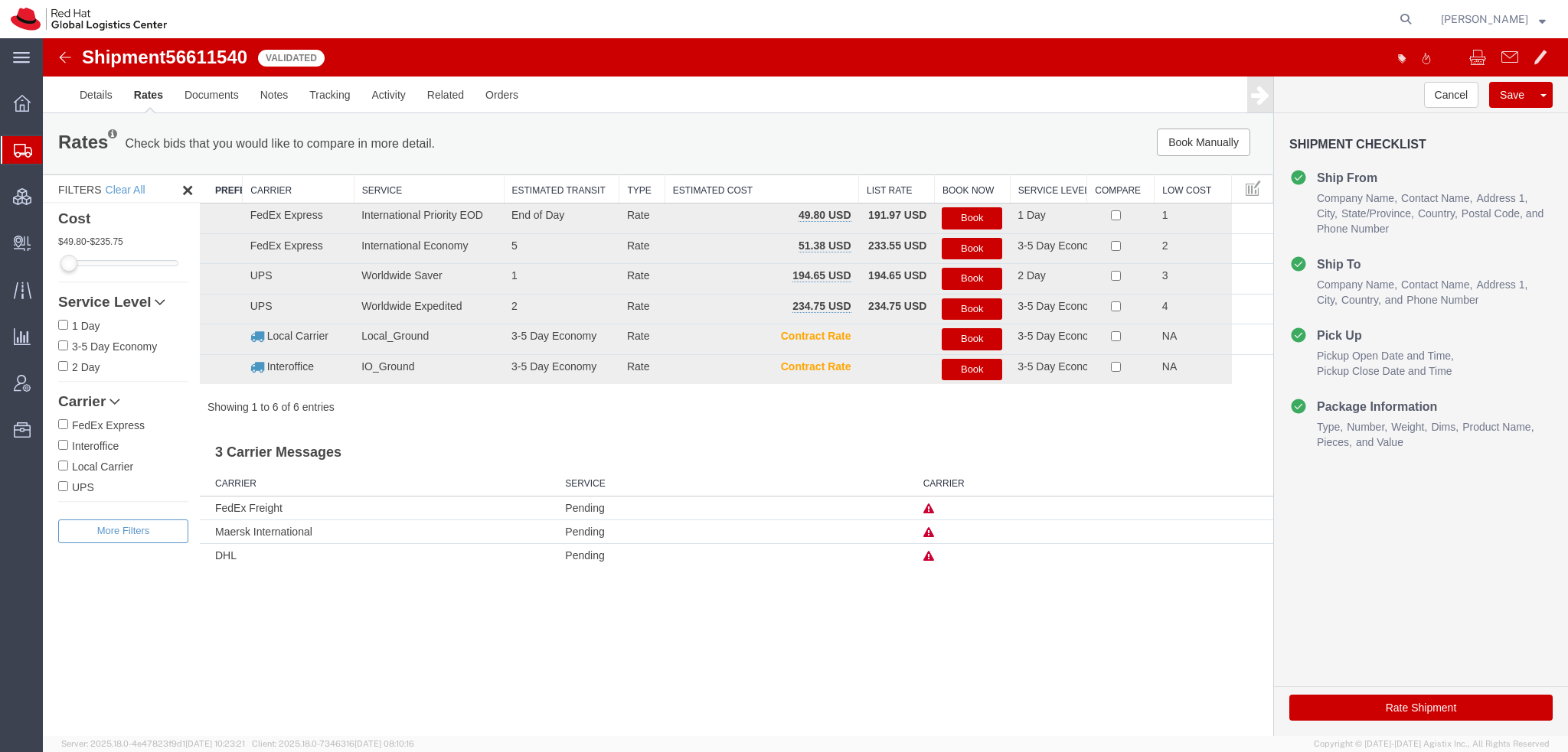
scroll to position [0, 0]
click at [974, 211] on button "Book" at bounding box center [972, 218] width 60 height 22
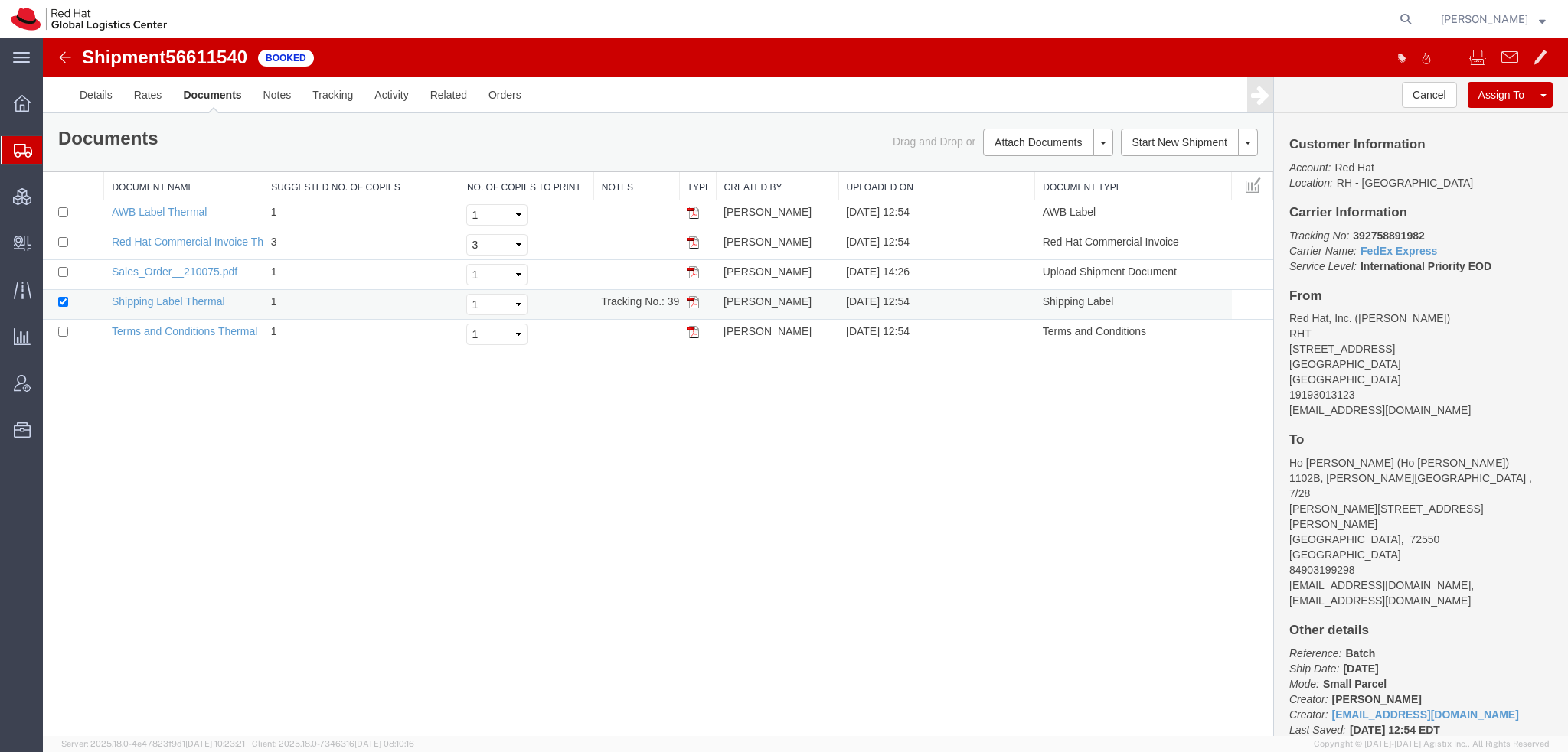
click at [695, 301] on img at bounding box center [693, 302] width 12 height 12
click at [0, 0] on span "Shipment Manager" at bounding box center [0, 0] width 0 height 0
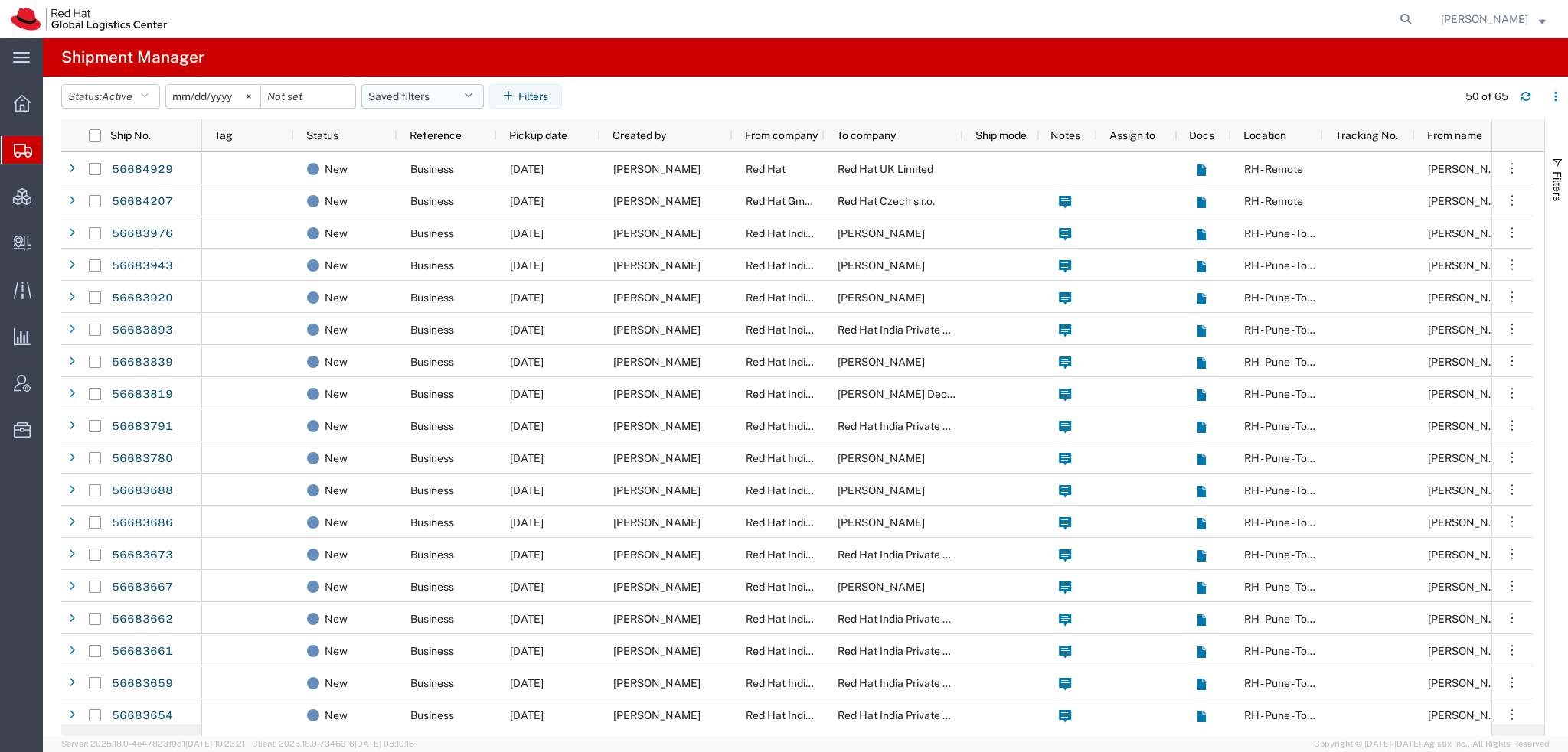
click at [473, 92] on icon "button" at bounding box center [468, 96] width 9 height 10
click at [428, 164] on span "Americas" at bounding box center [464, 163] width 200 height 28
type input "[DATE]"
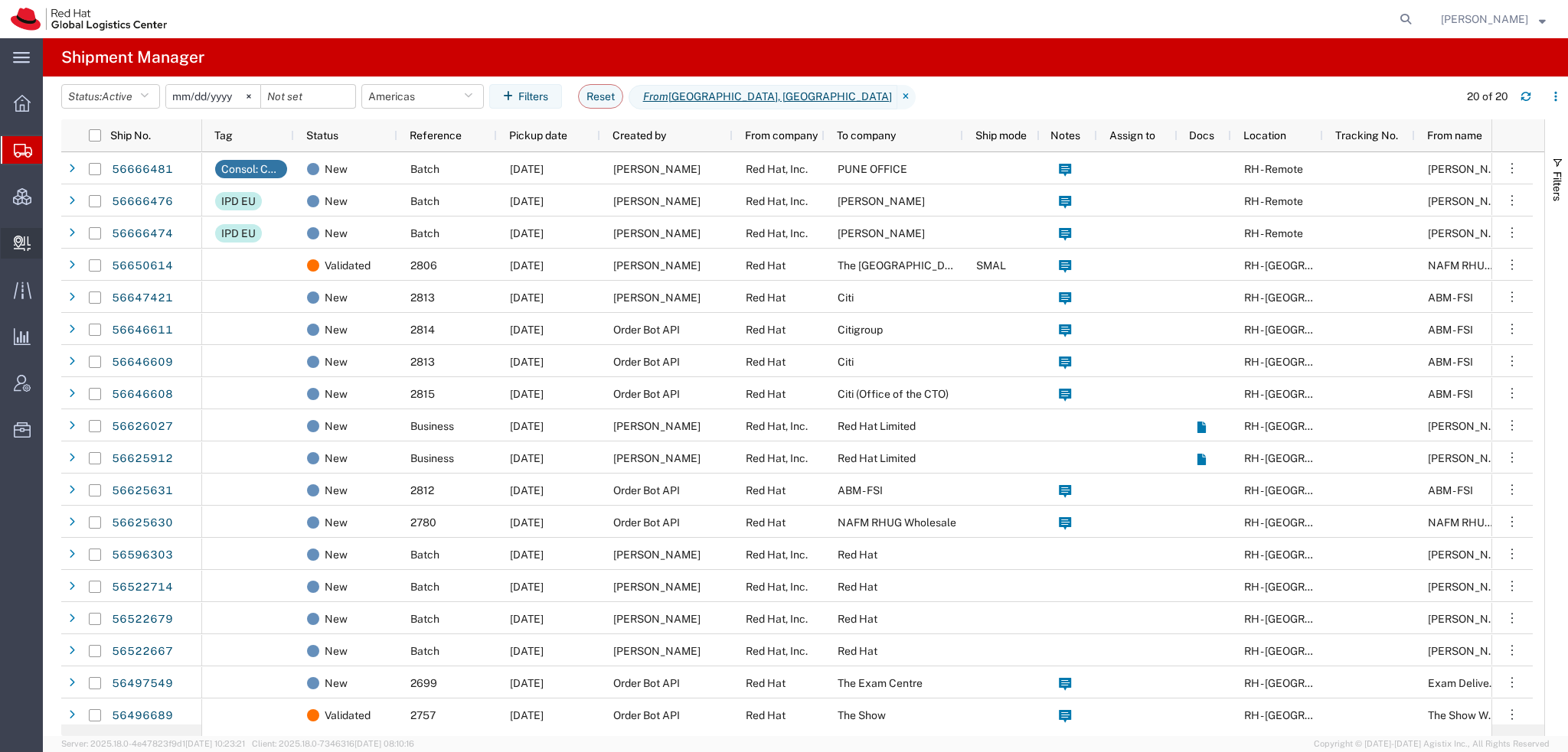
click at [0, 0] on span "Create Delivery" at bounding box center [0, 0] width 0 height 0
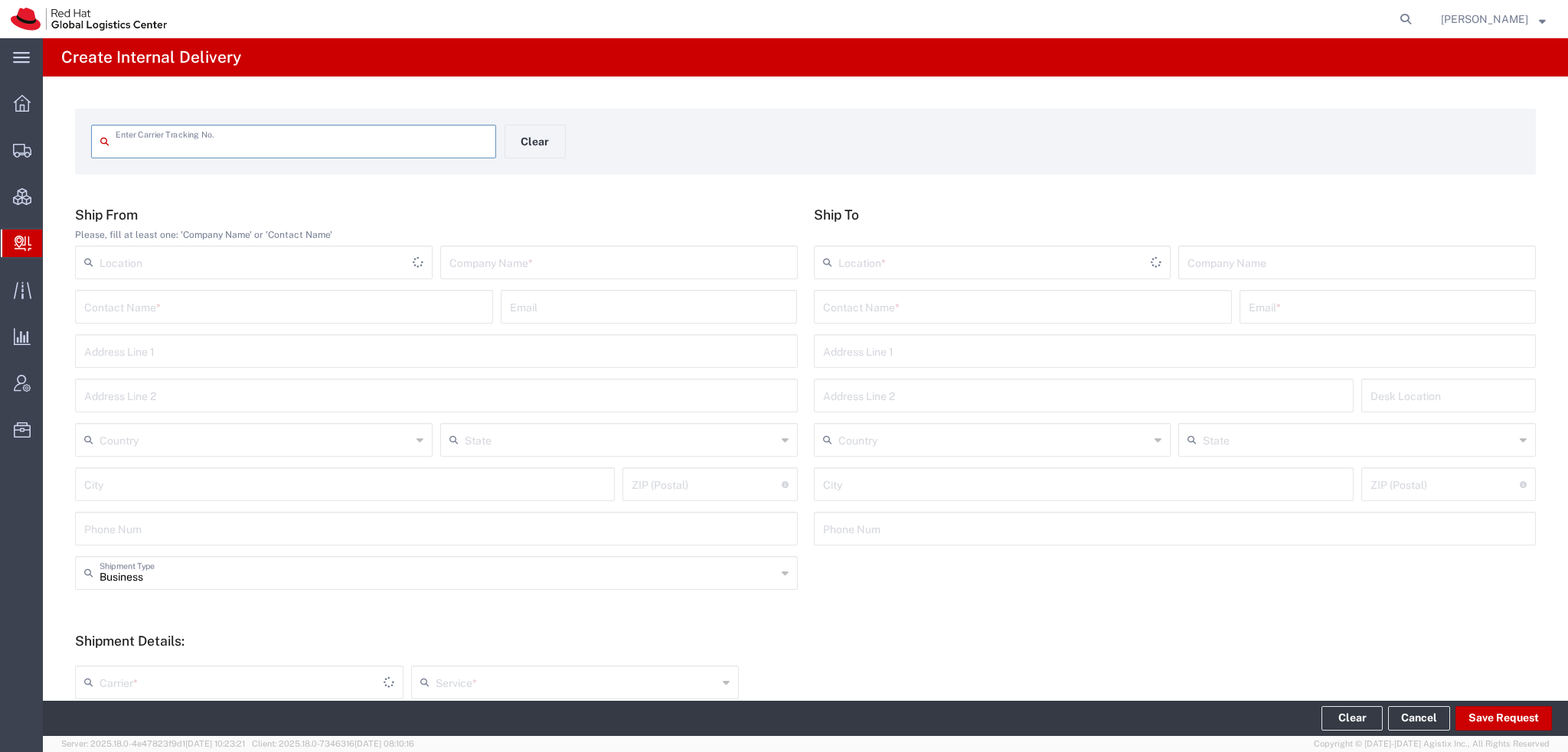
click at [128, 141] on input "text" at bounding box center [302, 140] width 371 height 27
type input "1Z1812300296198281"
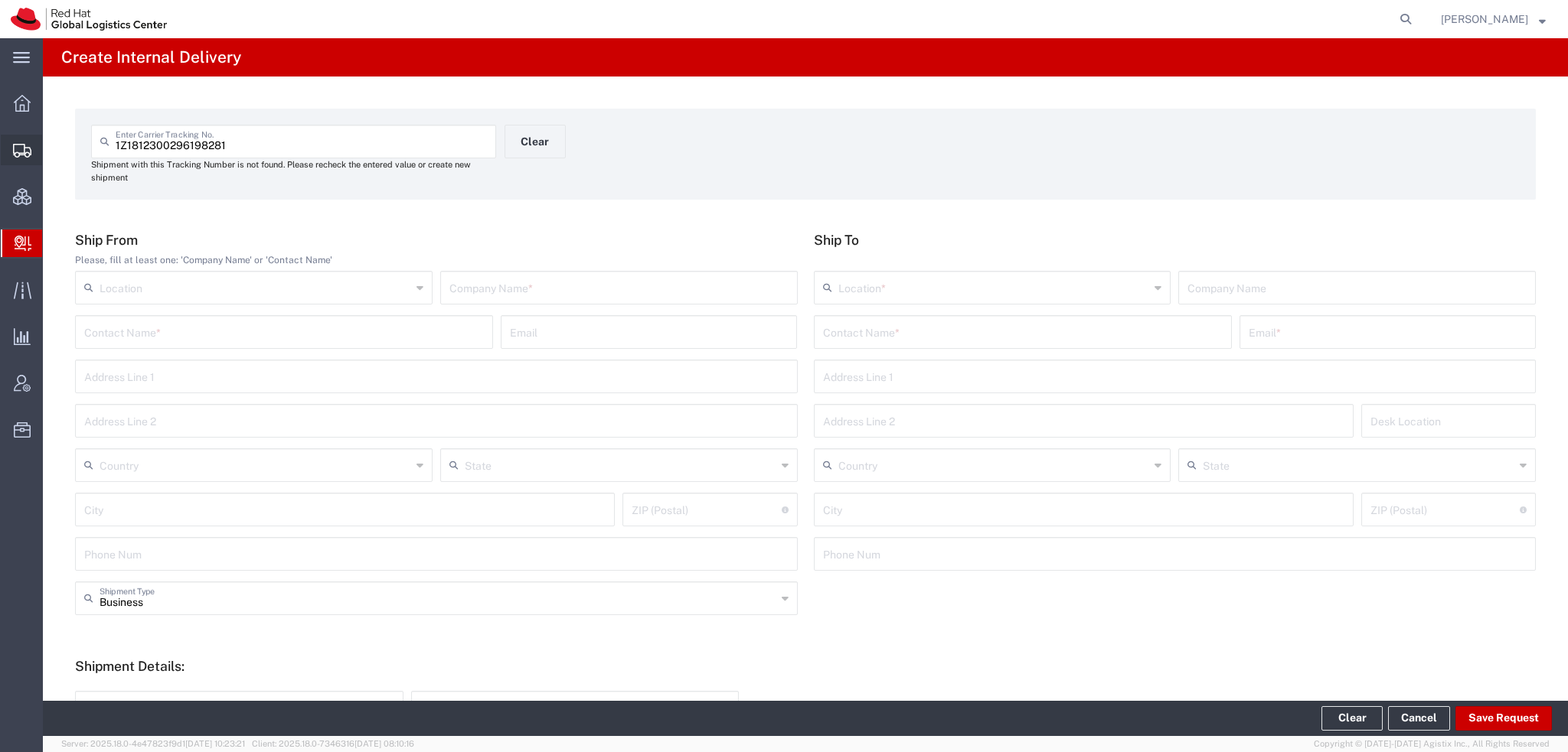
click at [0, 0] on span "Shipment Manager" at bounding box center [0, 0] width 0 height 0
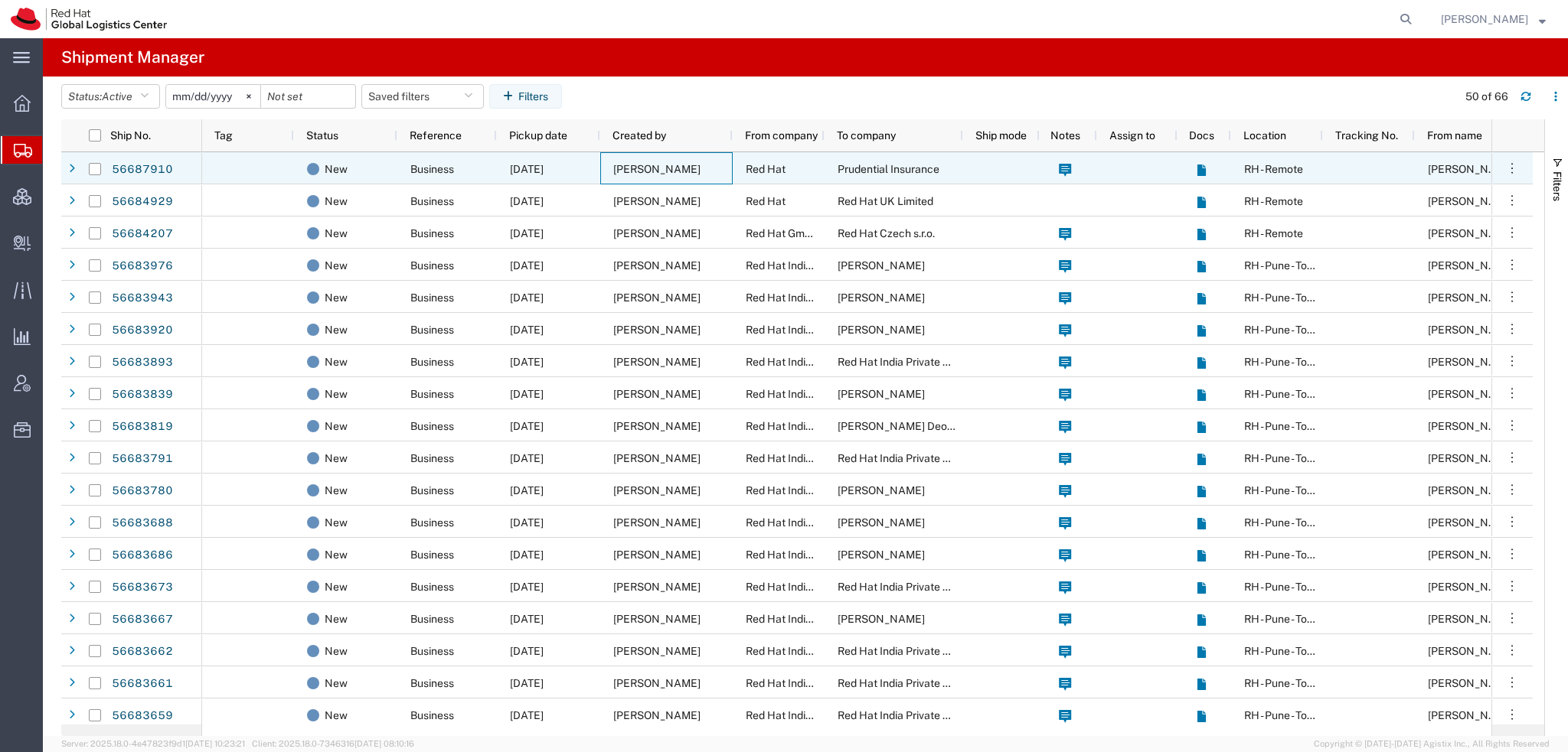
click at [651, 165] on span "[PERSON_NAME]" at bounding box center [657, 169] width 87 height 12
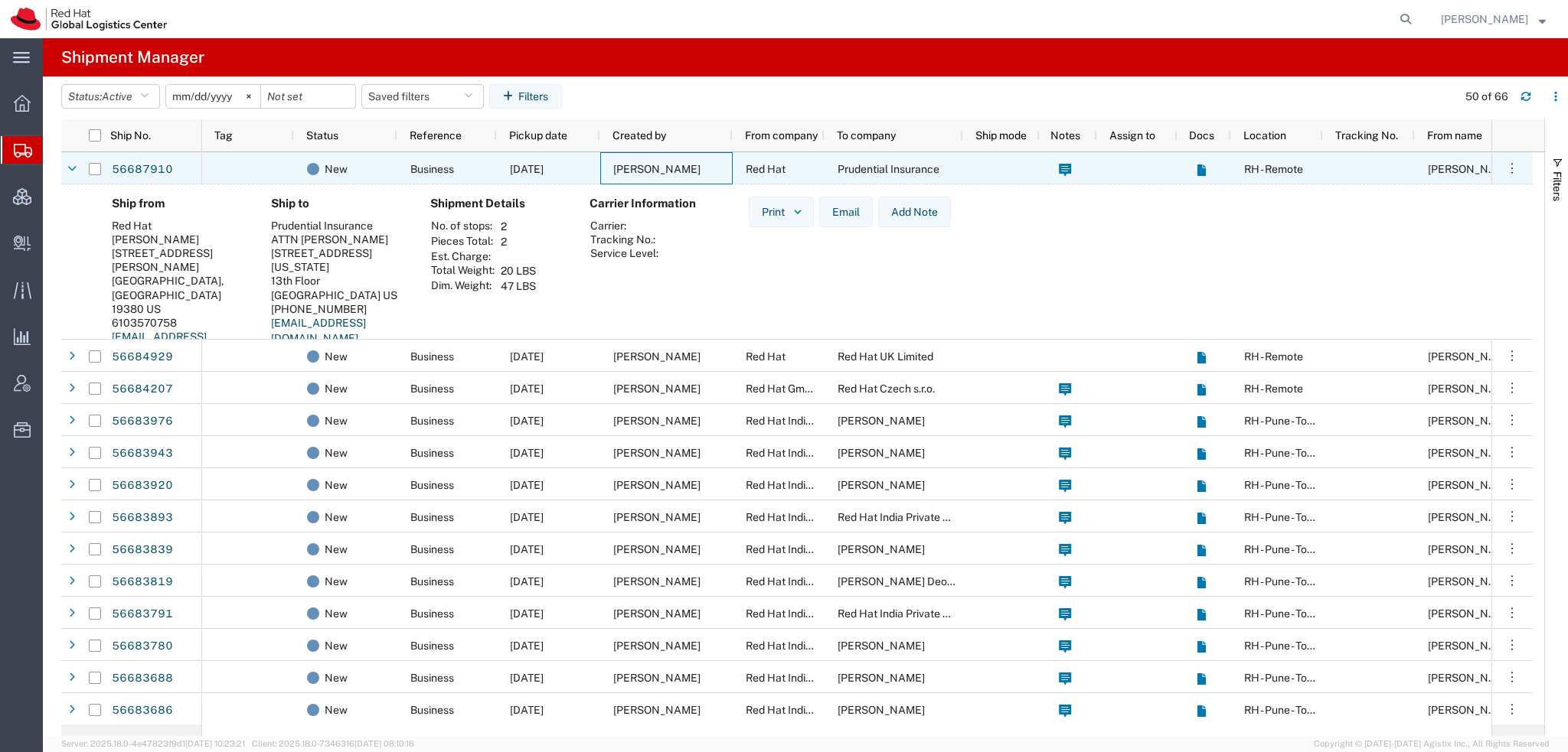
click at [651, 165] on span "[PERSON_NAME]" at bounding box center [657, 169] width 87 height 12
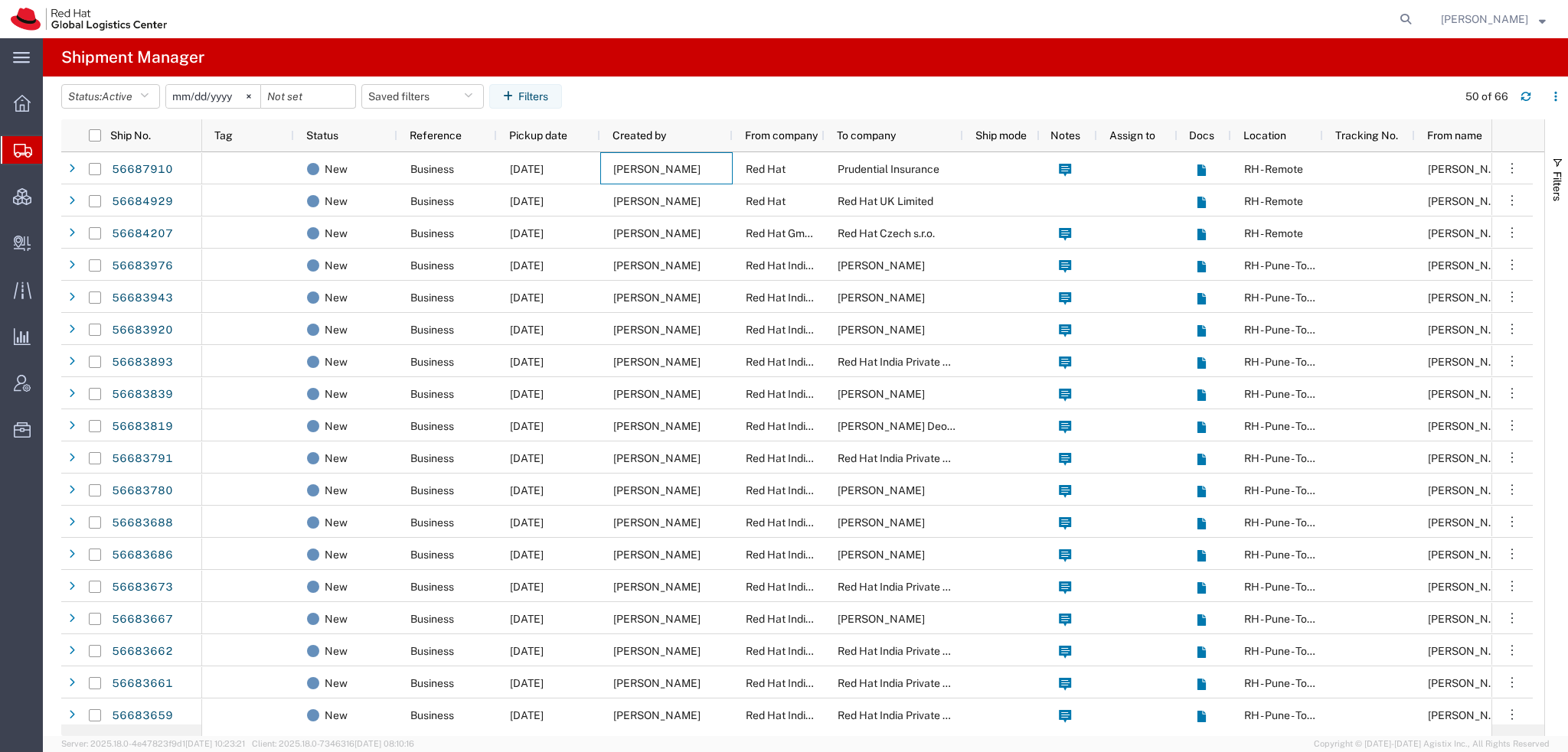
click at [1514, 17] on span "[PERSON_NAME]" at bounding box center [1484, 19] width 87 height 17
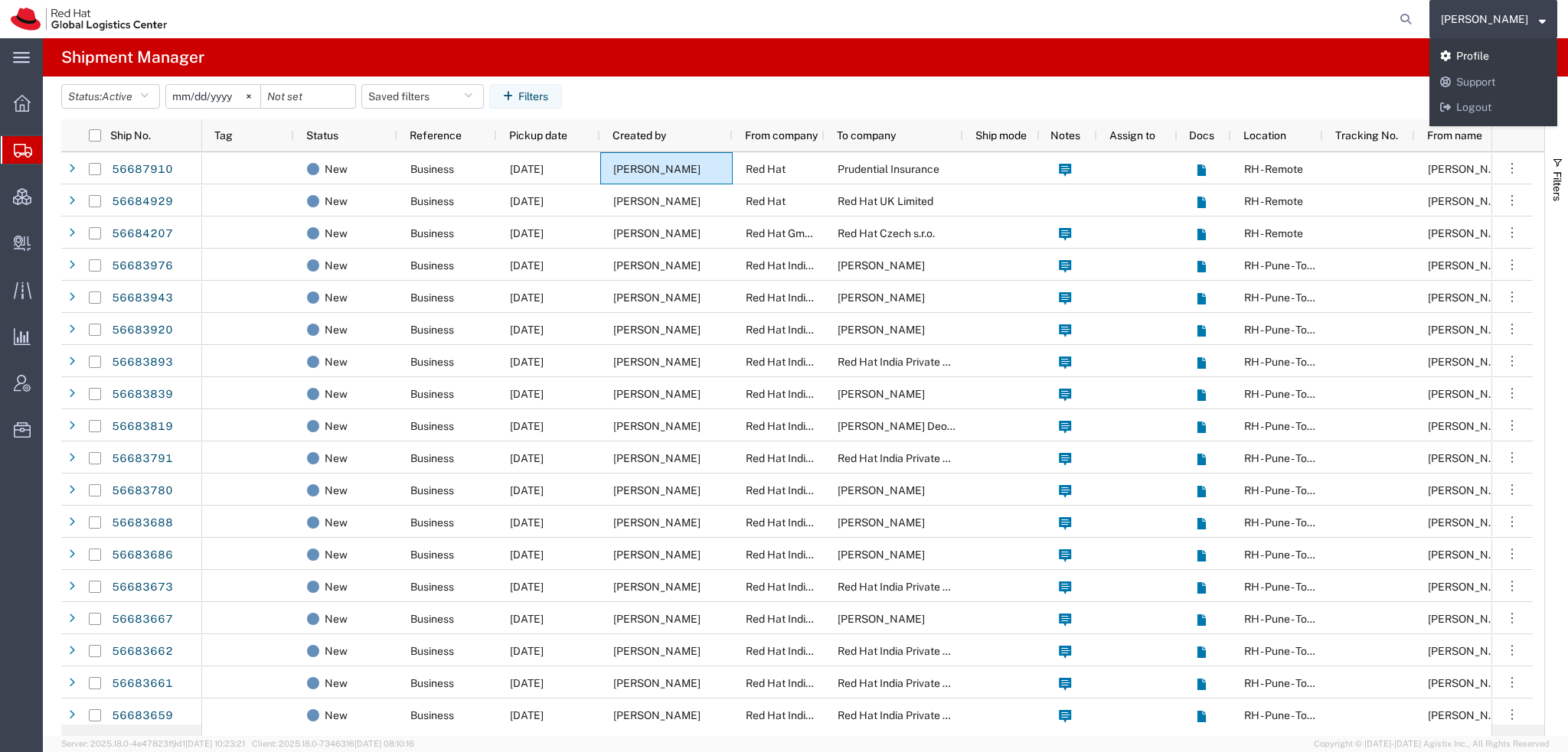
click at [1501, 52] on link "Profile" at bounding box center [1494, 57] width 128 height 26
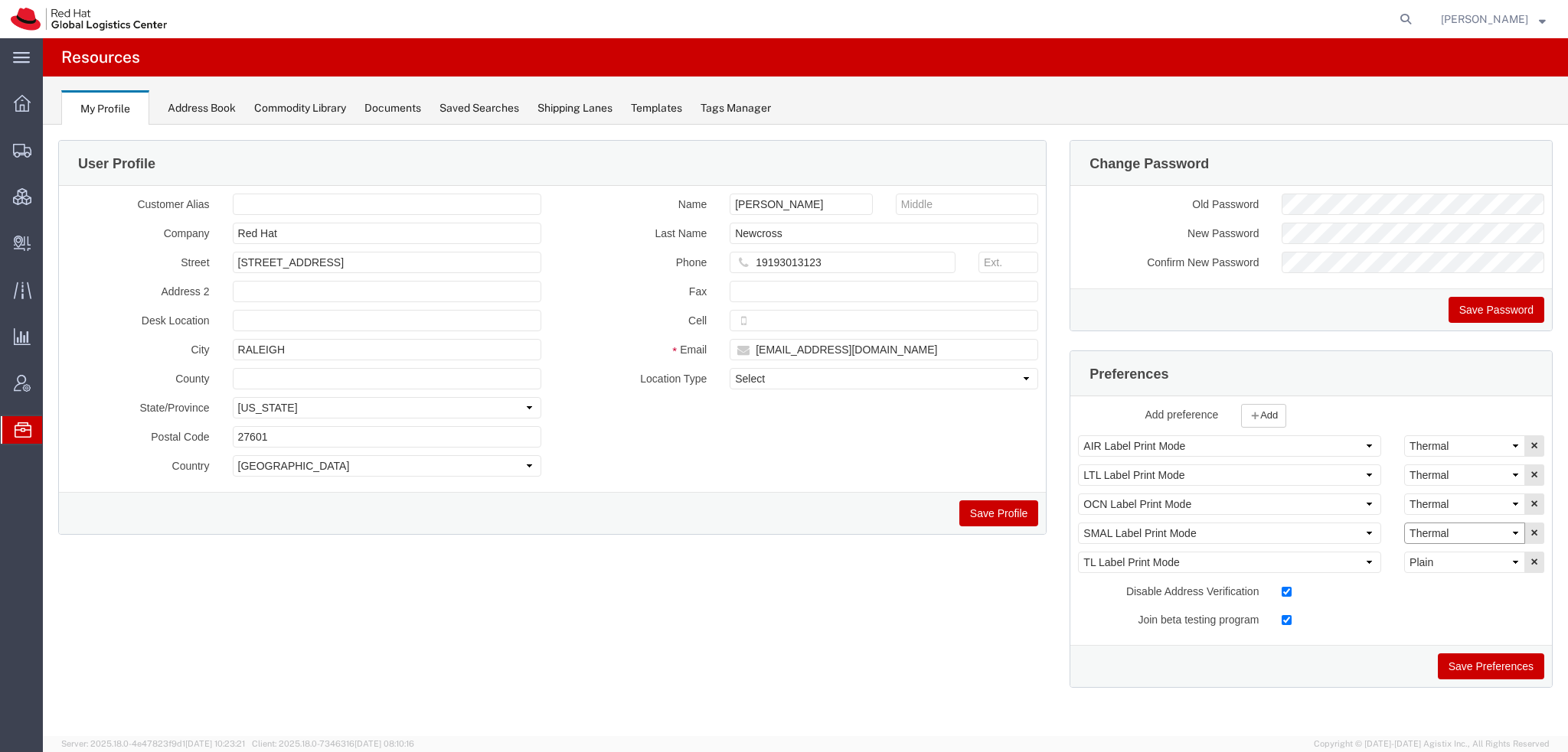
click at [1467, 525] on select "Select Plain Thermal" at bounding box center [1465, 533] width 121 height 22
select select "Plain"
click at [1405, 522] on select "Select Plain Thermal" at bounding box center [1465, 533] width 121 height 22
click at [1480, 664] on button "Save Preferences" at bounding box center [1491, 667] width 106 height 26
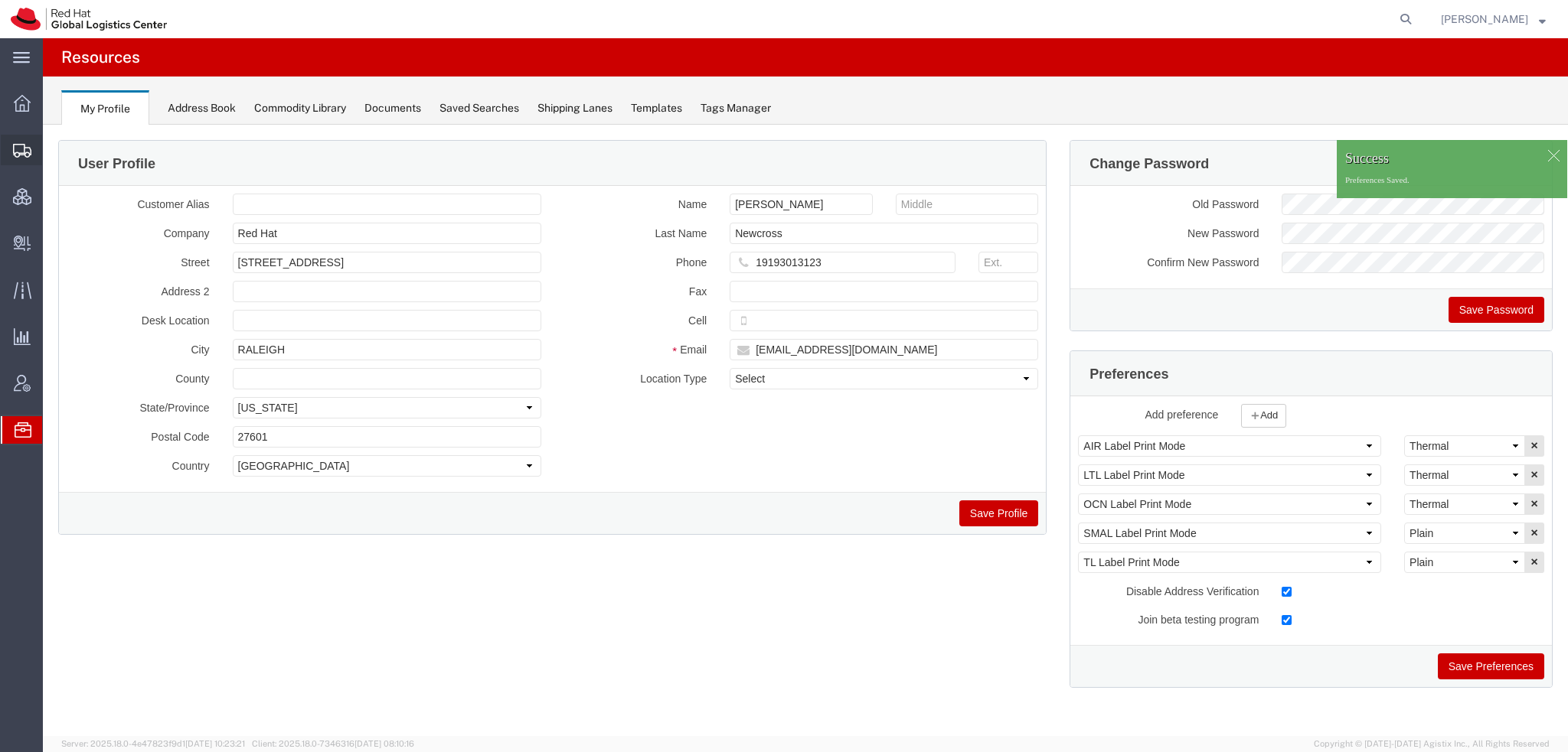
drag, startPoint x: 83, startPoint y: 169, endPoint x: 143, endPoint y: 205, distance: 70.0
click at [0, 0] on span "Shipment Manager" at bounding box center [0, 0] width 0 height 0
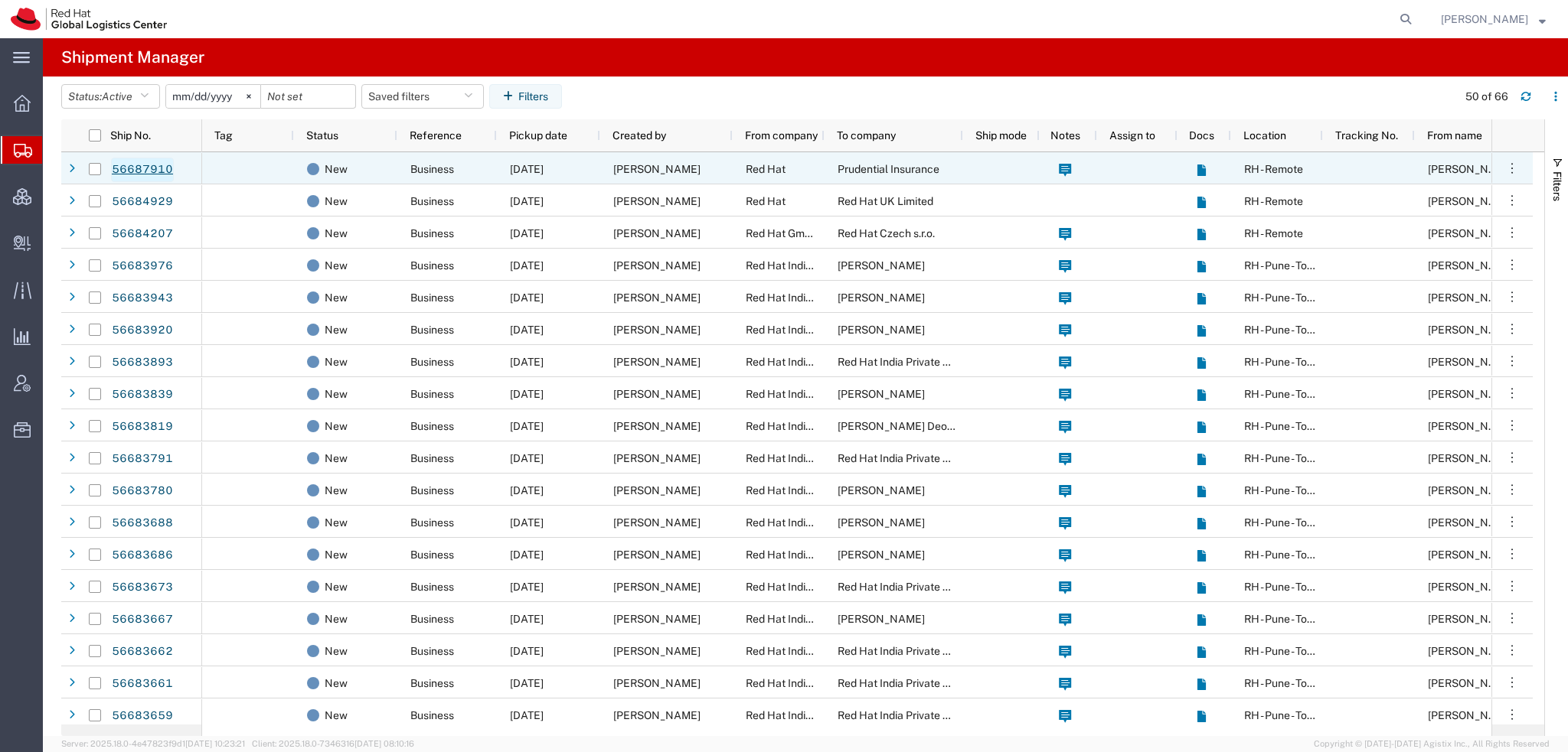
click at [141, 167] on link "56687910" at bounding box center [143, 170] width 63 height 24
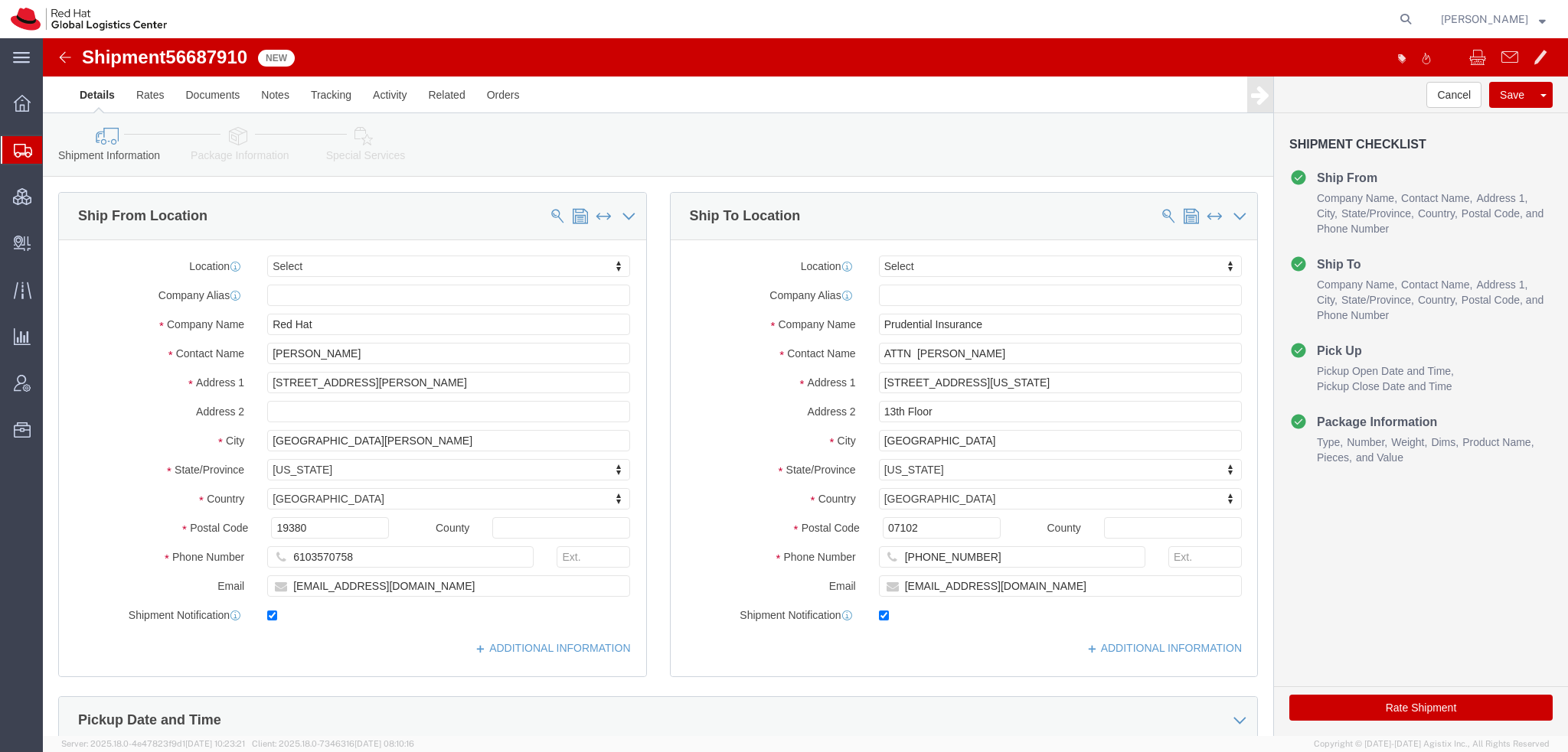
select select
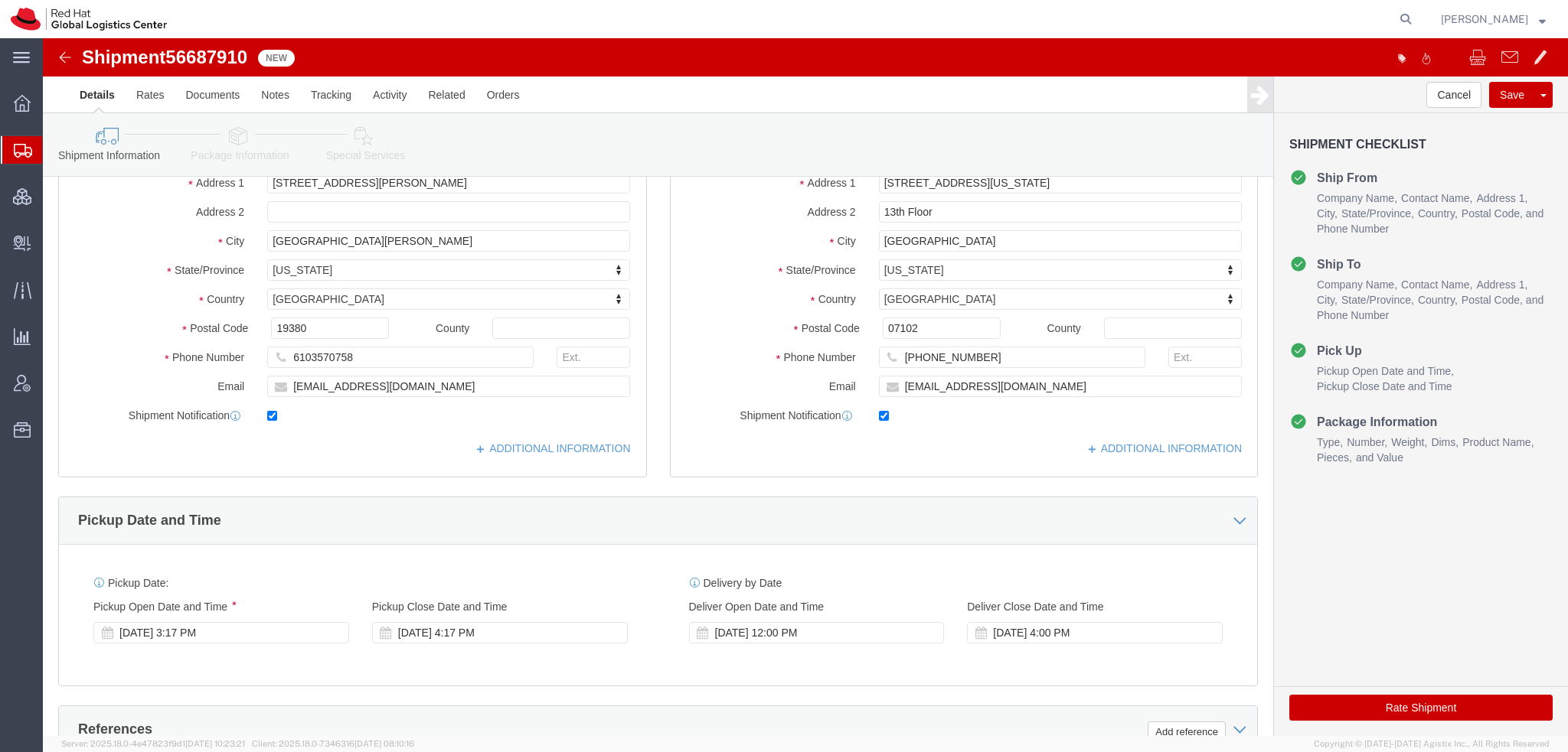
scroll to position [382, 0]
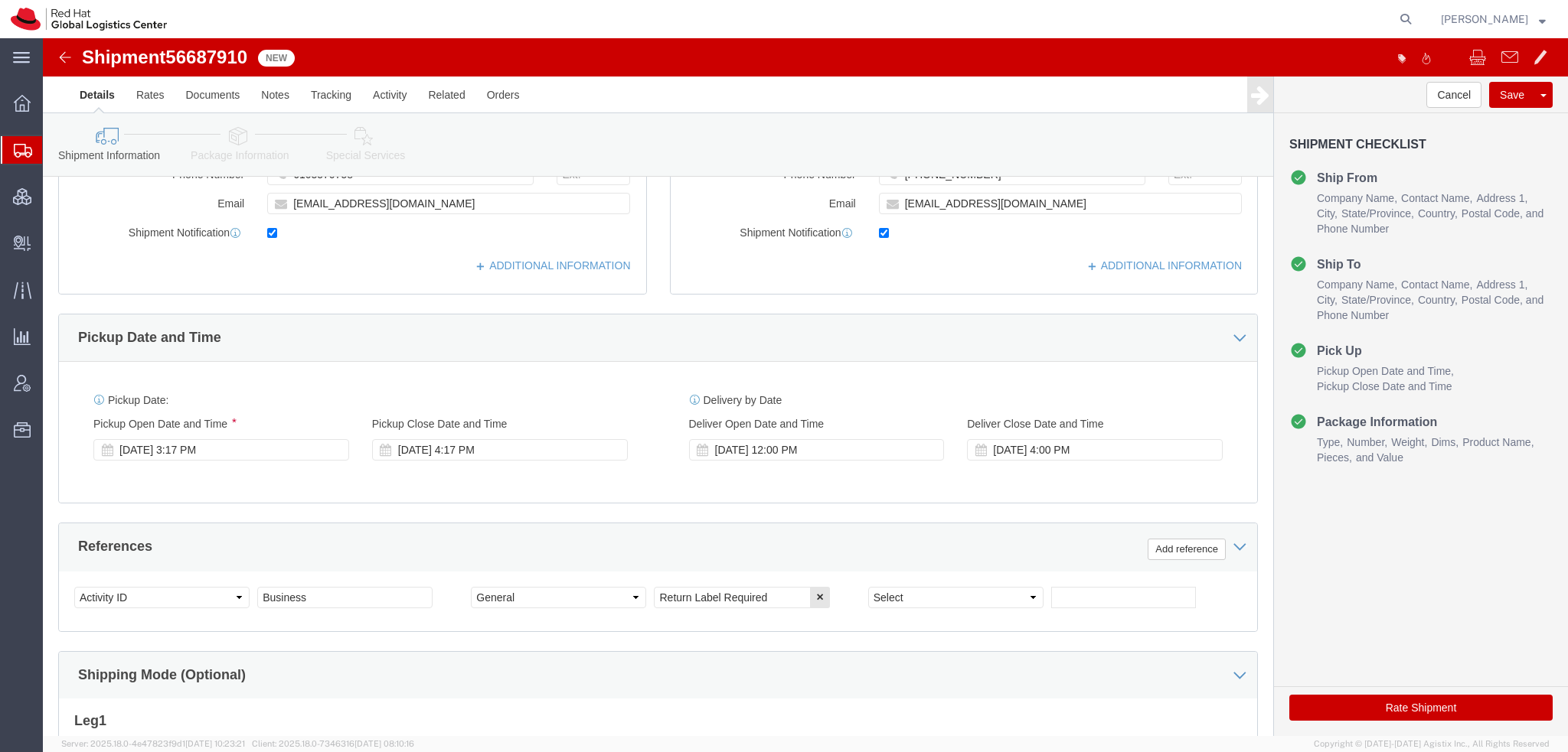
click icon
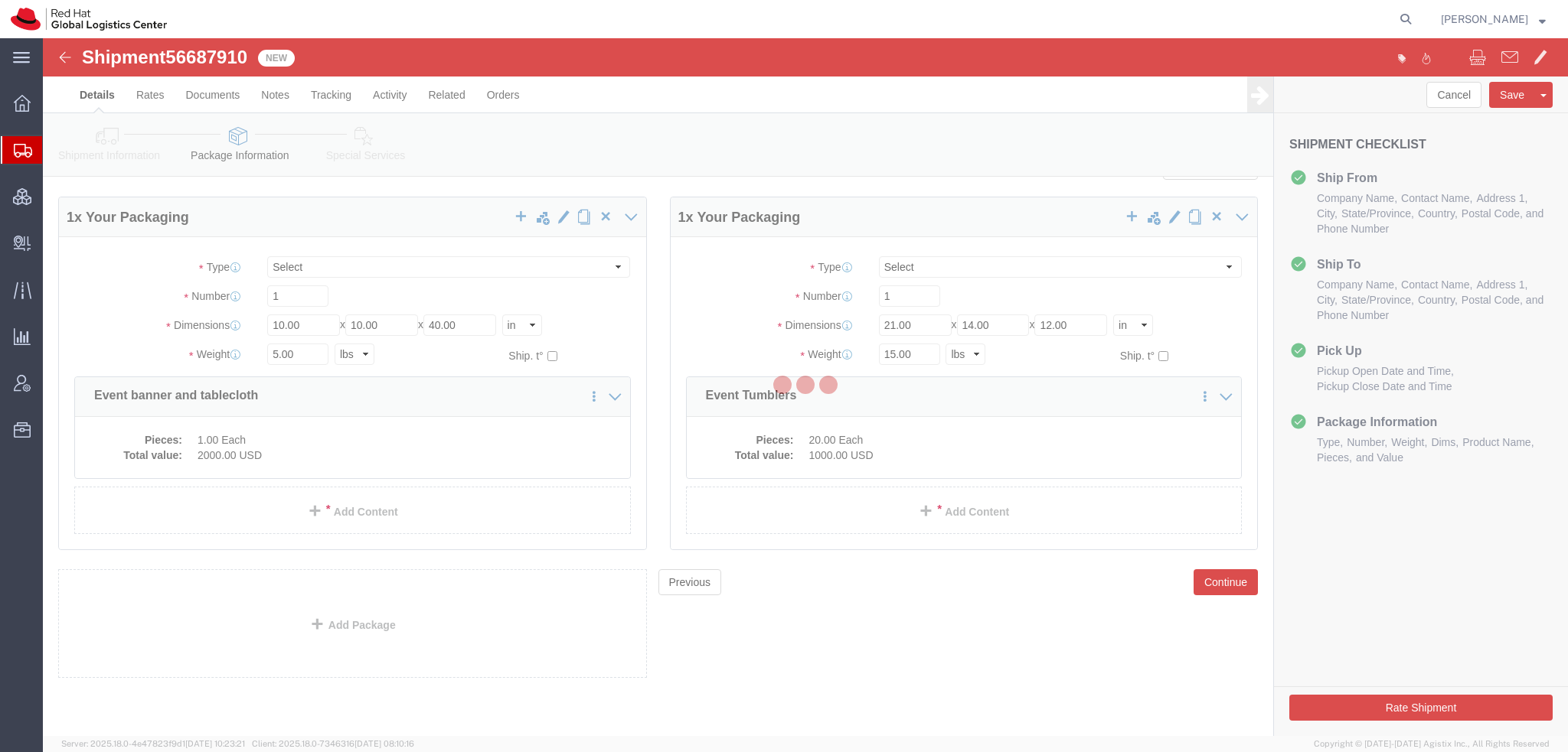
scroll to position [37, 0]
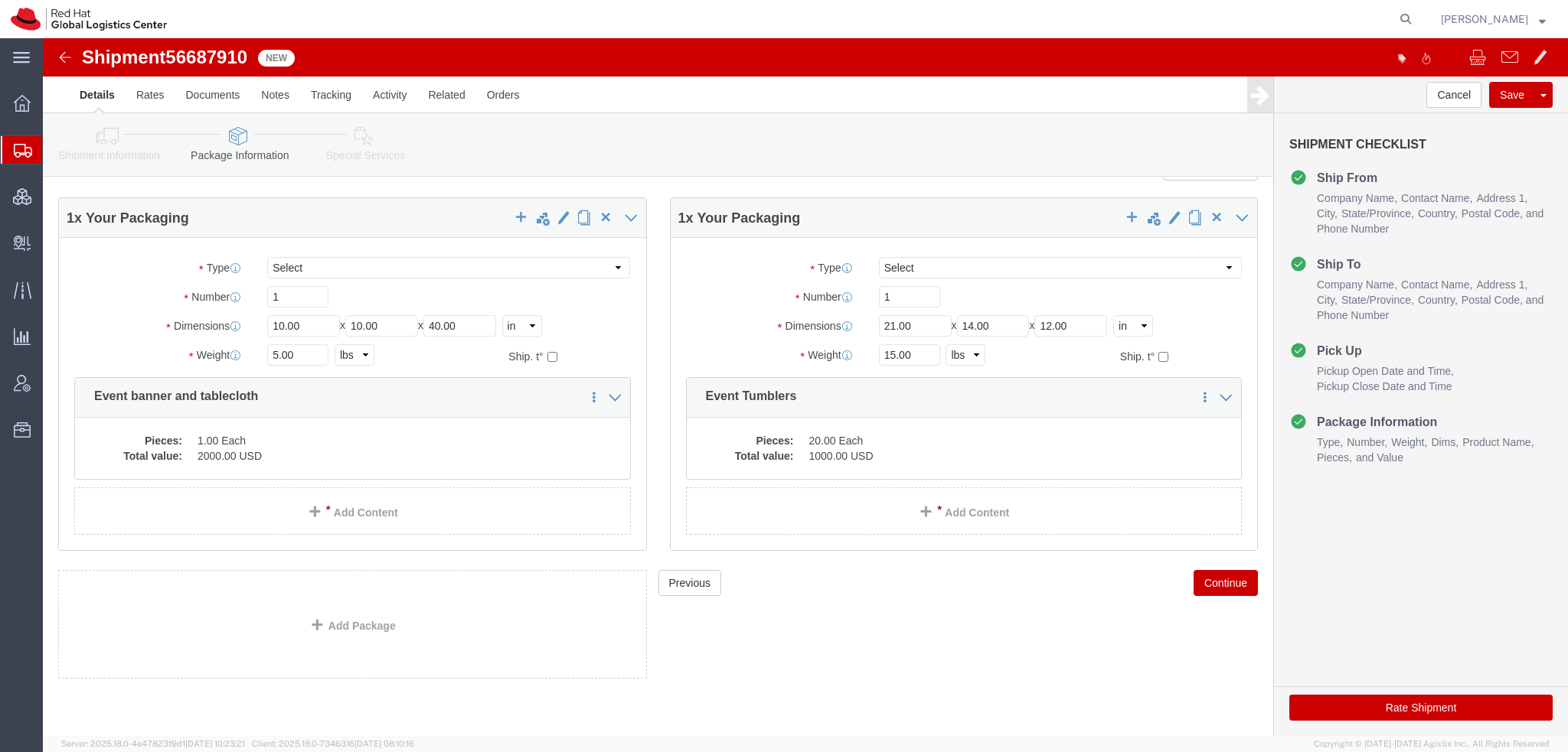
click icon
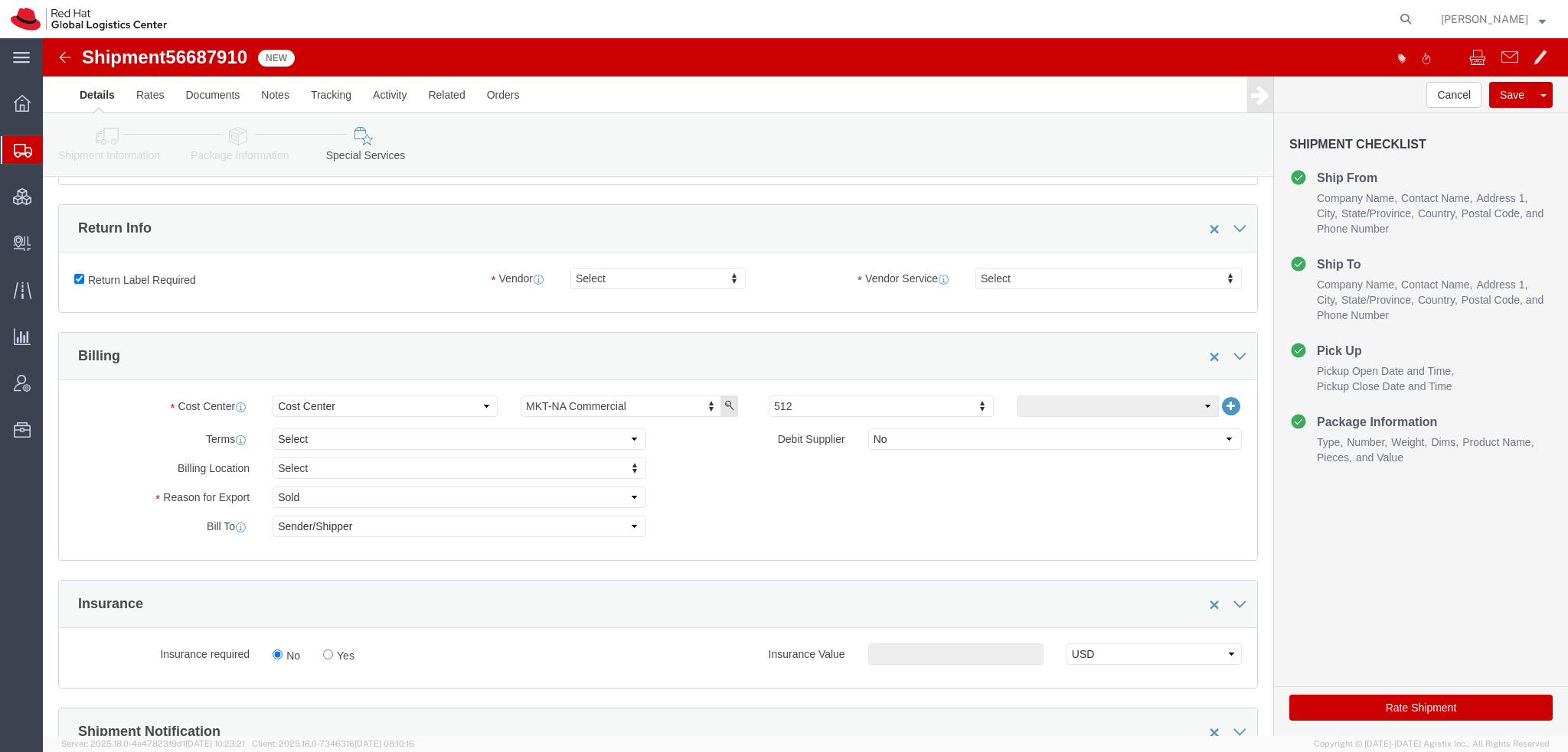
scroll to position [191, 0]
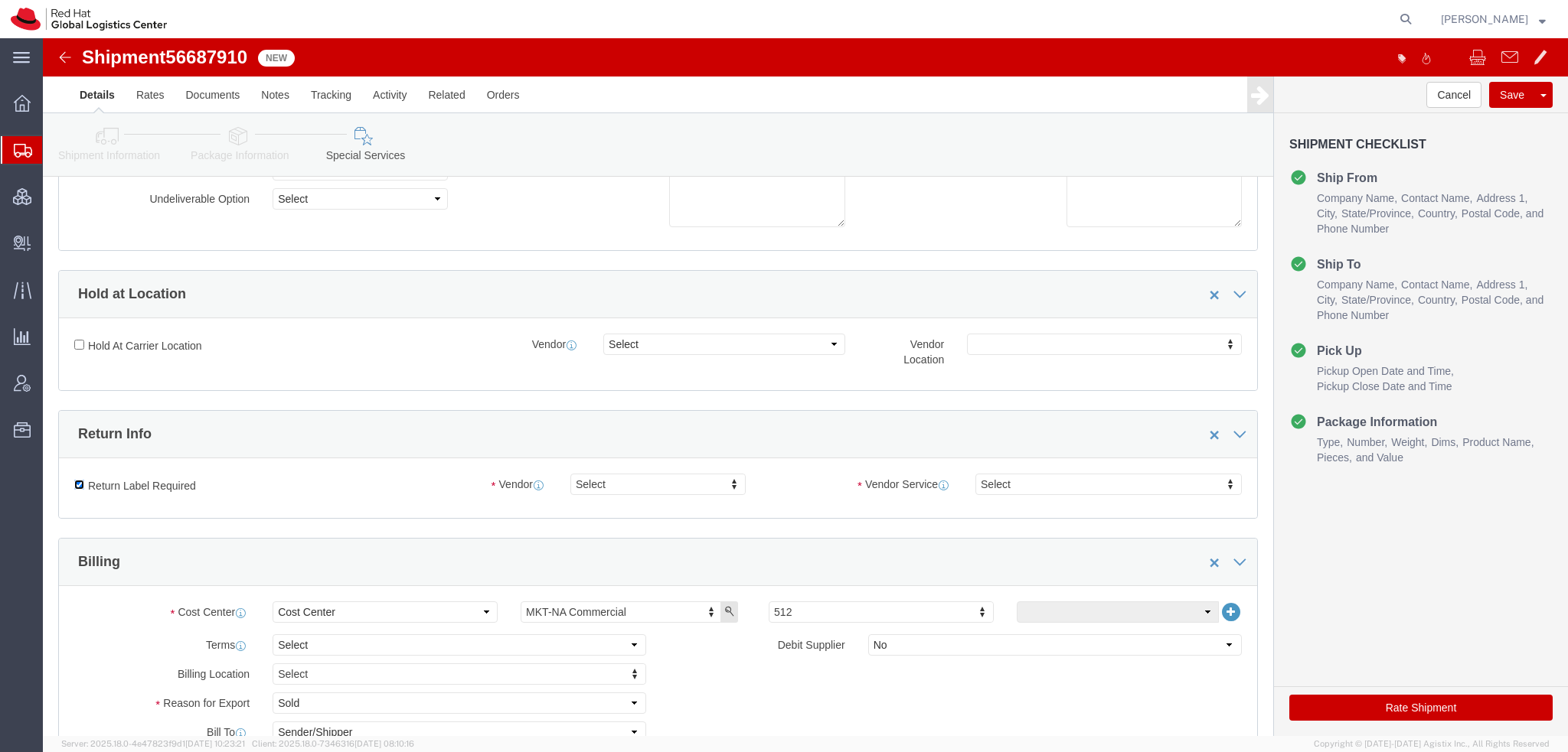
click input "Return Label Required"
checkbox input "false"
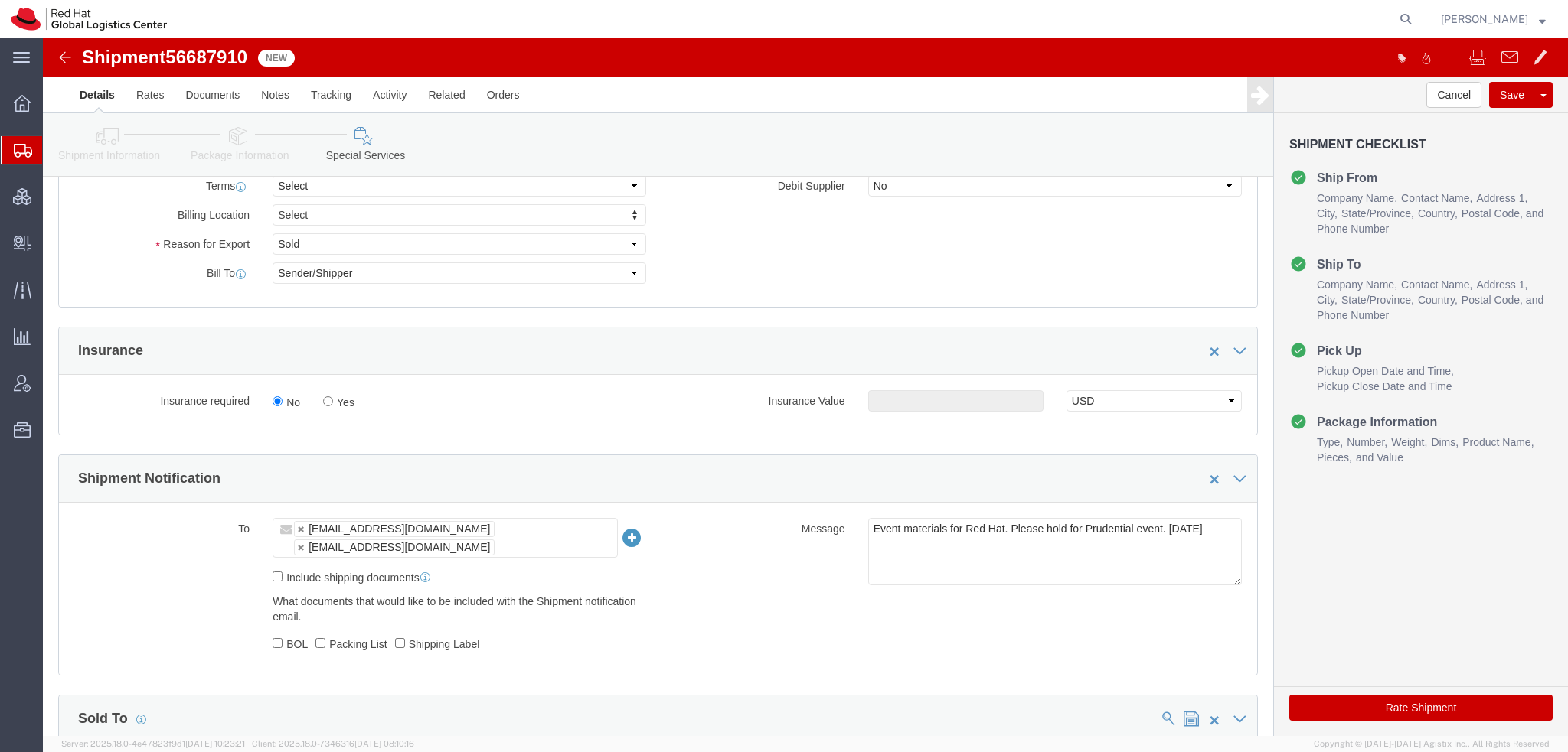
scroll to position [951, 0]
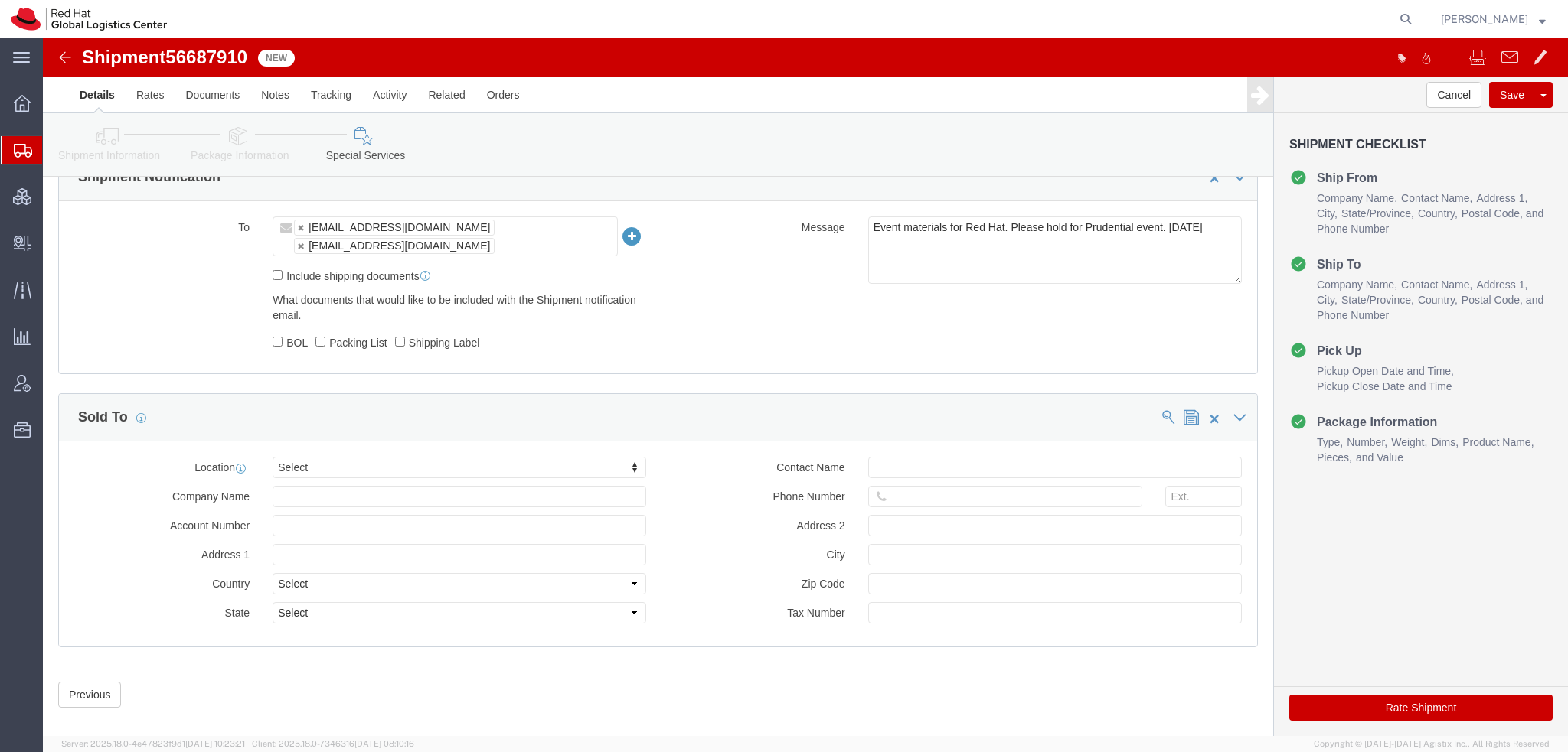
click button "Rate Shipment"
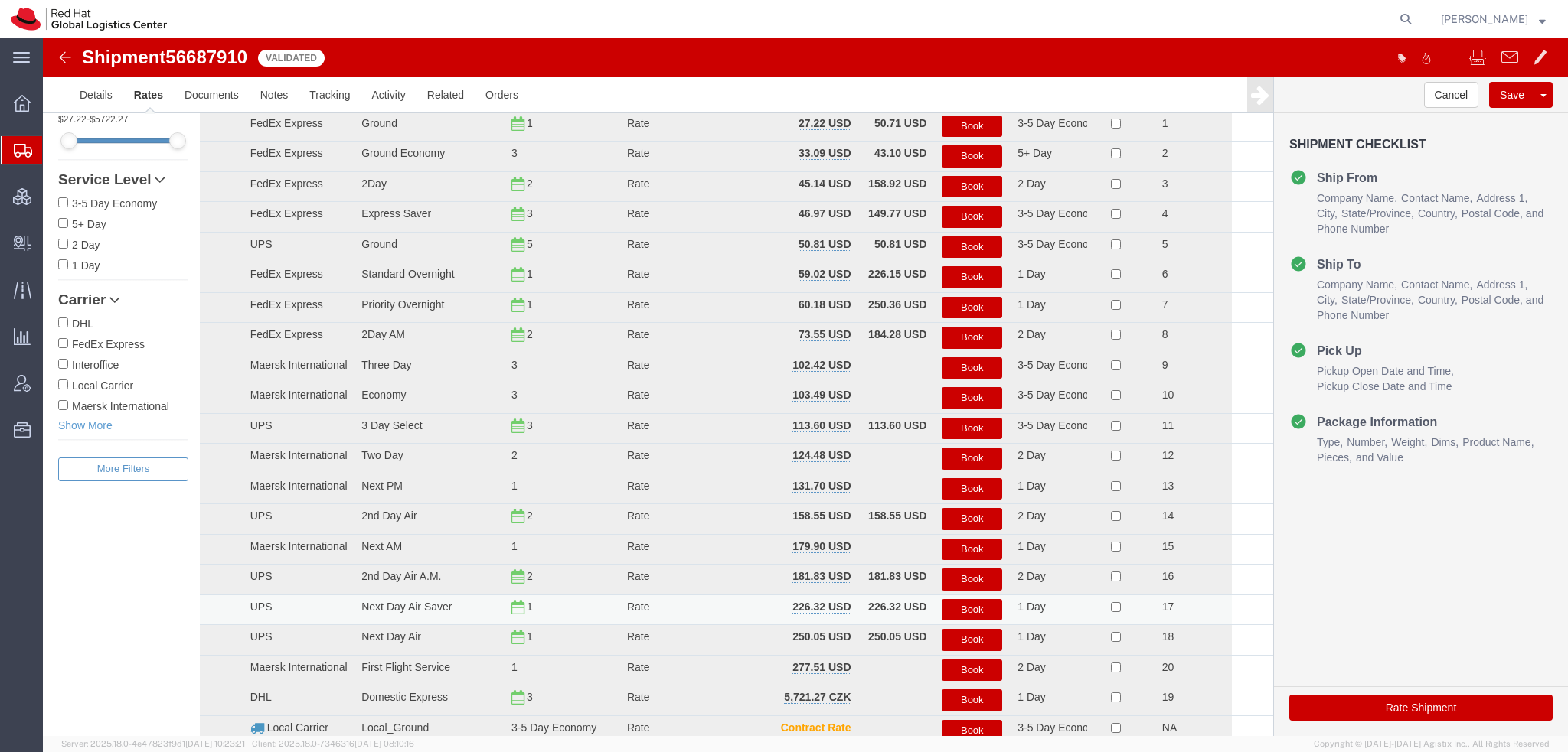
scroll to position [0, 0]
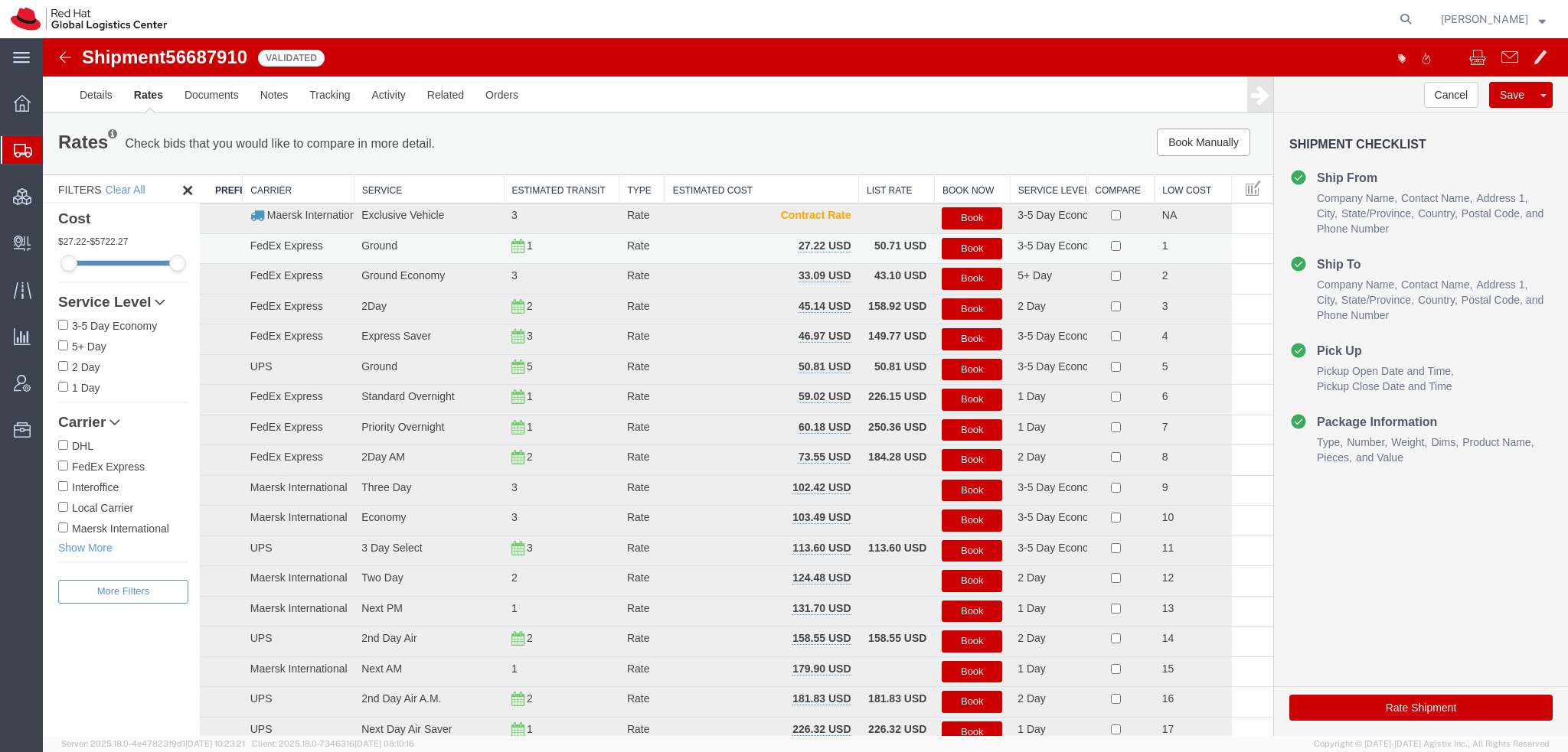
click at [948, 247] on button "Book" at bounding box center [972, 250] width 60 height 22
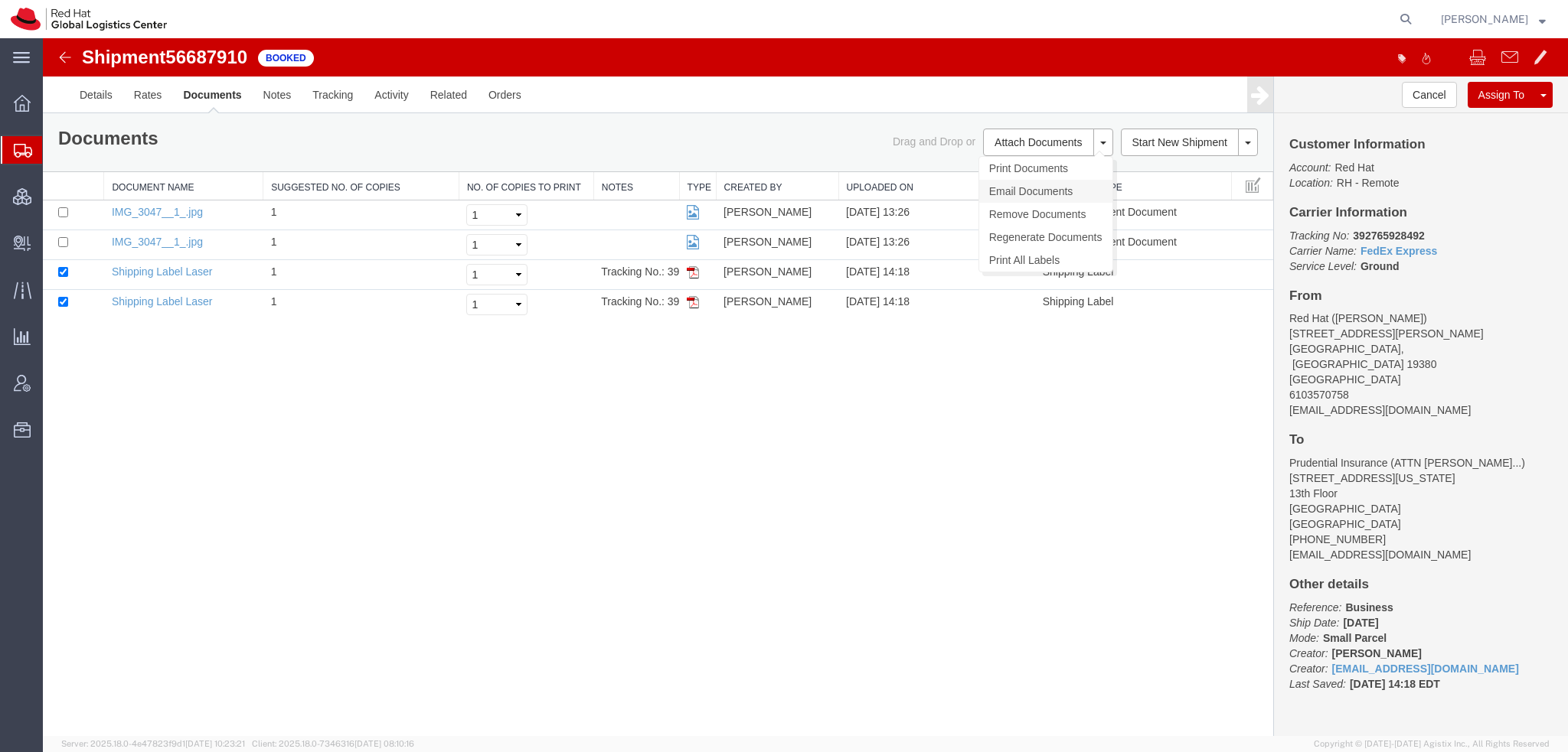
click at [1021, 193] on link "Email Documents" at bounding box center [1046, 191] width 133 height 23
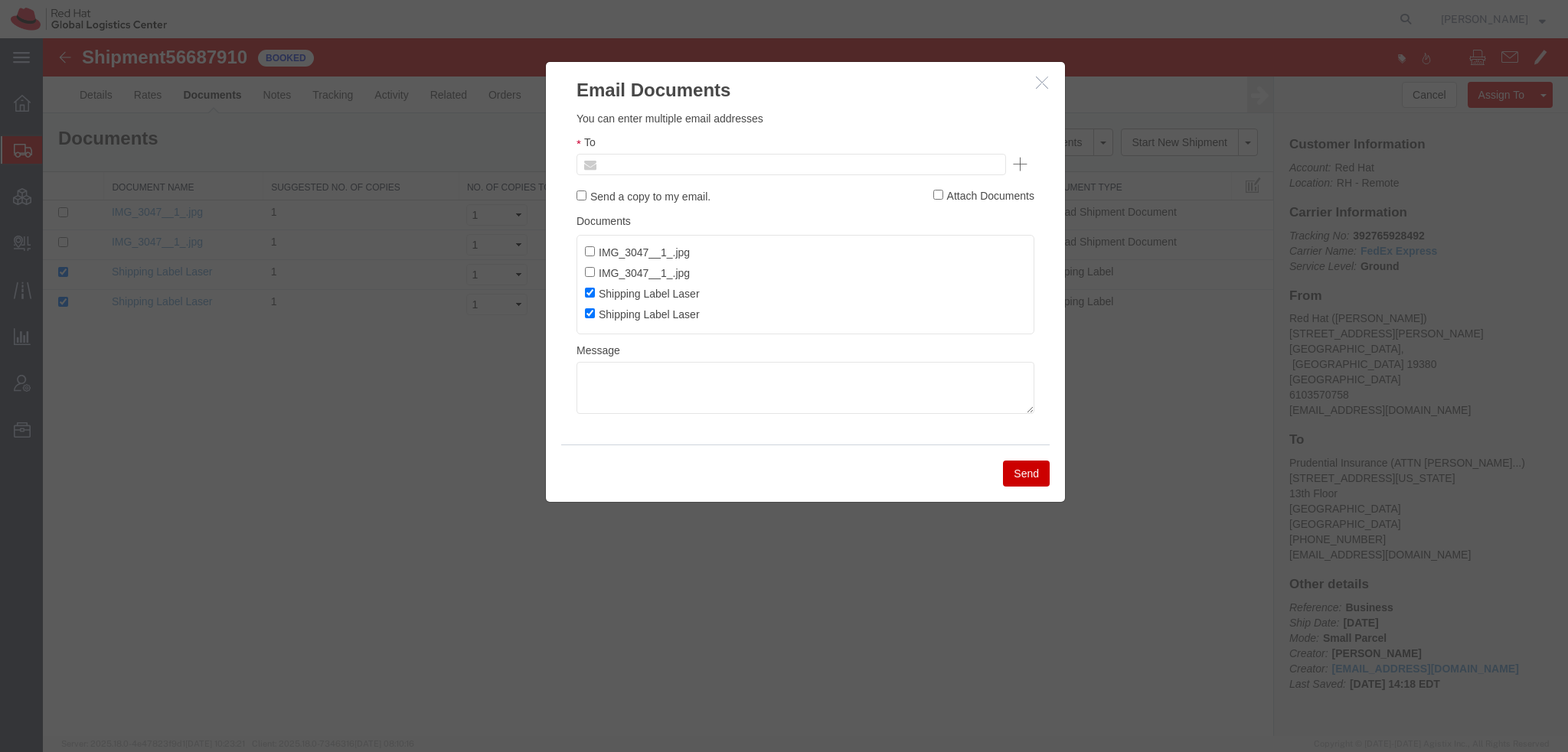
click at [640, 168] on input "text" at bounding box center [687, 164] width 179 height 20
type input "mdiegi"
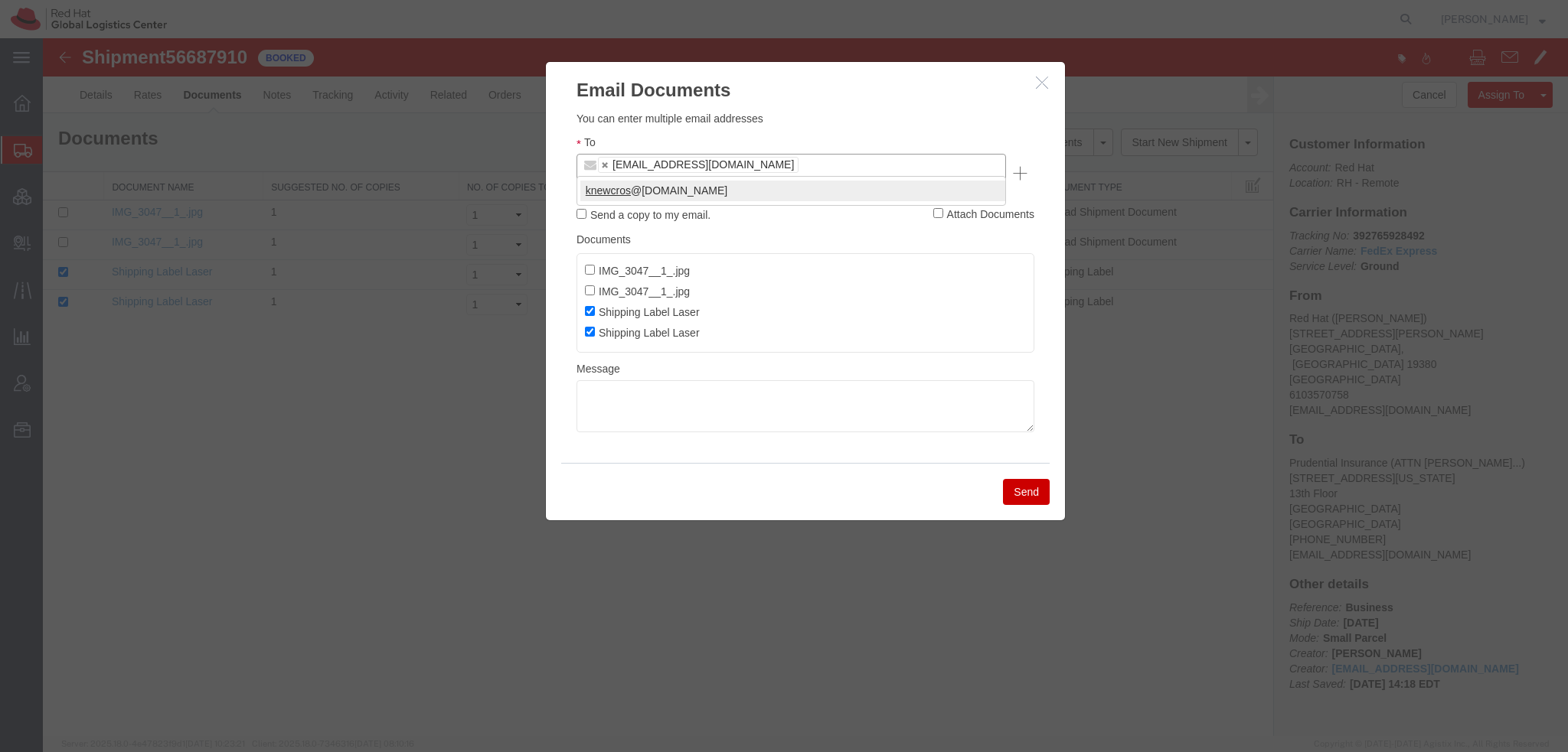
type input "knewcros"
click at [1013, 479] on button "Send" at bounding box center [1026, 492] width 47 height 26
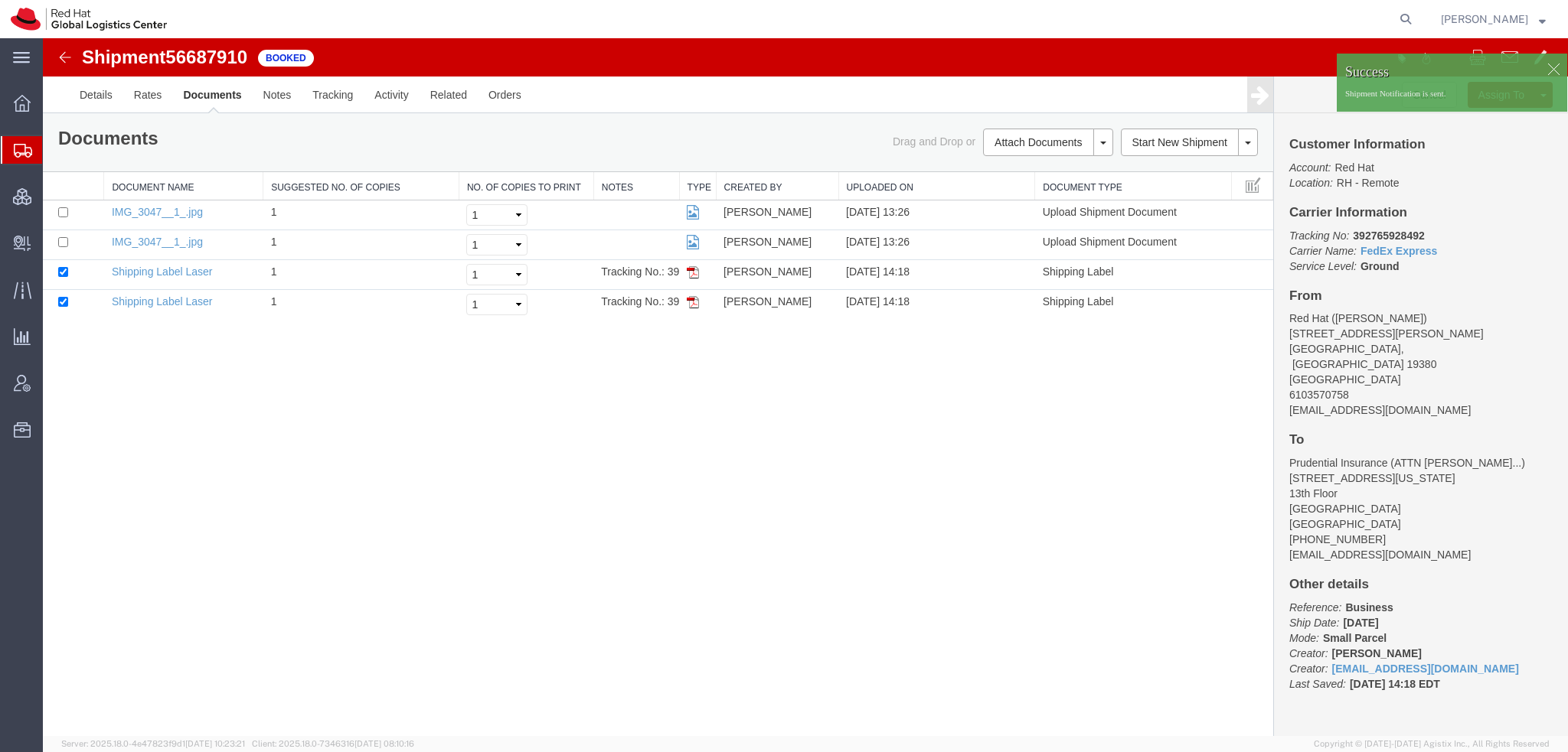
click at [1552, 64] on div at bounding box center [1553, 68] width 23 height 23
click at [1542, 99] on p "Shipment Notification is sent." at bounding box center [1451, 94] width 213 height 12
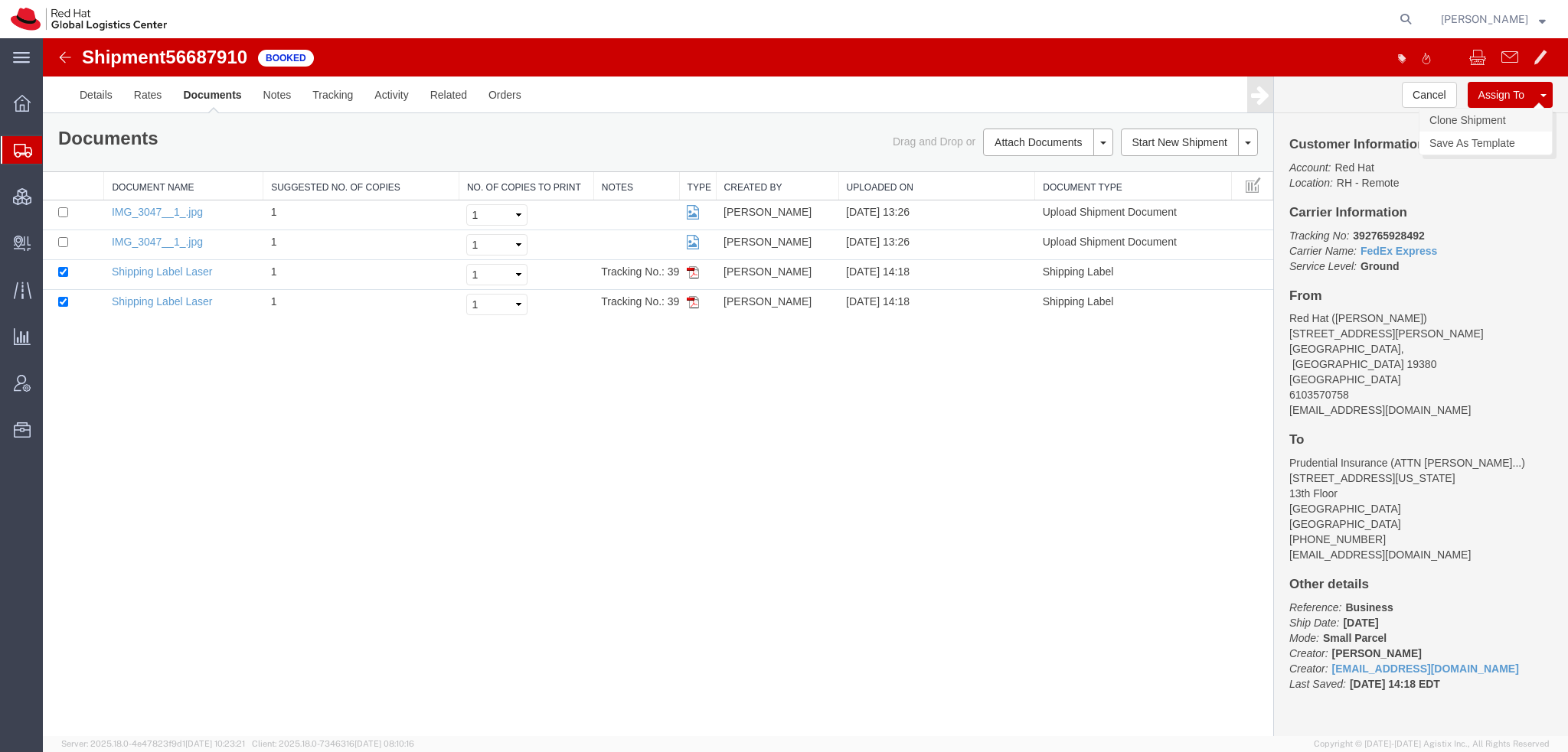
click at [1466, 116] on link "Clone Shipment" at bounding box center [1485, 120] width 132 height 23
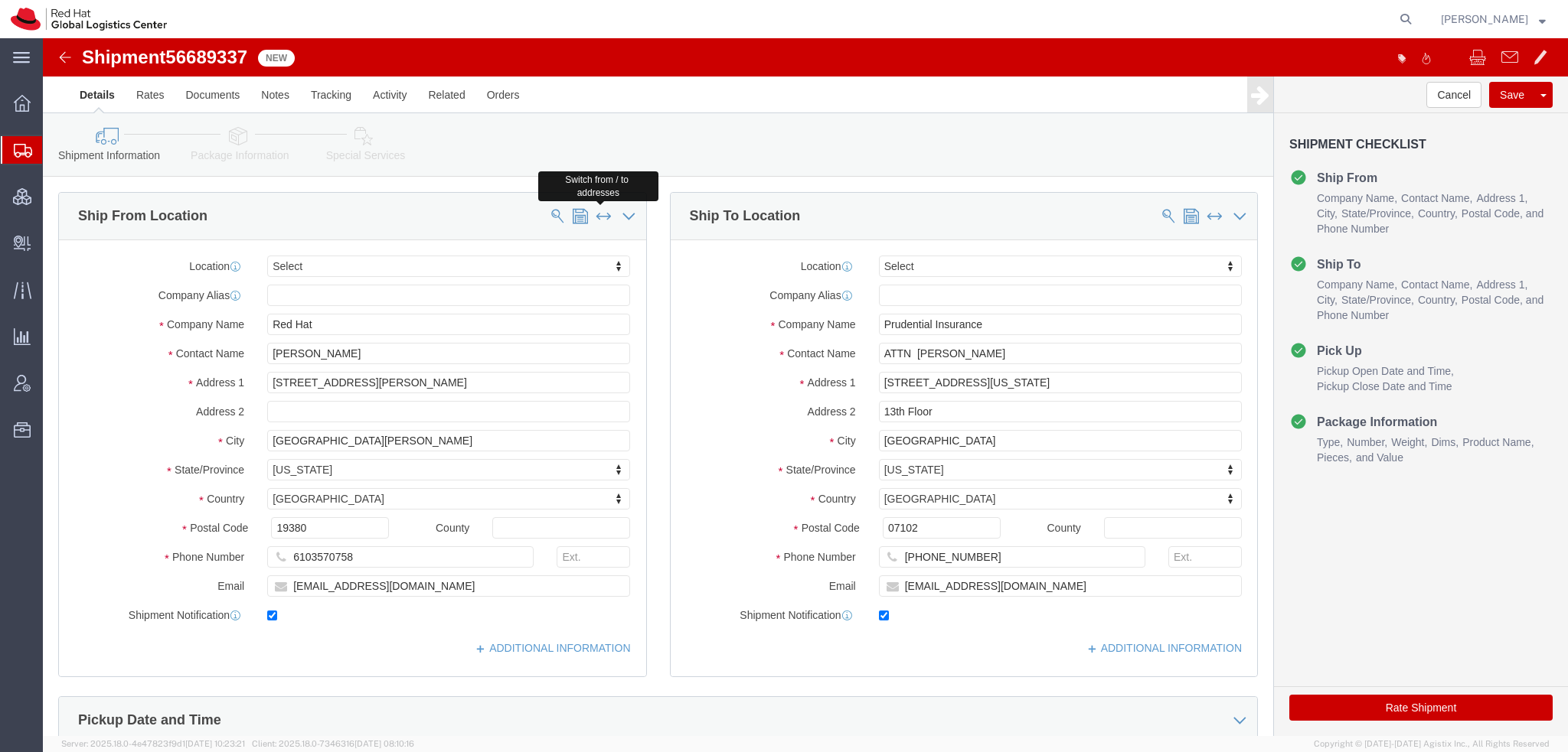
click span
type input "Prudential Insurance"
type input "ATTN [PERSON_NAME]"
type input "[STREET_ADDRESS][US_STATE]"
type input "13th Floor"
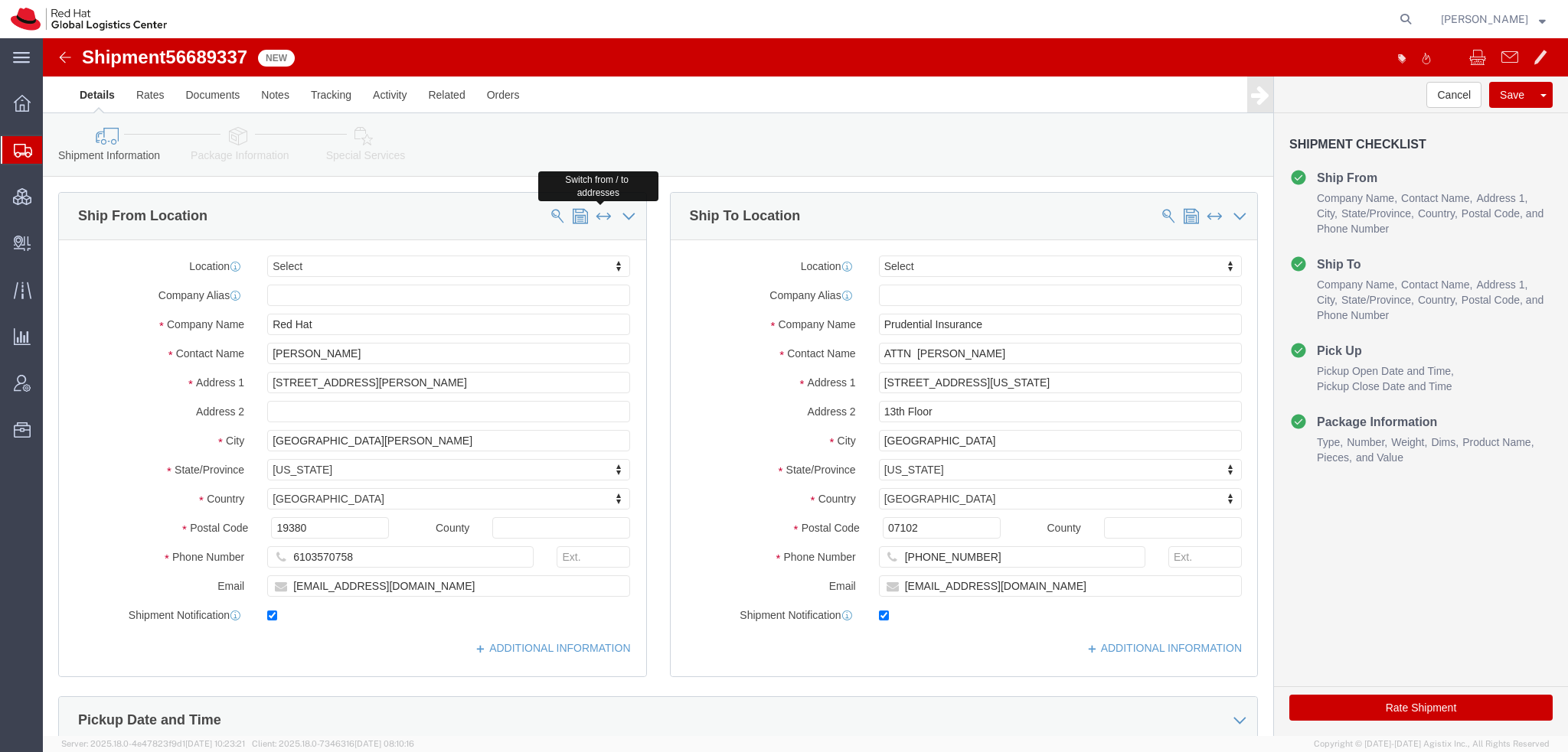
type input "[GEOGRAPHIC_DATA]"
select select "NJ"
type input "07102"
type input "[PHONE_NUMBER]"
type input "[EMAIL_ADDRESS][DOMAIN_NAME]"
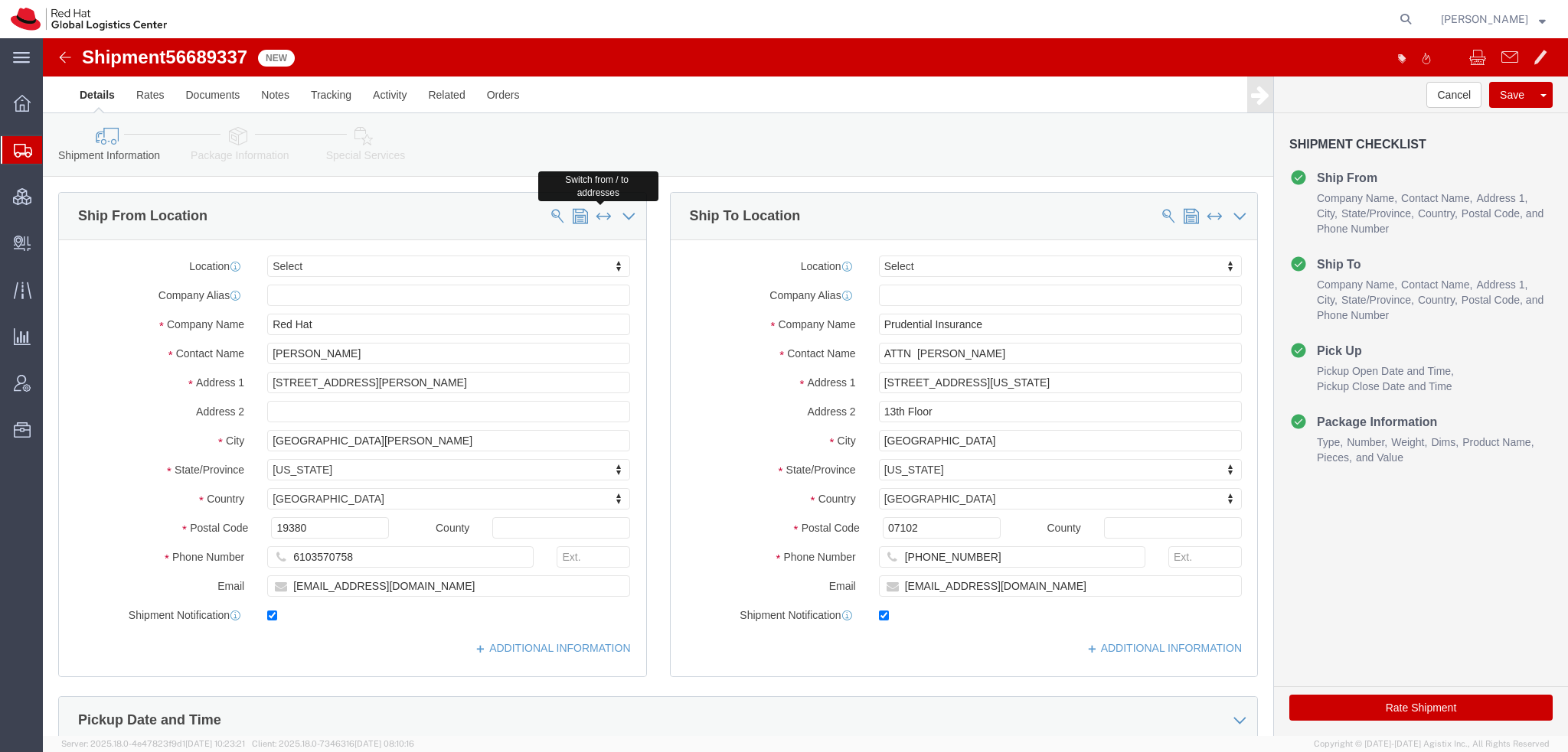
type input "Red Hat"
type input "[PERSON_NAME]"
type input "[STREET_ADDRESS][PERSON_NAME]"
type input "[GEOGRAPHIC_DATA][PERSON_NAME]"
select select "PA"
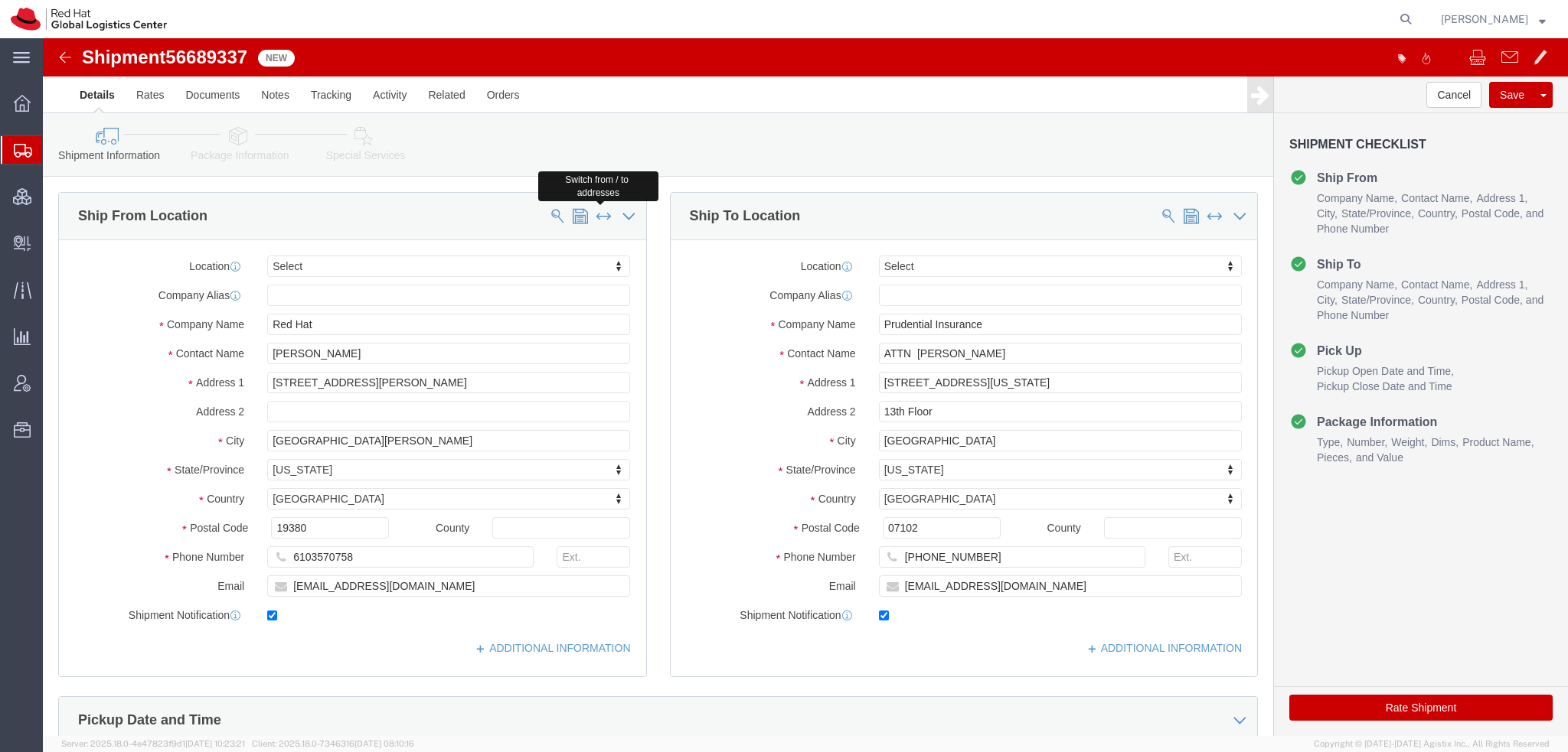
type input "19380"
type input "6103570758"
type input "[EMAIL_ADDRESS][DOMAIN_NAME]"
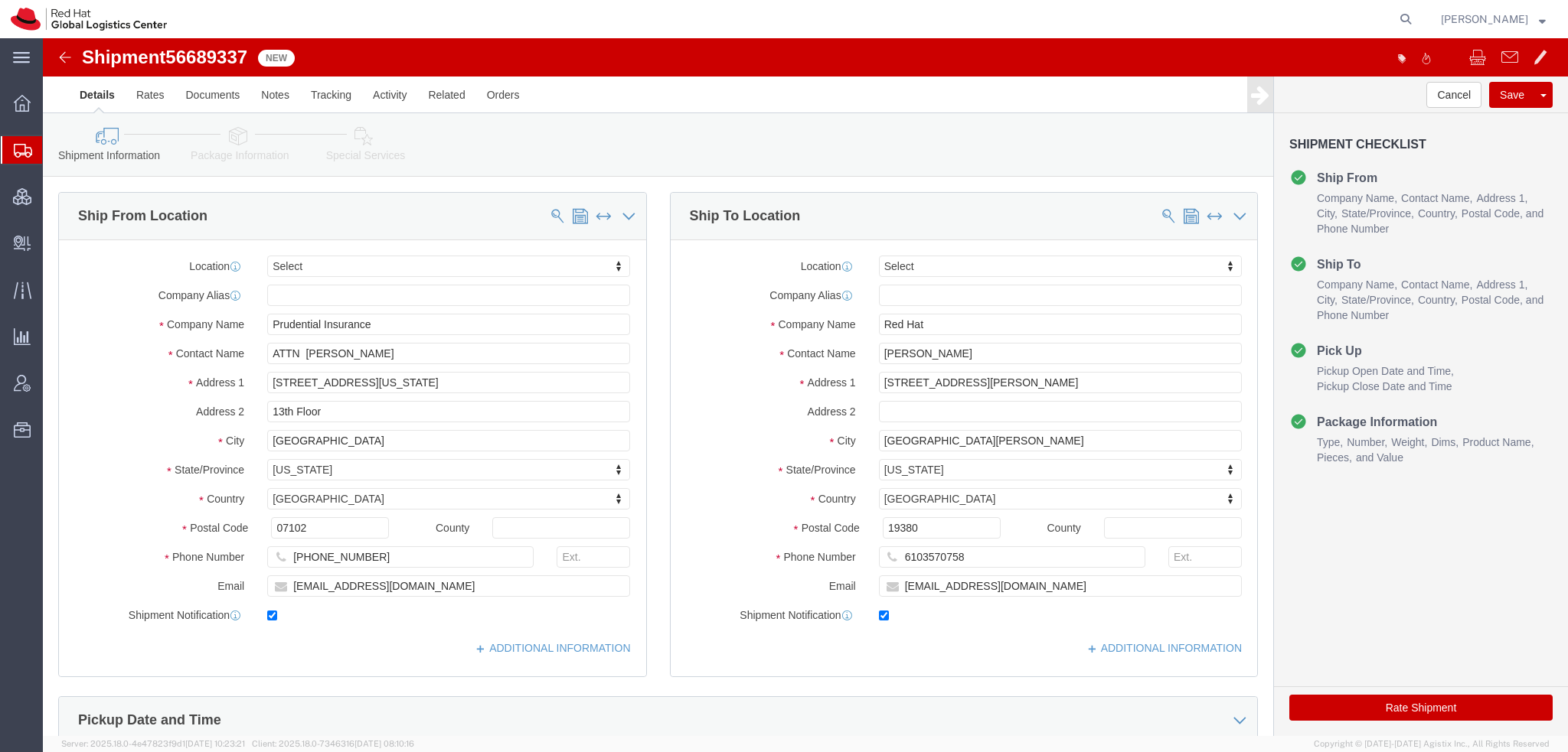
click icon
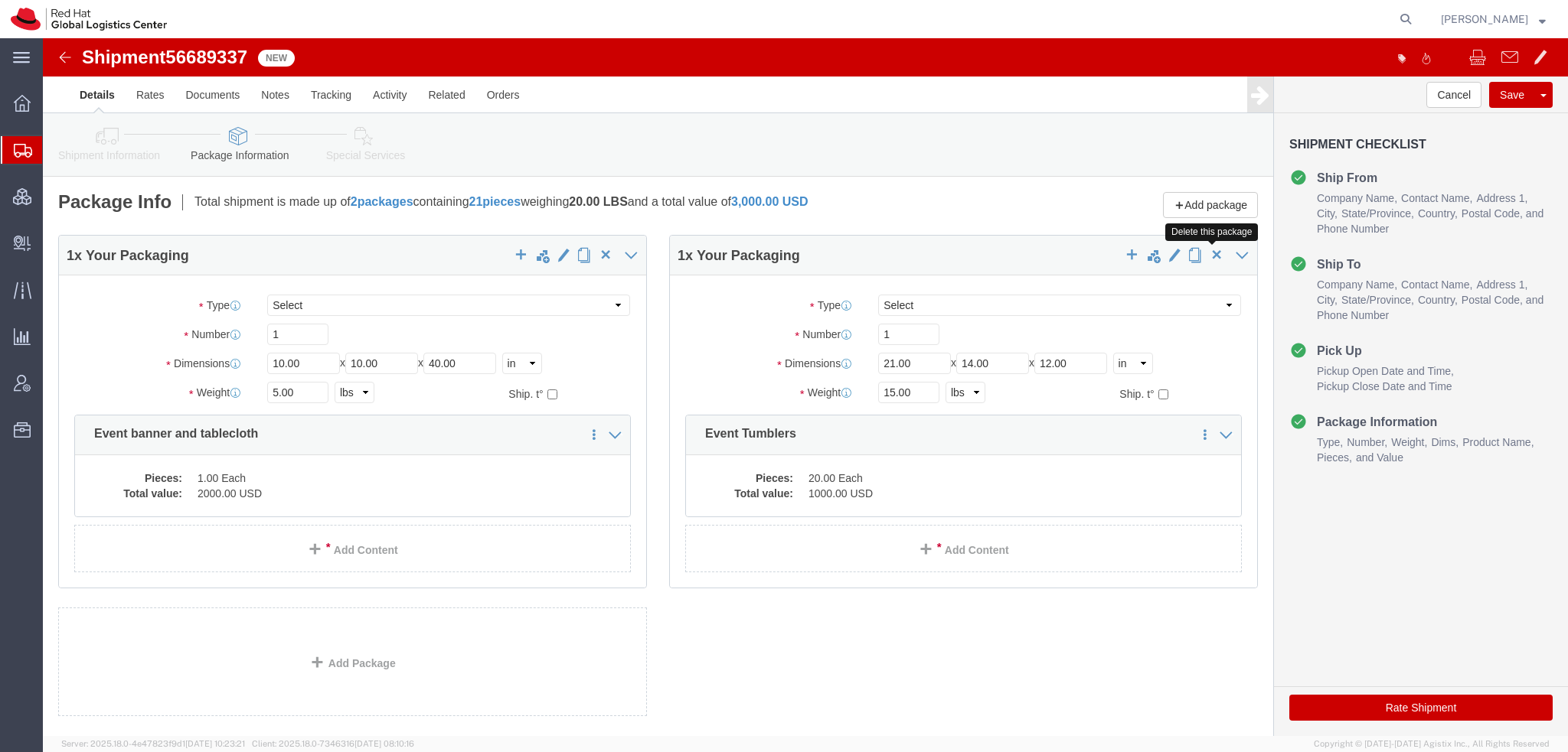
click span "button"
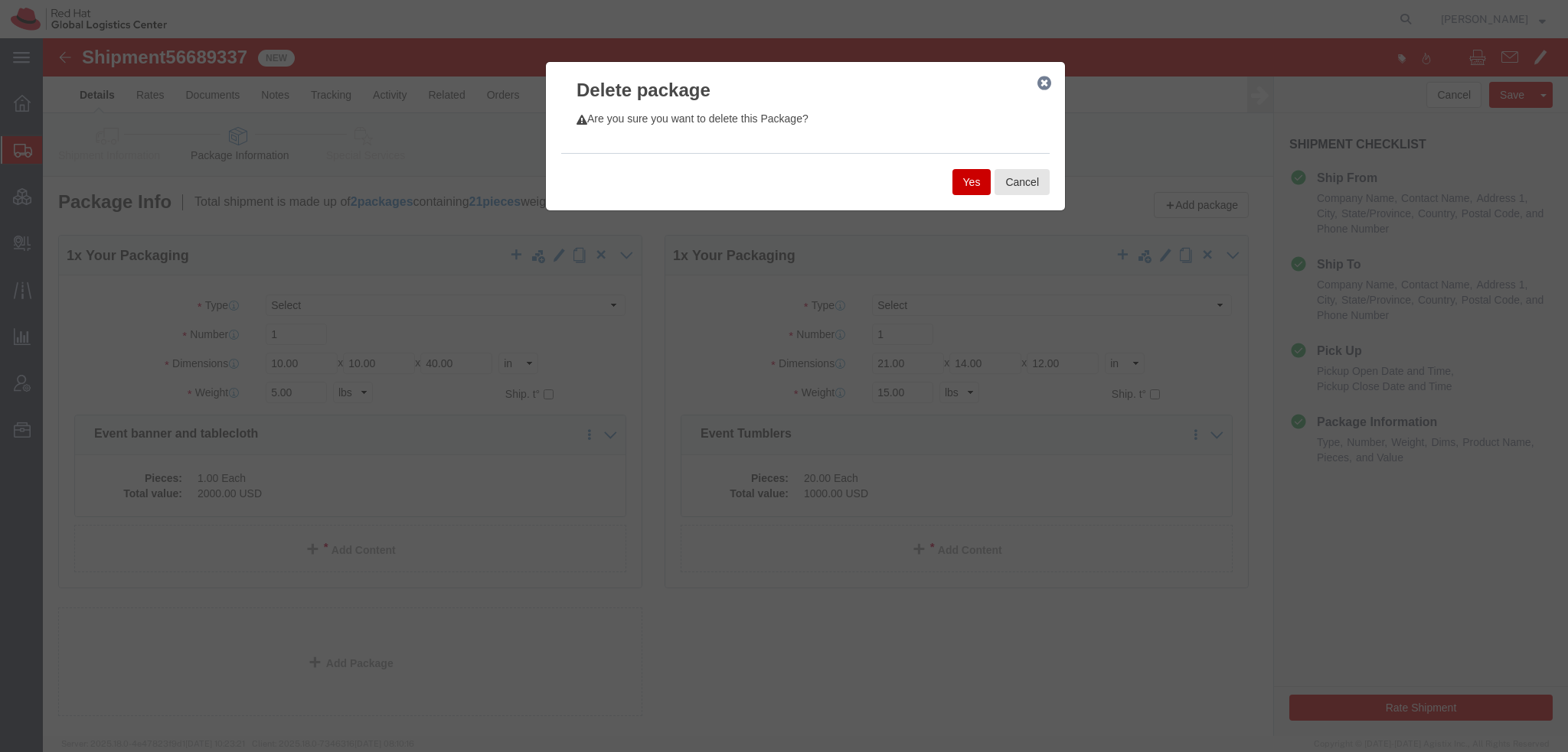
click button "Yes"
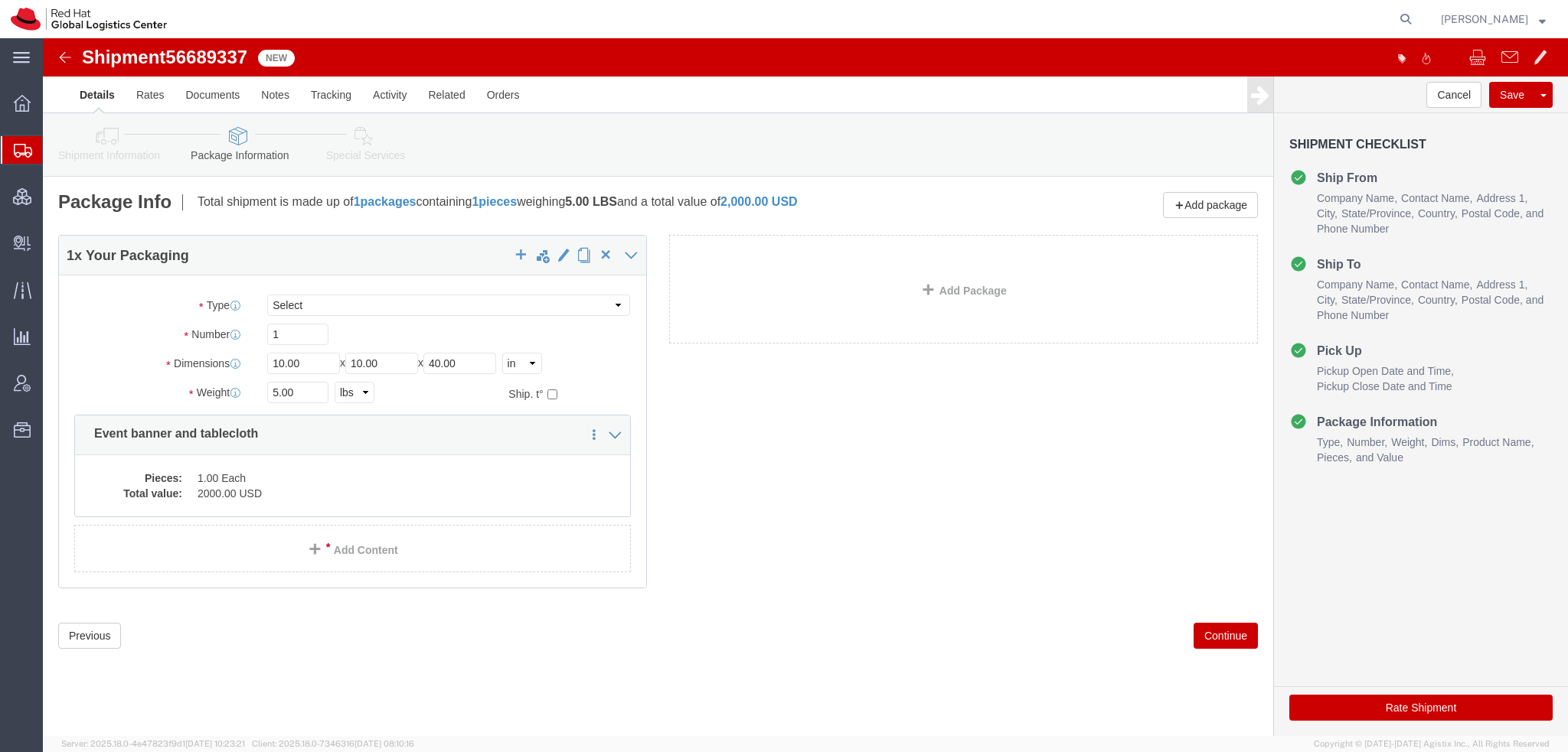
click button "Rate Shipment"
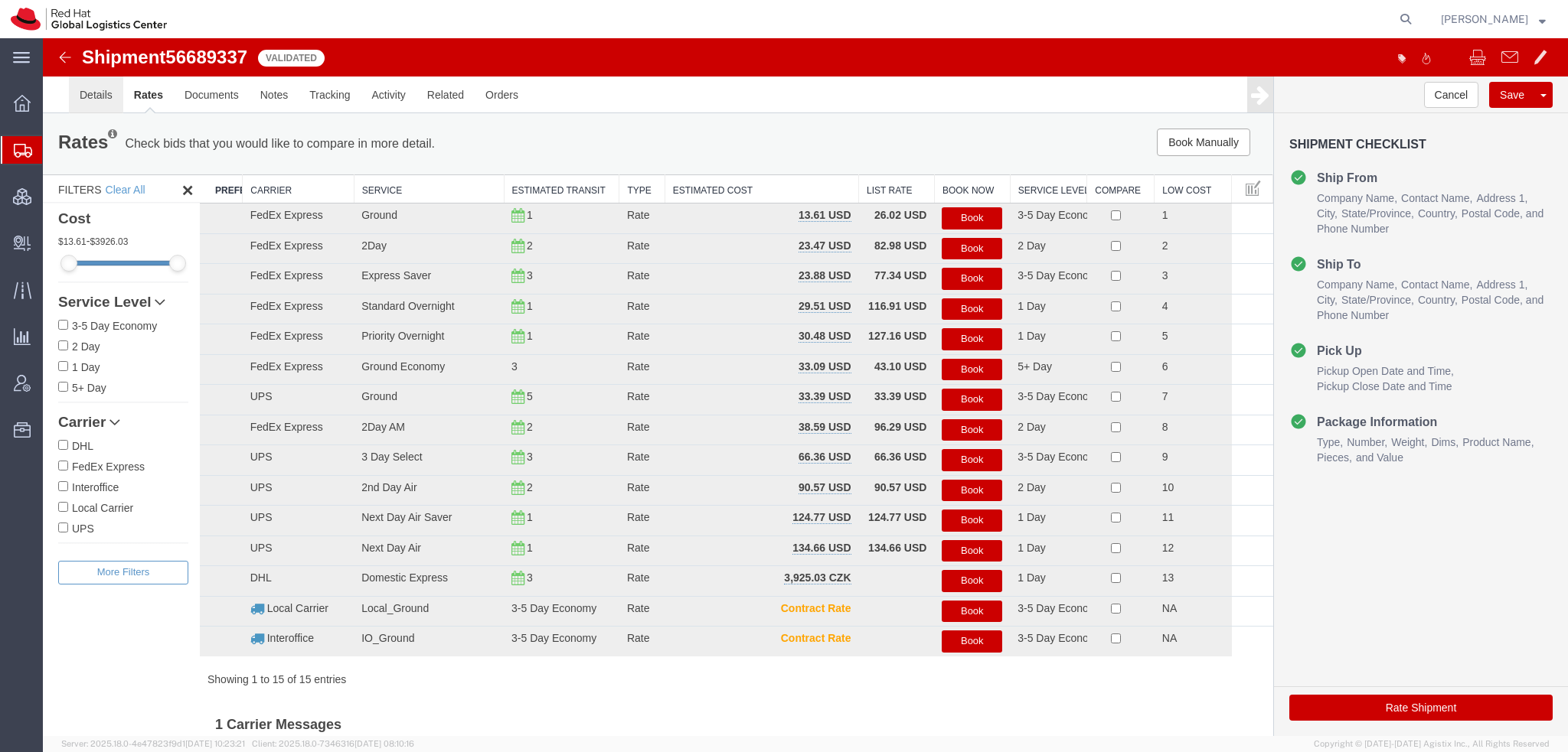
click at [112, 94] on link "Details" at bounding box center [96, 95] width 54 height 37
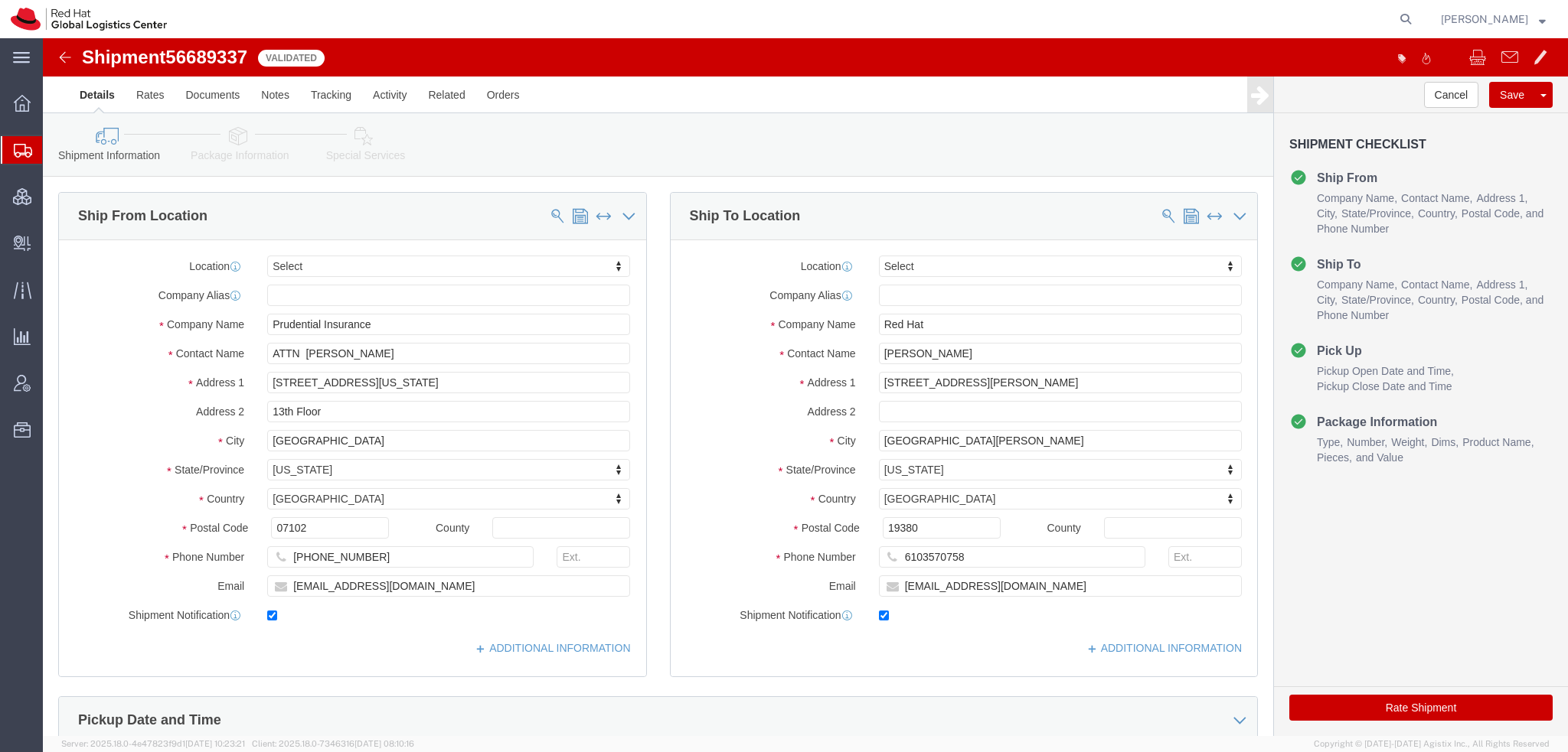
click div "Location Select Select My Profile Location [GEOGRAPHIC_DATA] - [GEOGRAPHIC_DATA…"
click link "ADDITIONAL INFORMATION"
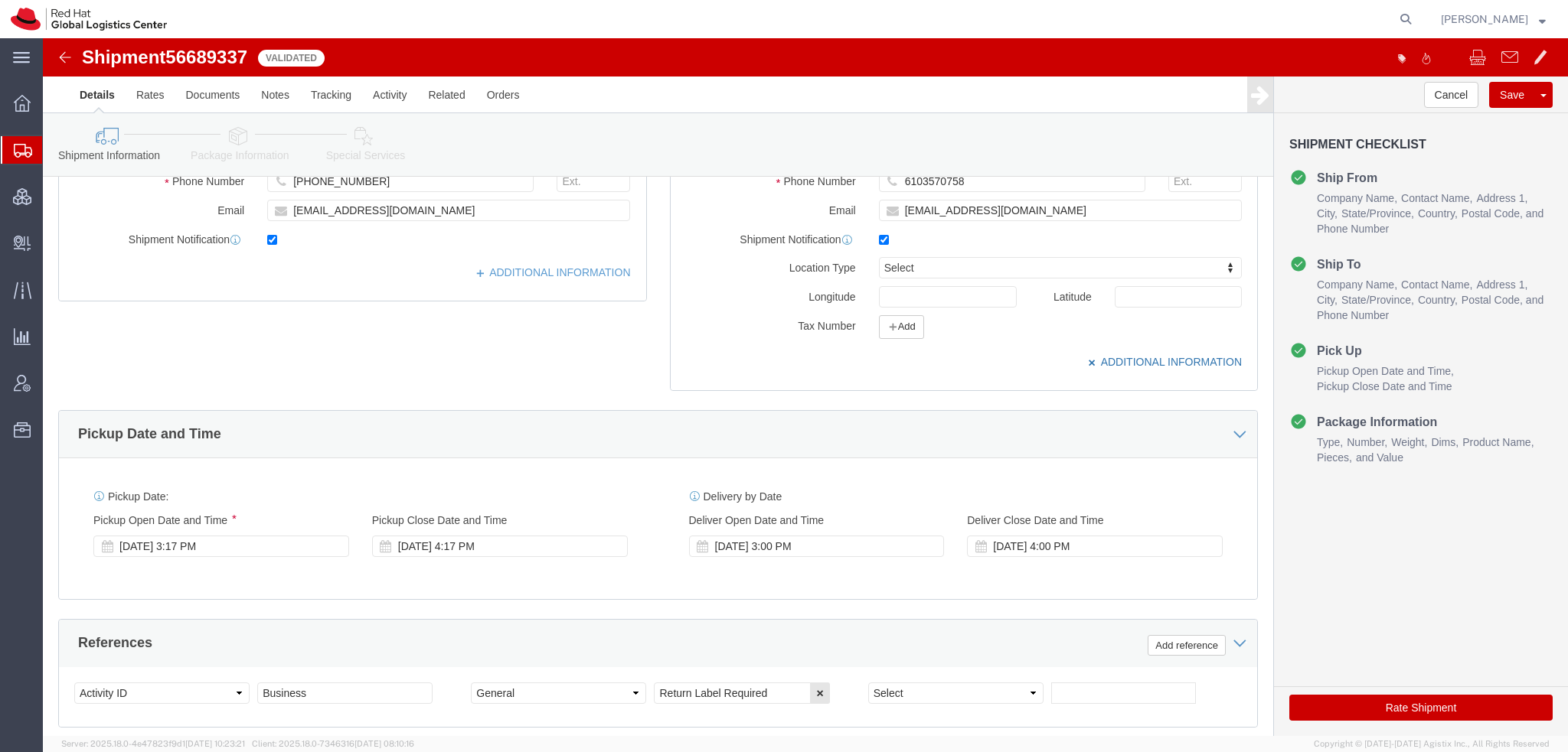
scroll to position [382, 0]
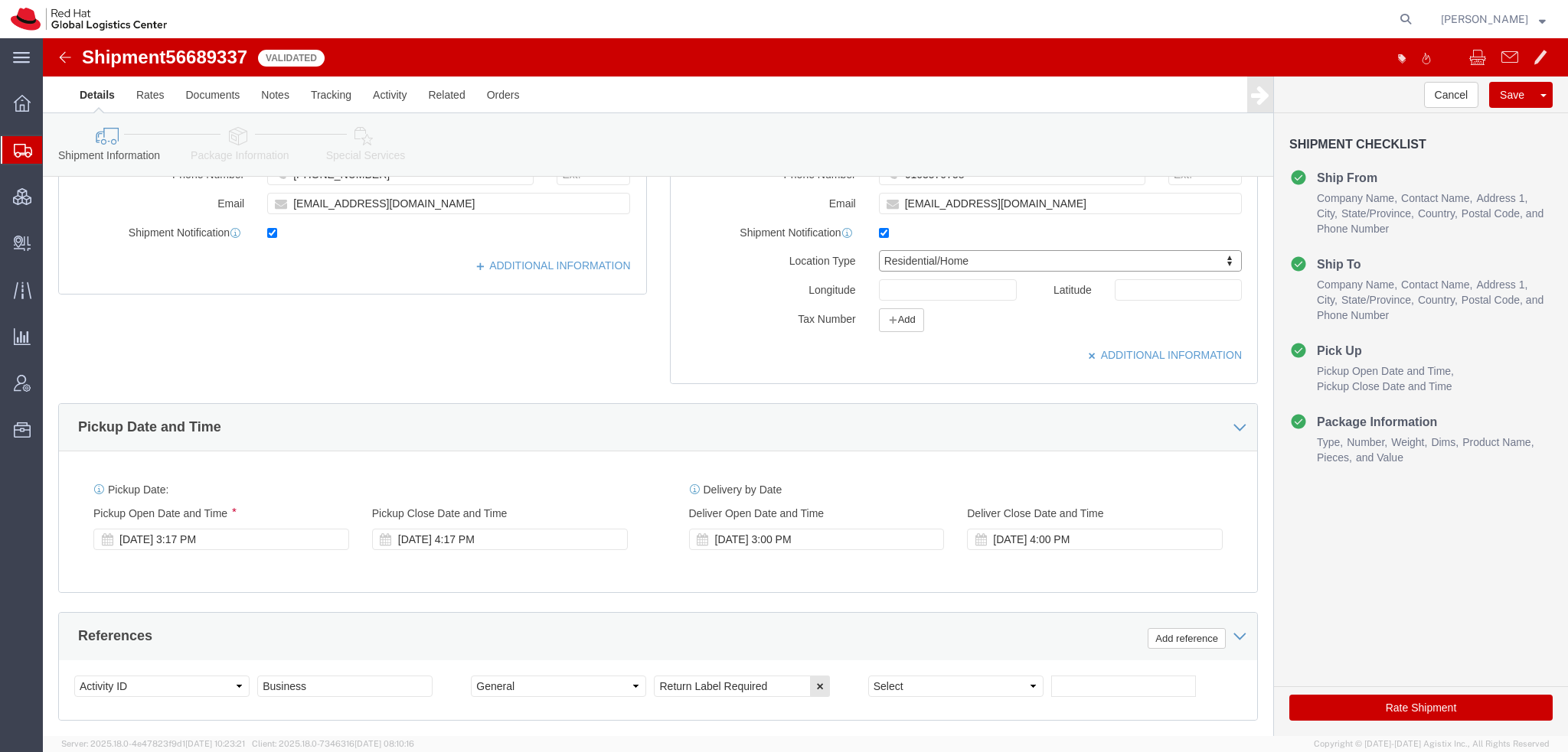
select select "HOME"
click button "Rate Shipment"
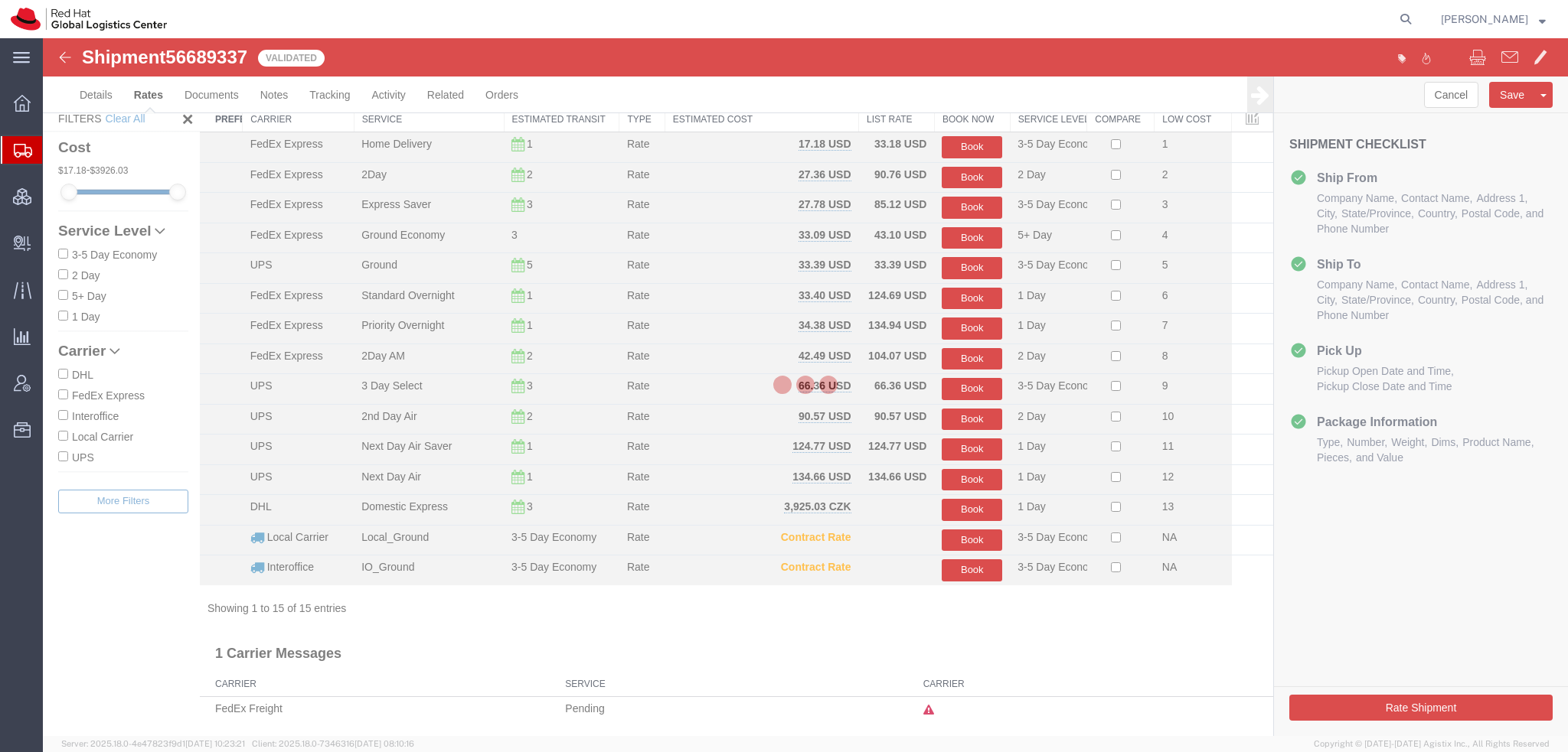
scroll to position [38, 0]
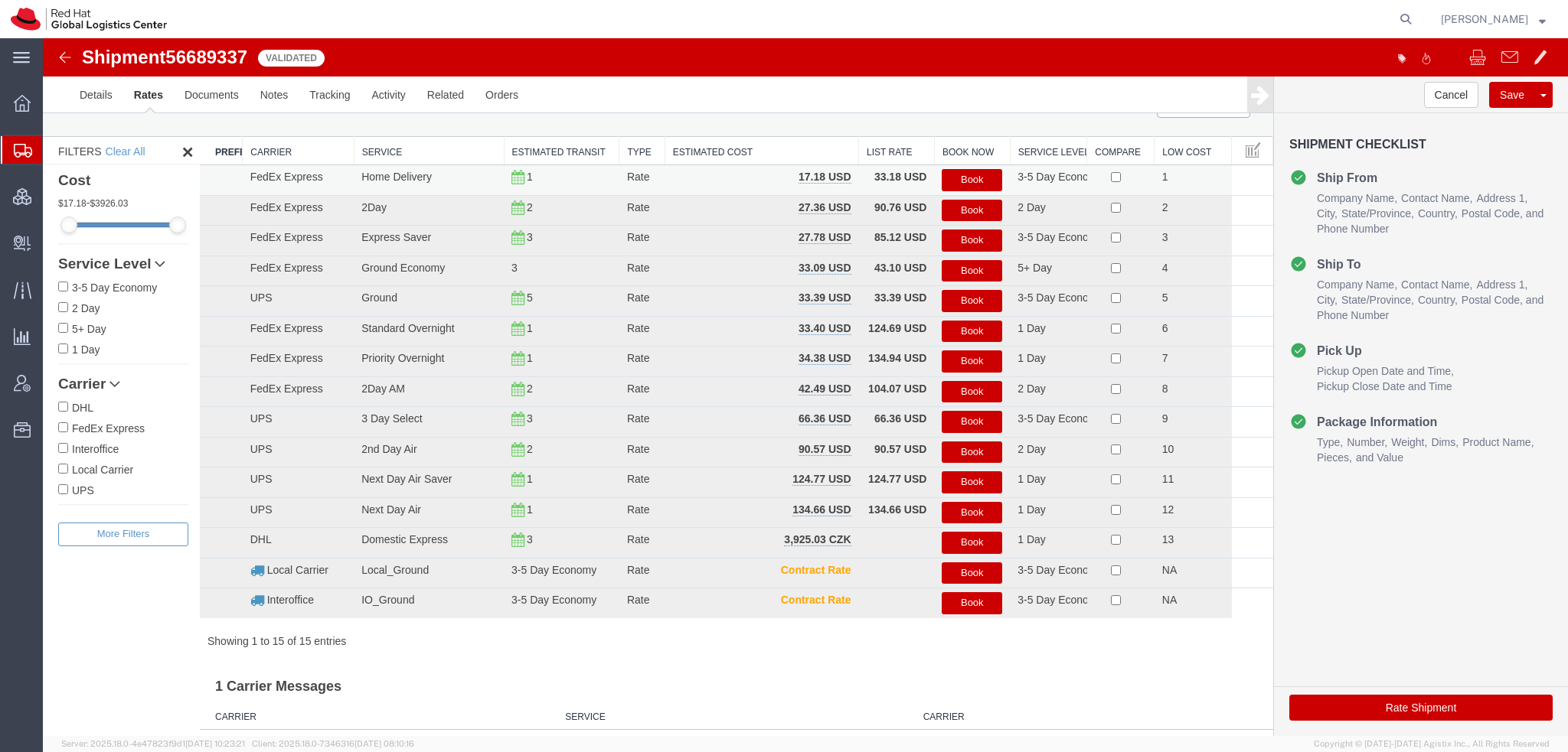
click at [976, 177] on button "Book" at bounding box center [972, 180] width 60 height 22
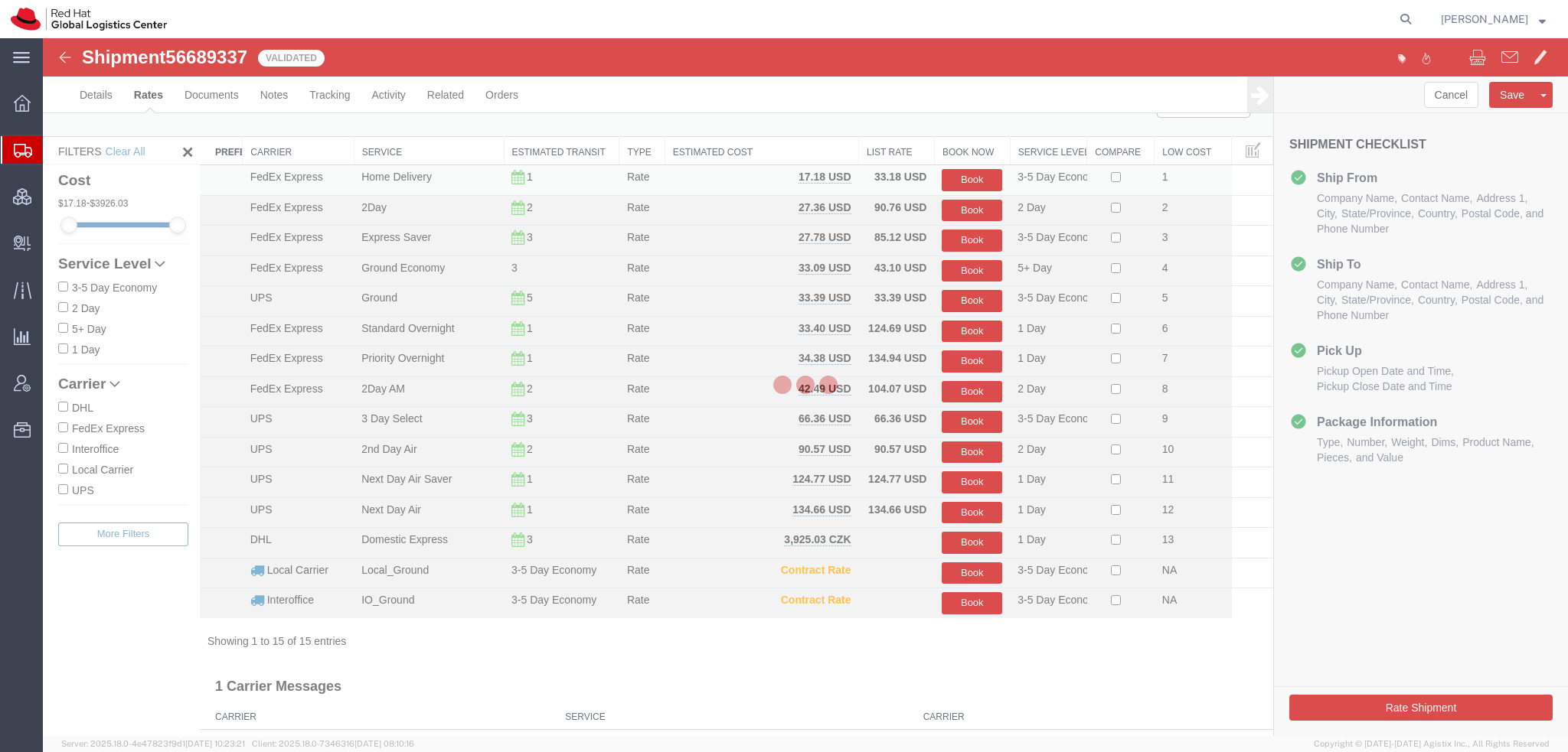
scroll to position [0, 0]
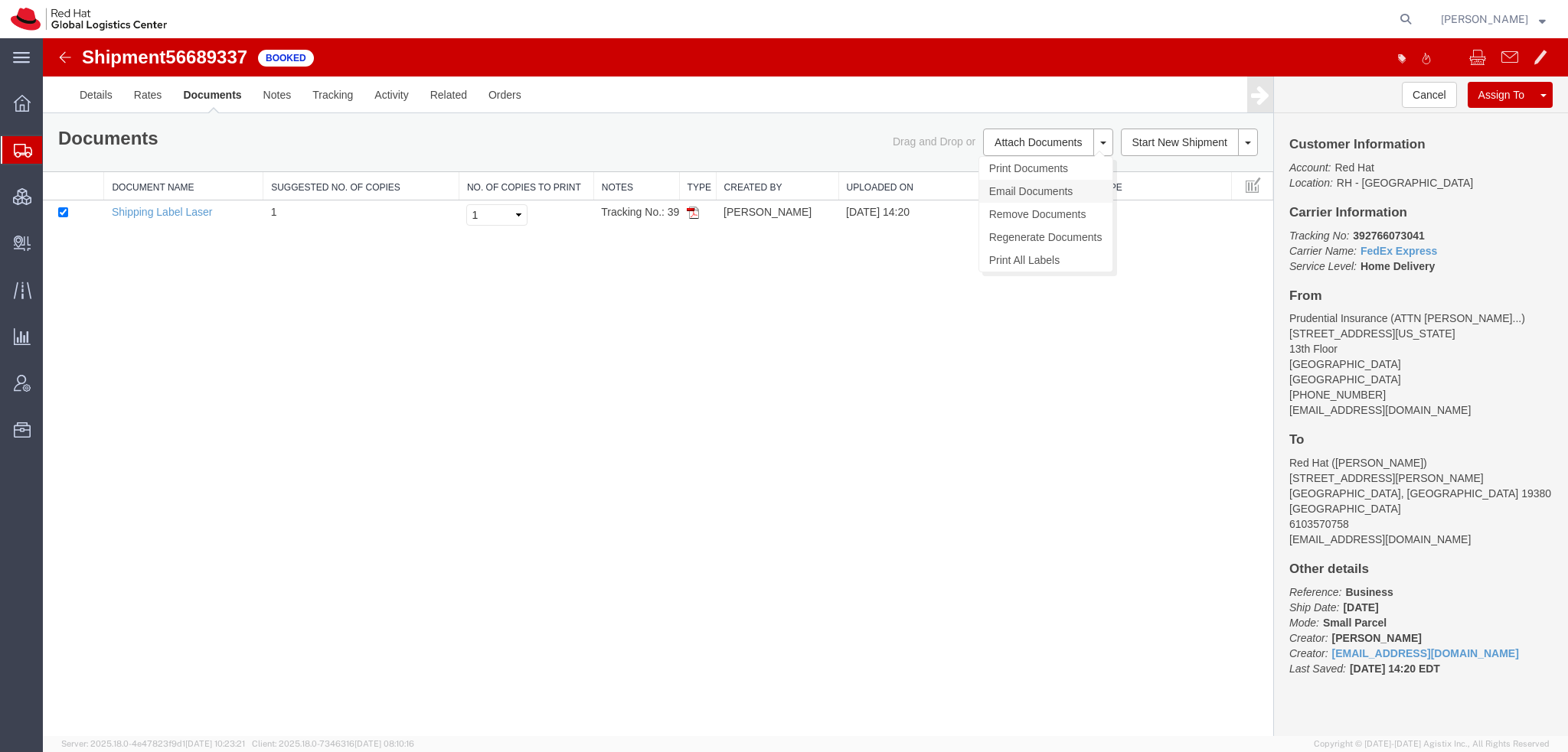
click at [1014, 190] on link "Email Documents" at bounding box center [1046, 191] width 133 height 23
checkbox input "true"
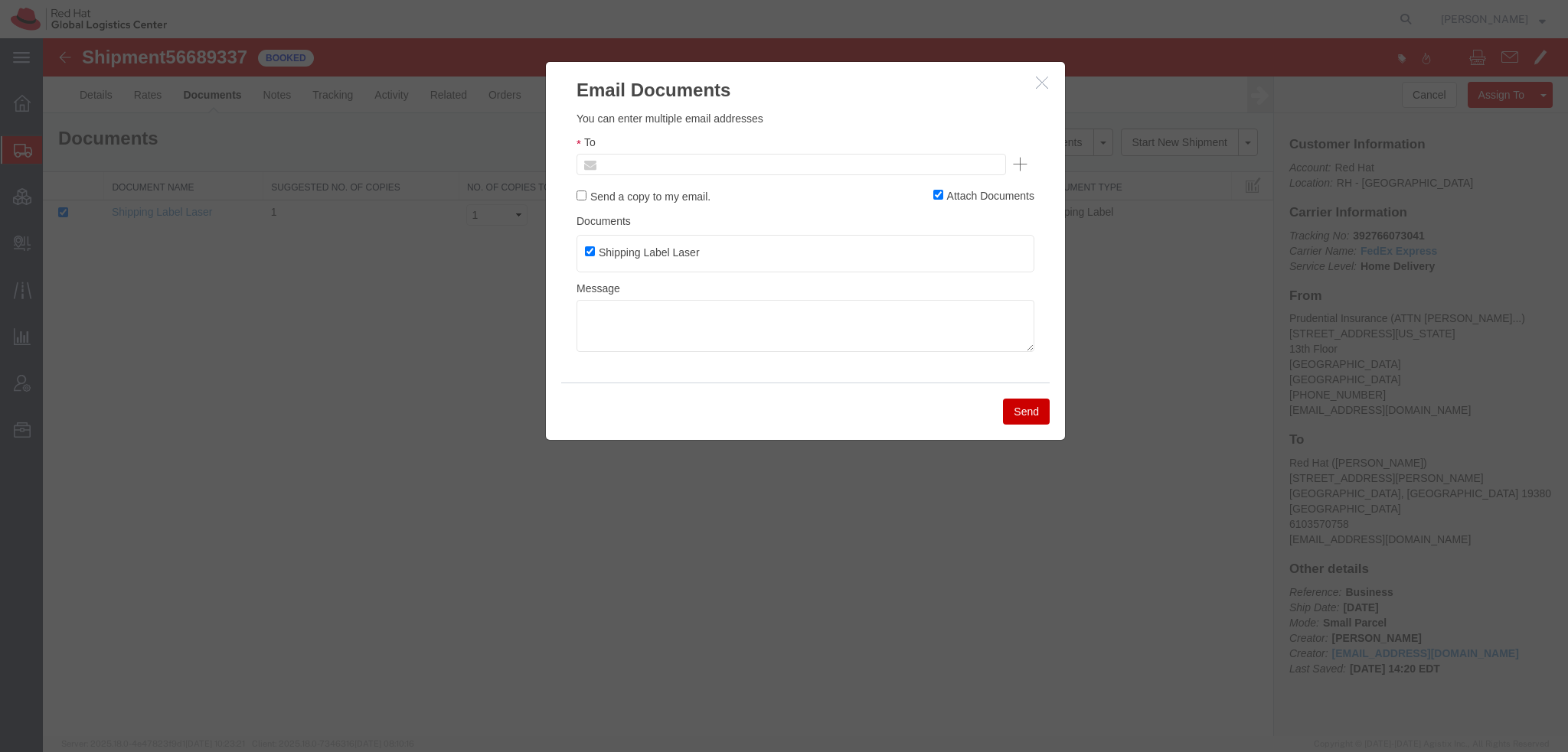
click at [662, 161] on input "text" at bounding box center [687, 164] width 179 height 20
type input "mdiegi"
type input "[EMAIL_ADDRESS][DOMAIN_NAME]"
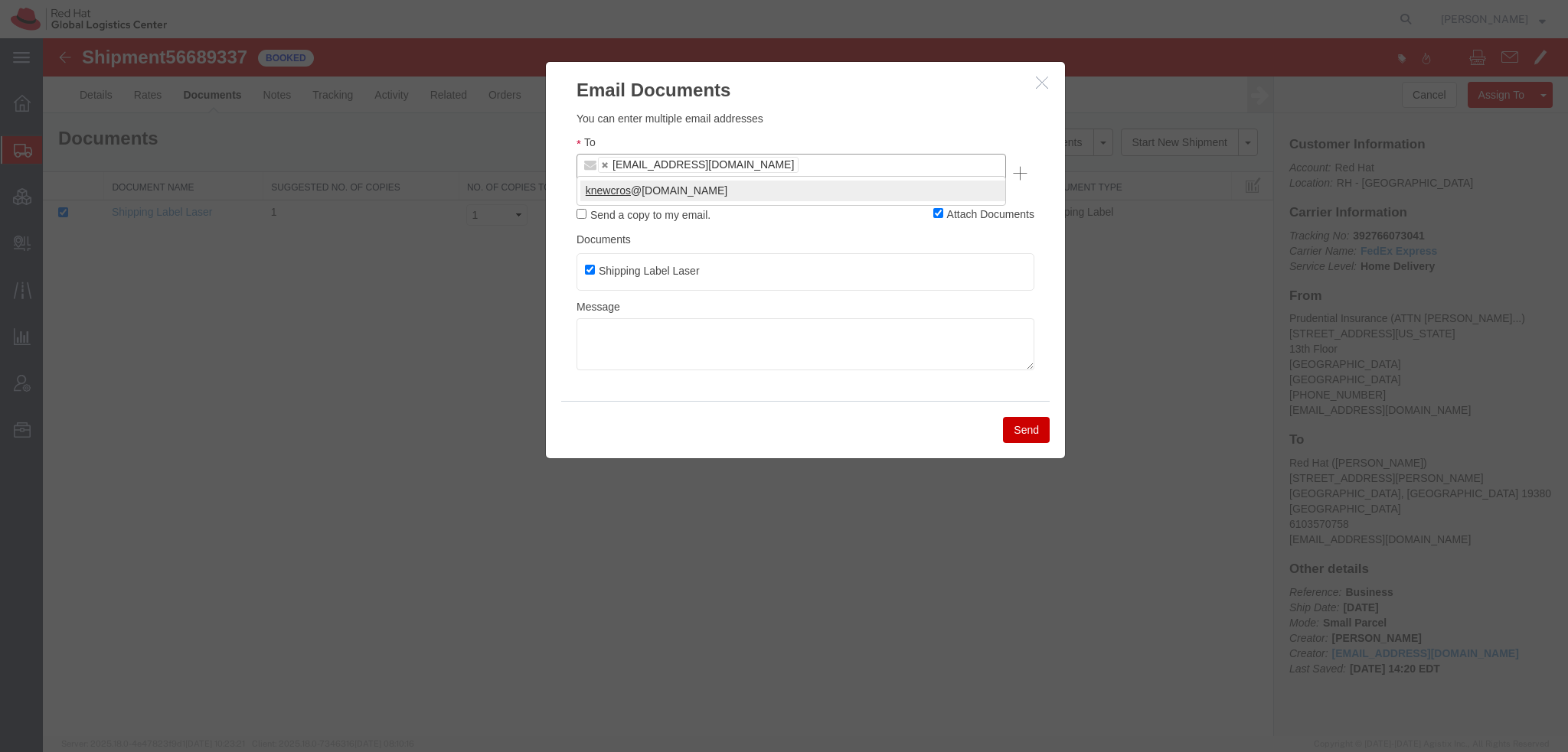
type input "knewcros"
type input "[EMAIL_ADDRESS][DOMAIN_NAME],[EMAIL_ADDRESS][DOMAIN_NAME]"
click at [1031, 417] on button "Send" at bounding box center [1026, 430] width 47 height 26
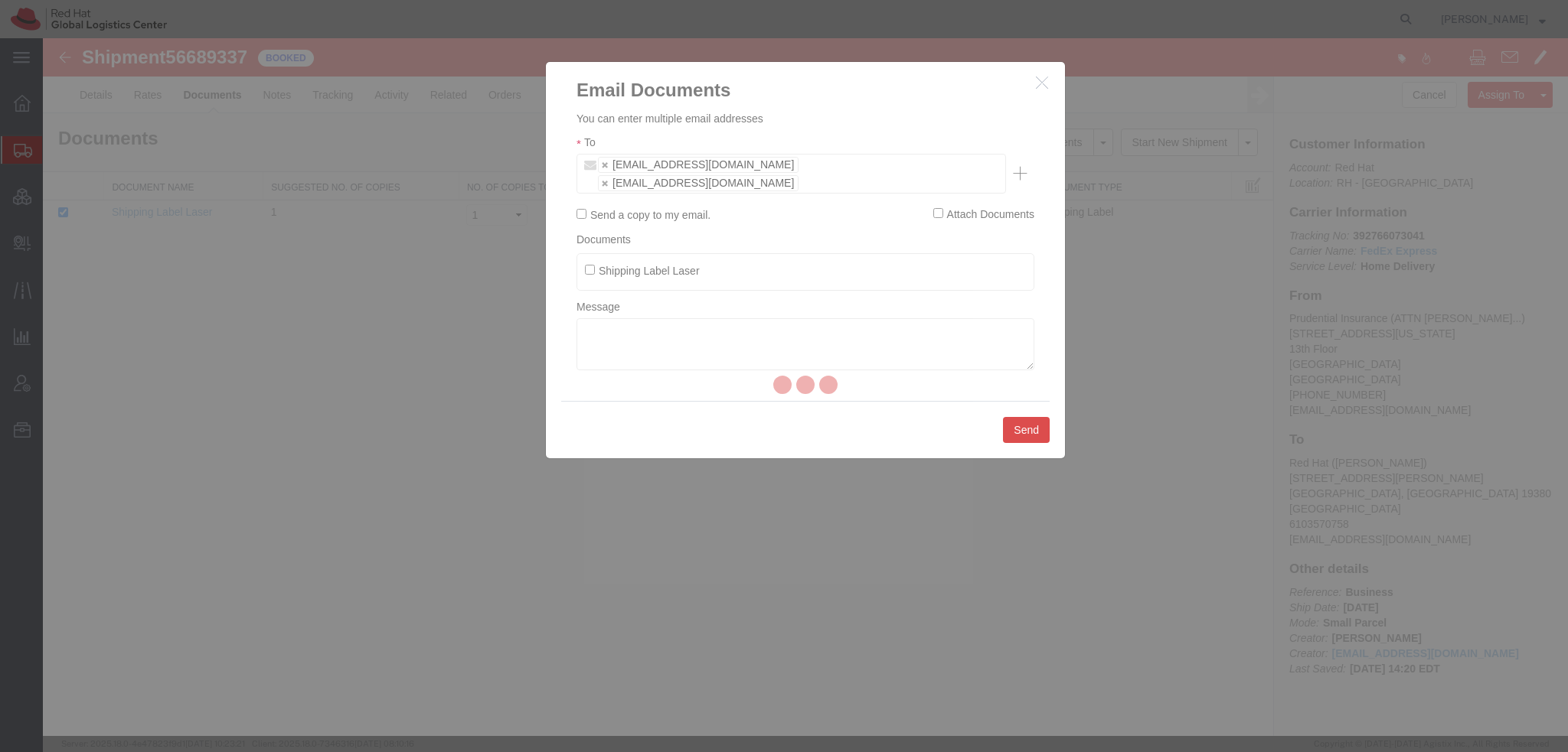
checkbox input "false"
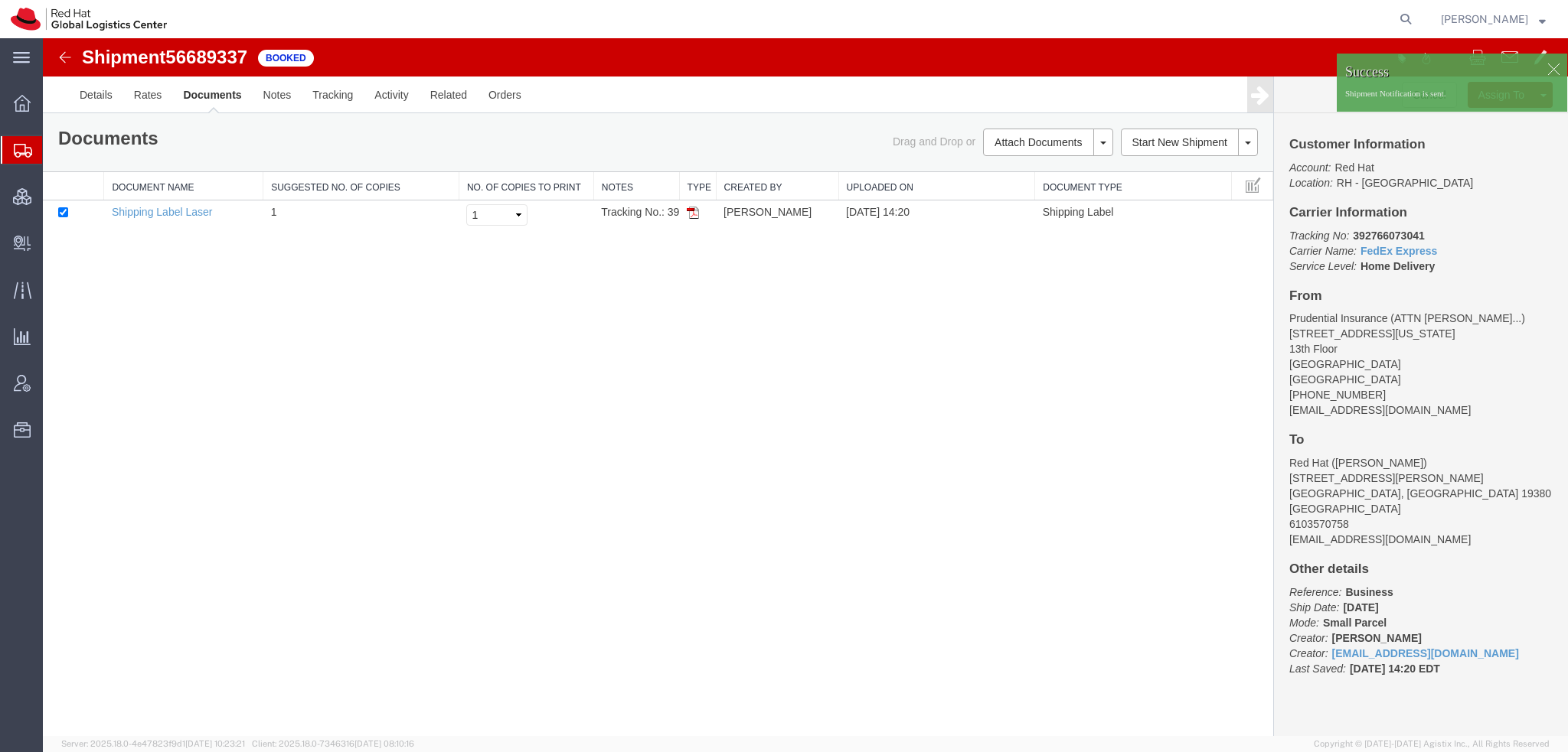
click at [1526, 22] on span "[PERSON_NAME]" at bounding box center [1484, 19] width 87 height 17
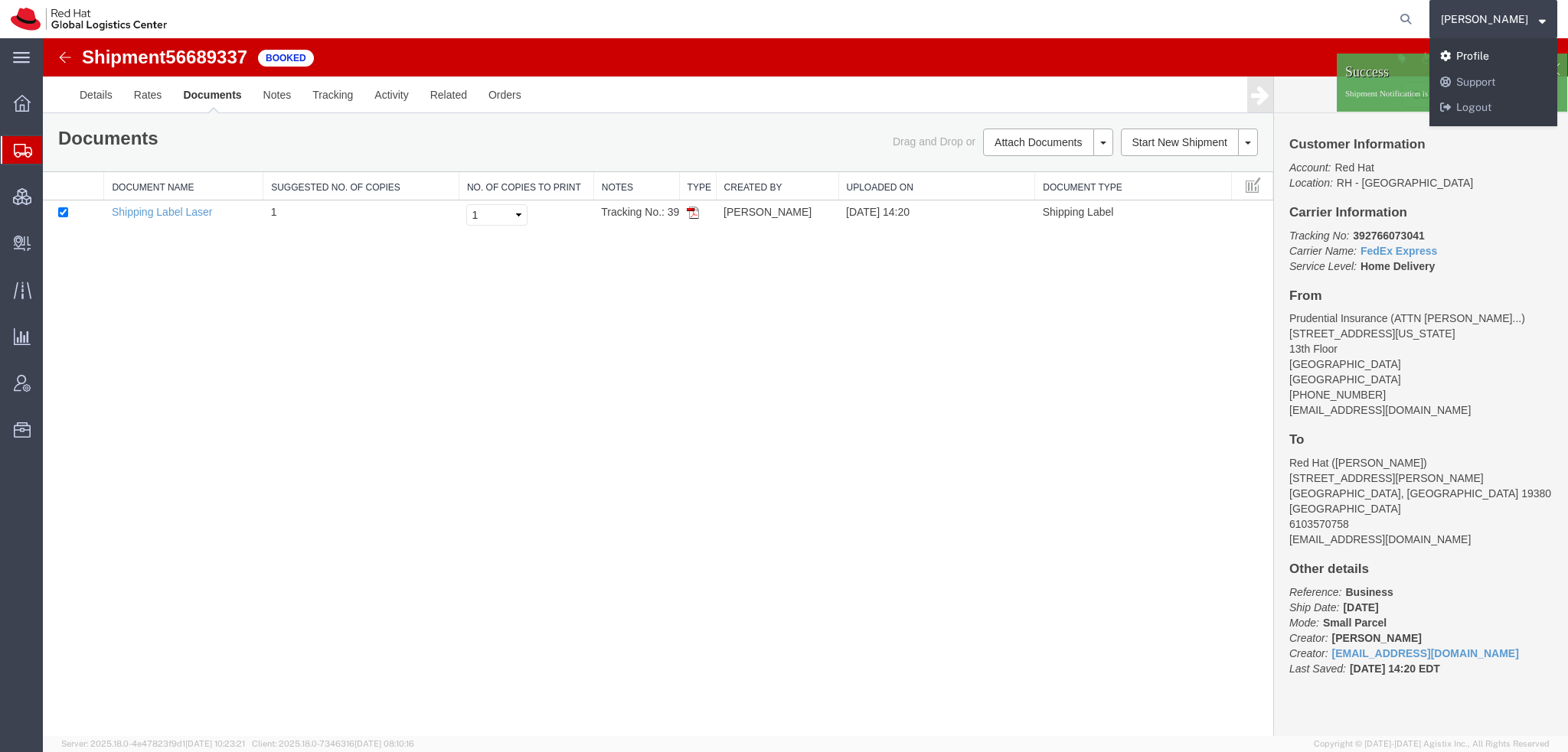
click at [1507, 57] on link "Profile" at bounding box center [1494, 57] width 128 height 26
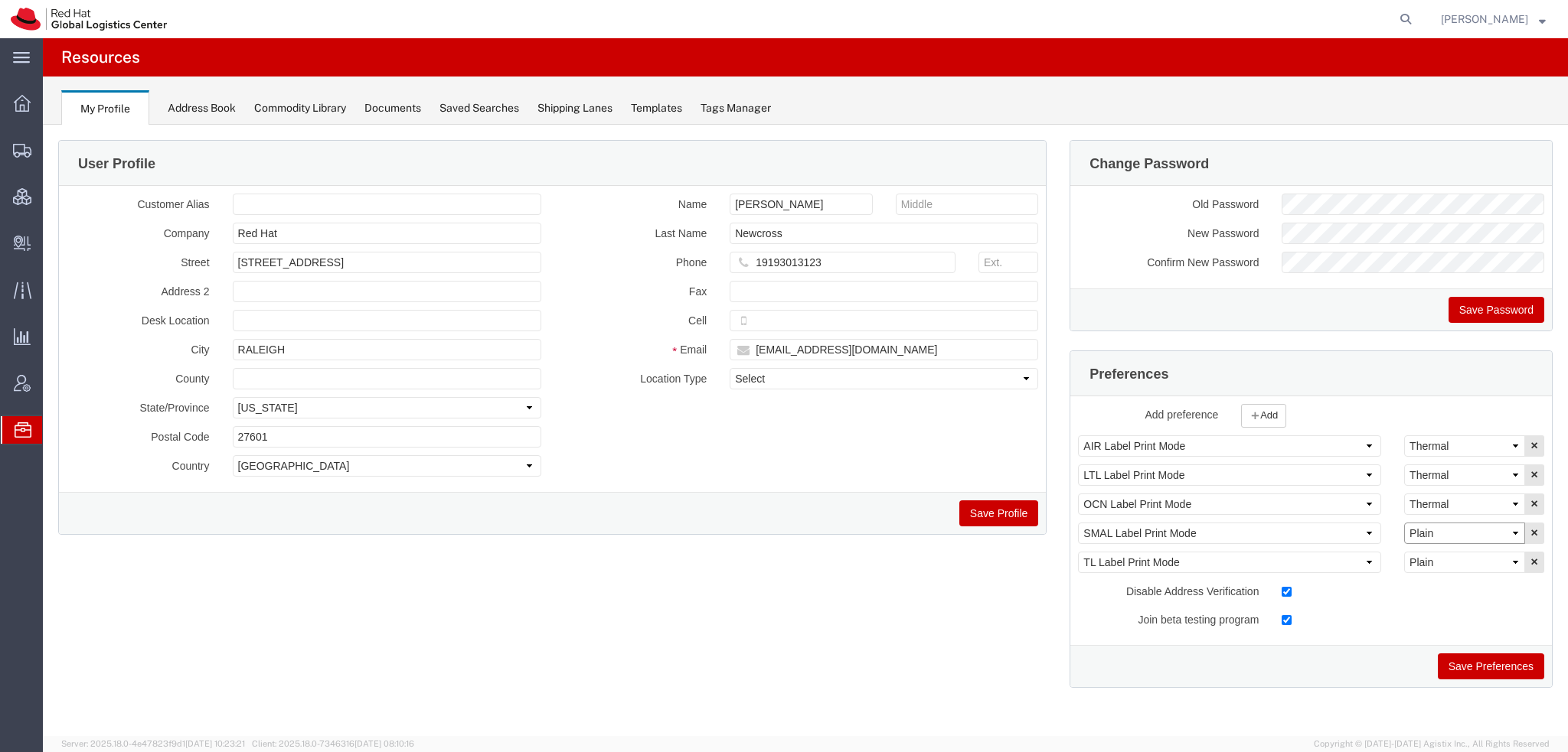
click at [1433, 534] on select "Select Plain Thermal" at bounding box center [1465, 533] width 121 height 22
select select "Thermal"
click at [1405, 522] on select "Select Plain Thermal" at bounding box center [1465, 533] width 121 height 22
click at [1458, 654] on button "Save Preferences" at bounding box center [1491, 667] width 106 height 26
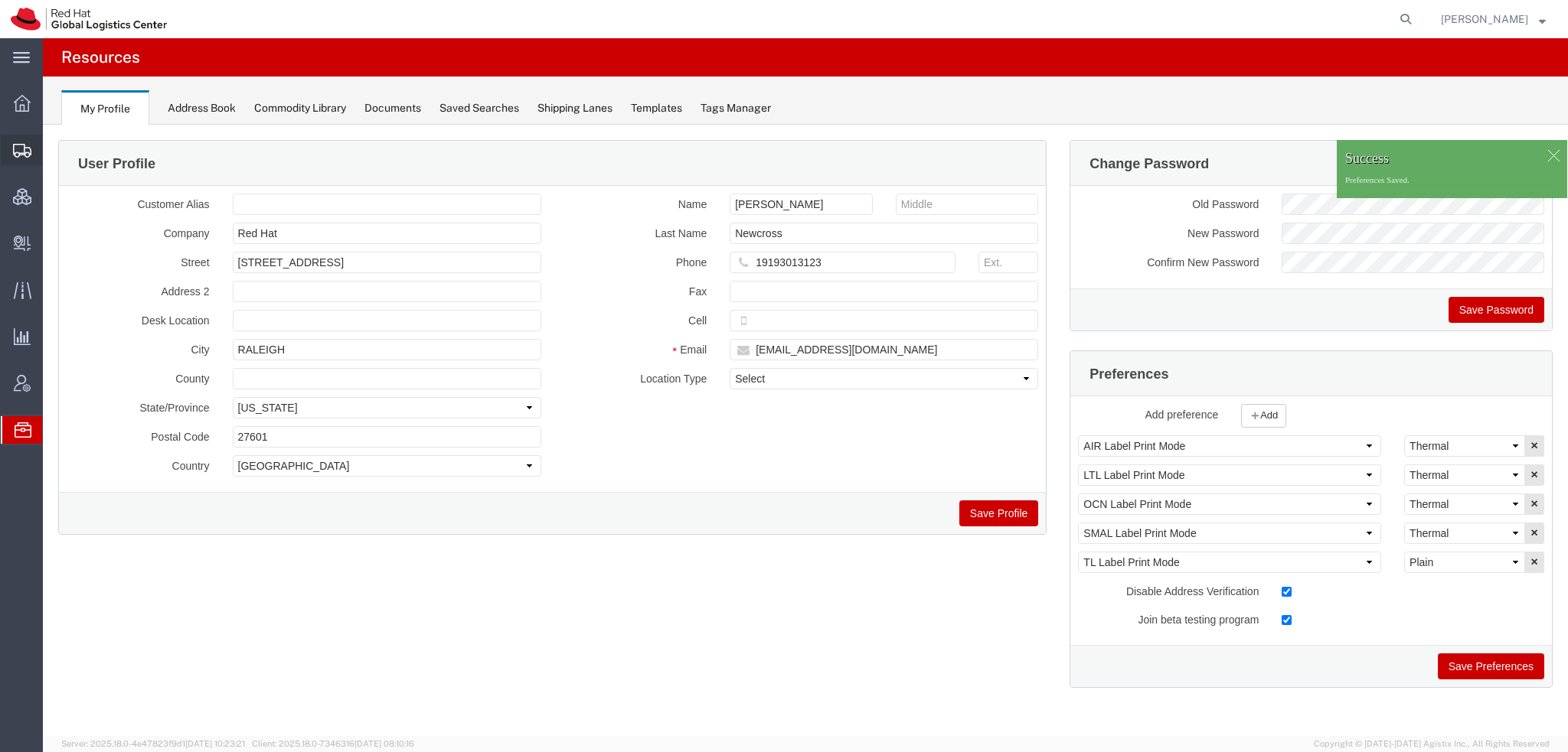
click at [0, 0] on span "Shipment Manager" at bounding box center [0, 0] width 0 height 0
